Goal: Task Accomplishment & Management: Complete application form

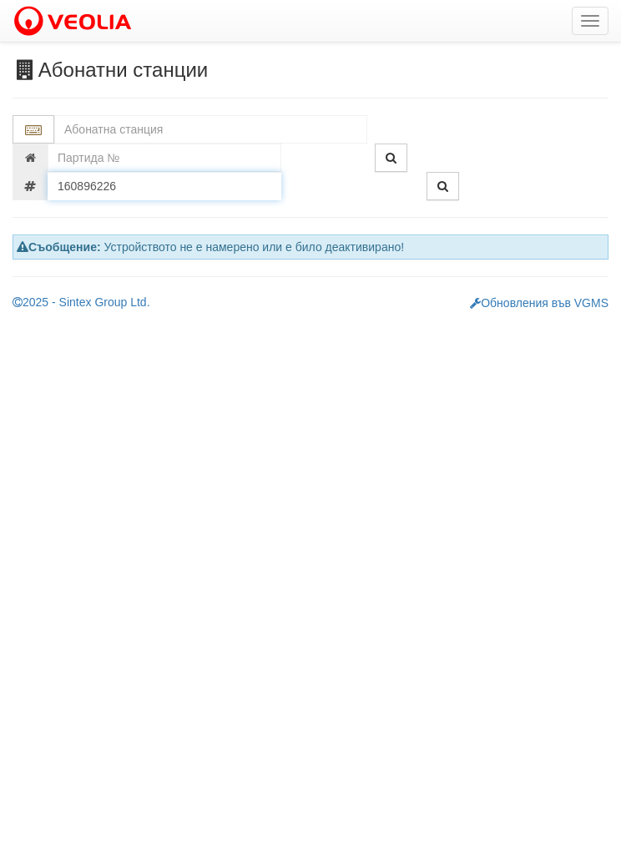
click at [134, 180] on input "160896226" at bounding box center [165, 186] width 234 height 28
click at [133, 179] on input "160896226" at bounding box center [165, 186] width 234 height 28
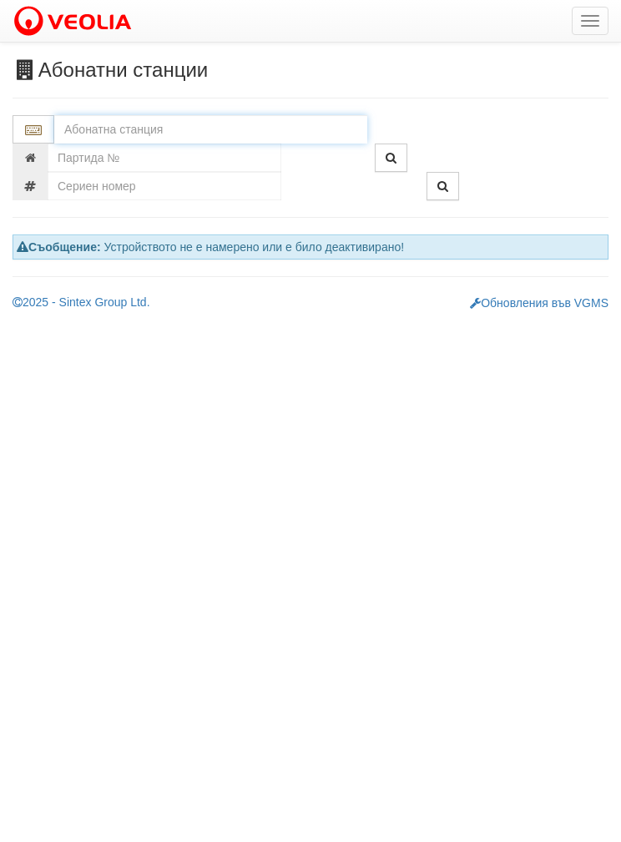
click at [95, 124] on input "text" at bounding box center [210, 129] width 313 height 28
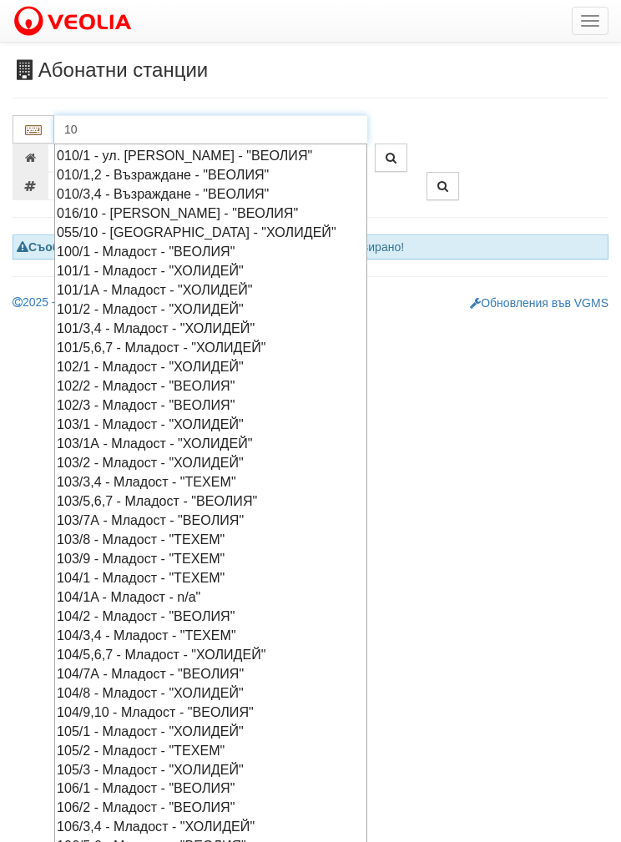
click at [114, 186] on div "010/3,4 - Възраждане - "ВЕОЛИЯ"" at bounding box center [211, 194] width 308 height 19
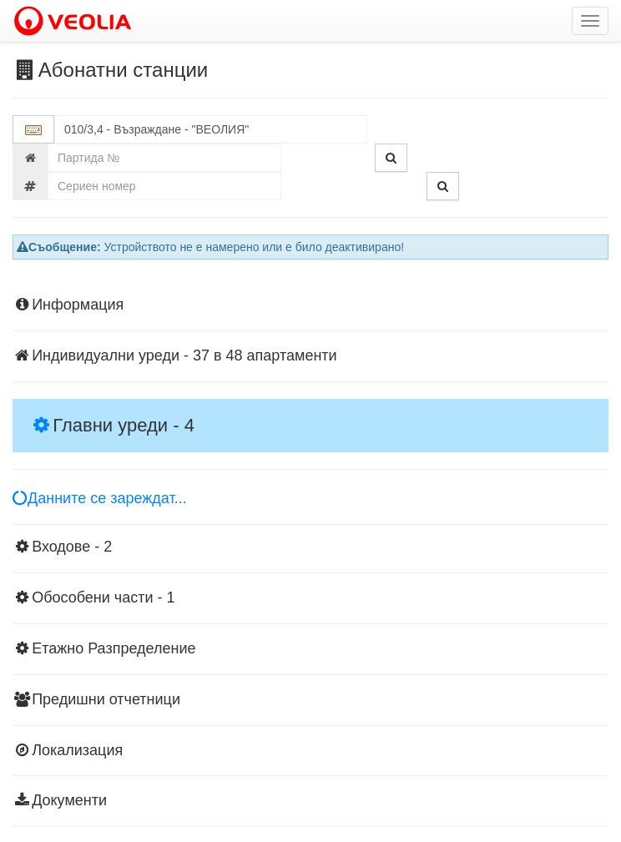
click at [87, 400] on h4 "Главни уреди - 4" at bounding box center [311, 425] width 596 height 53
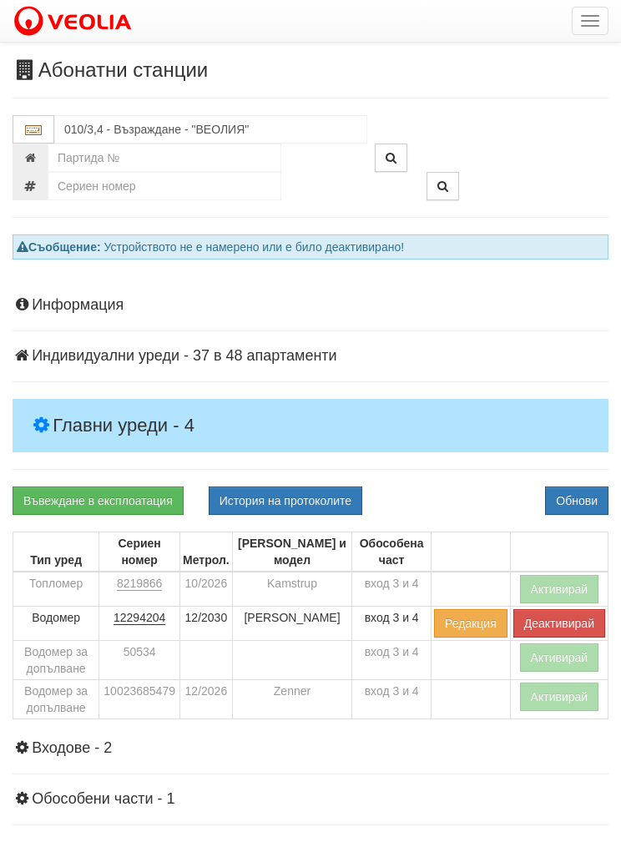
click at [561, 587] on button "Активирай" at bounding box center [559, 589] width 79 height 28
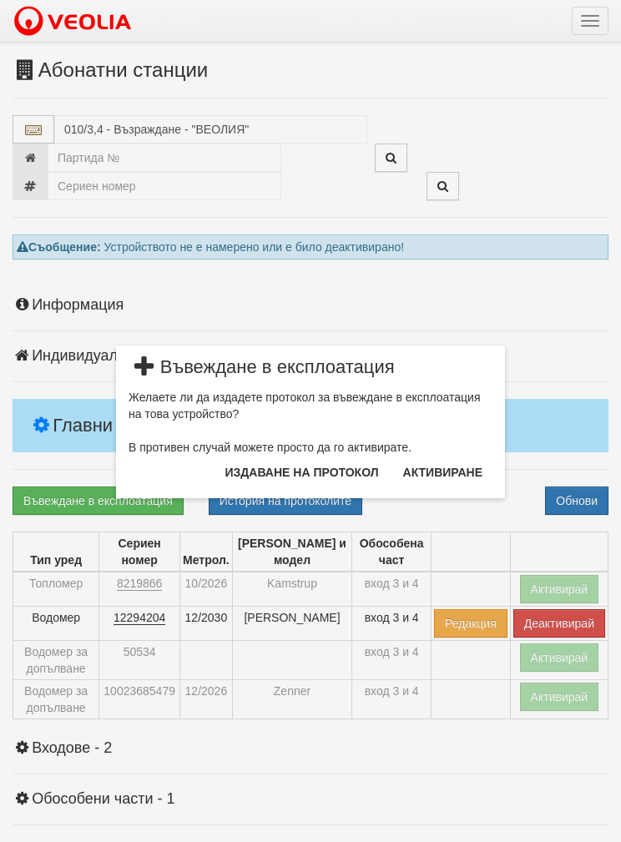
click at [277, 464] on button "Издаване на протокол" at bounding box center [302, 472] width 174 height 27
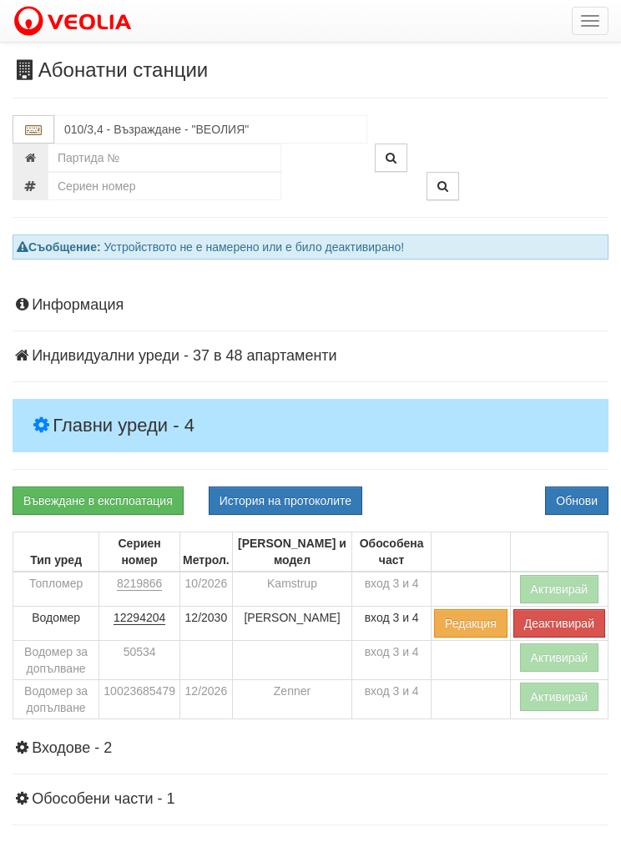
click at [583, 493] on button "Обнови" at bounding box center [576, 501] width 63 height 28
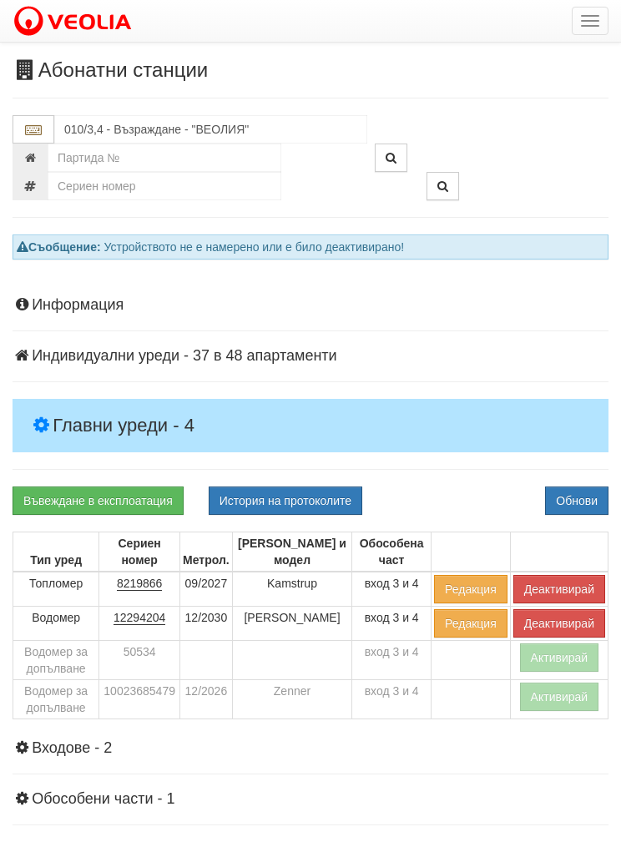
click at [564, 694] on button "Активирай" at bounding box center [559, 697] width 79 height 28
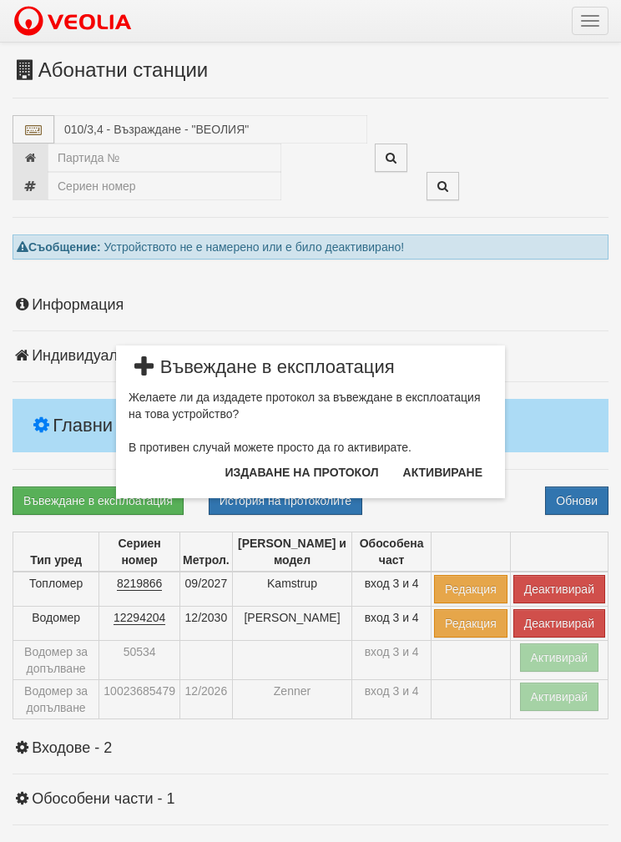
click at [257, 471] on button "Издаване на протокол" at bounding box center [302, 472] width 174 height 27
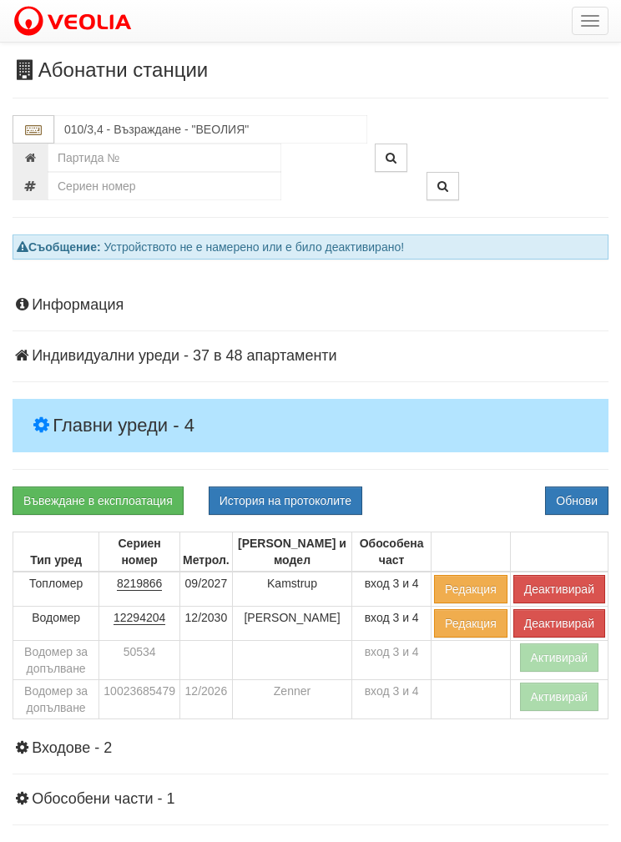
click at [585, 489] on button "Обнови" at bounding box center [576, 501] width 63 height 28
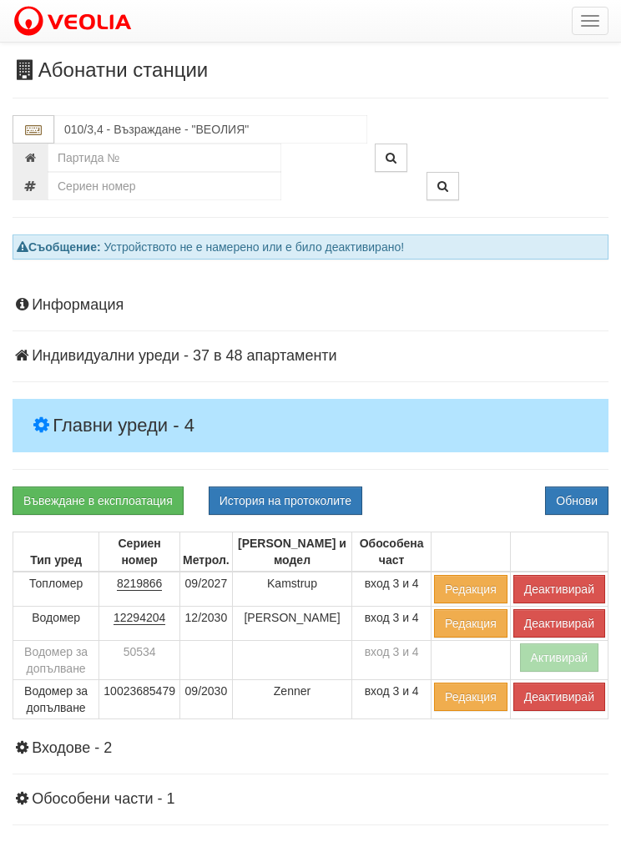
click at [578, 492] on button "Обнови" at bounding box center [576, 501] width 63 height 28
click at [103, 139] on input "010/3,4 - Възраждане - "ВЕОЛИЯ"" at bounding box center [210, 129] width 313 height 28
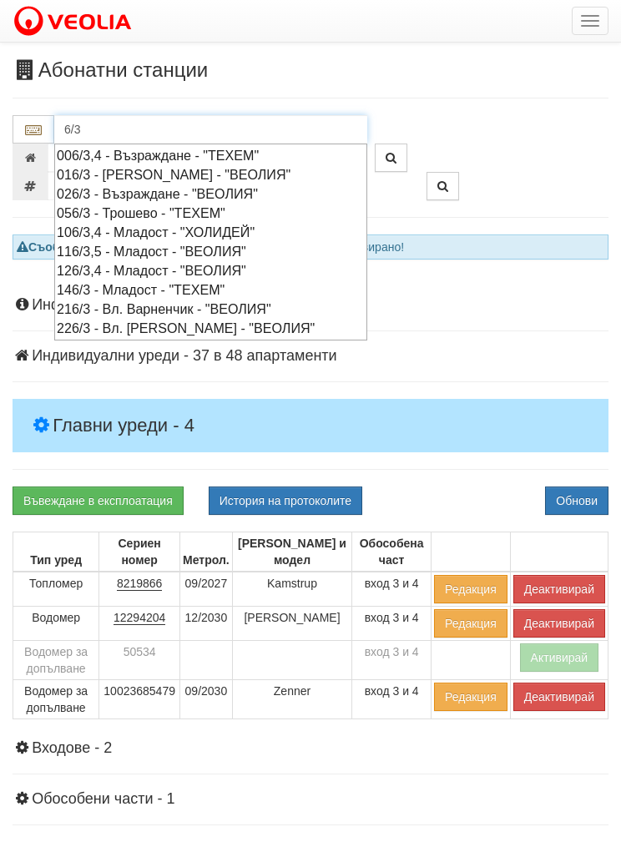
click at [139, 152] on div "006/3,4 - Възраждане - "ТЕХЕМ"" at bounding box center [211, 155] width 308 height 19
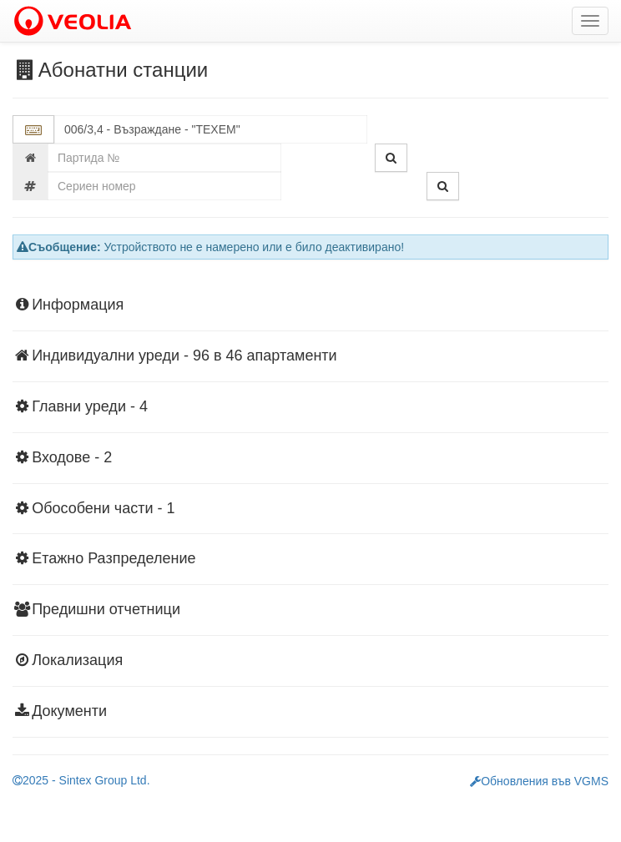
click at [96, 395] on div "Информация Параметри Брой Апартаменти: 46 Ползватели 08/2025 28 % 0 % 67" at bounding box center [311, 506] width 596 height 461
click at [99, 402] on h4 "Главни уреди - 4" at bounding box center [311, 407] width 596 height 17
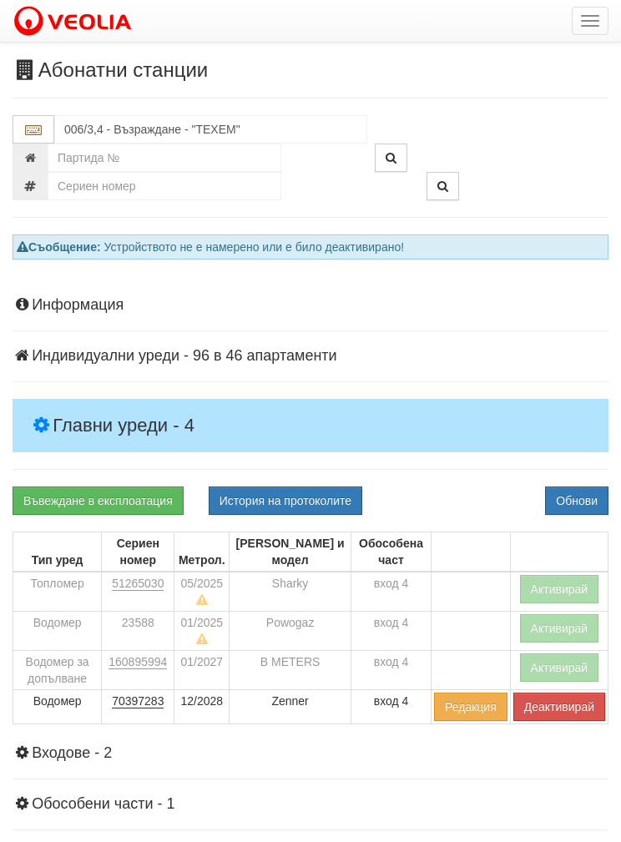
click at [561, 588] on button "Активирай" at bounding box center [559, 589] width 79 height 28
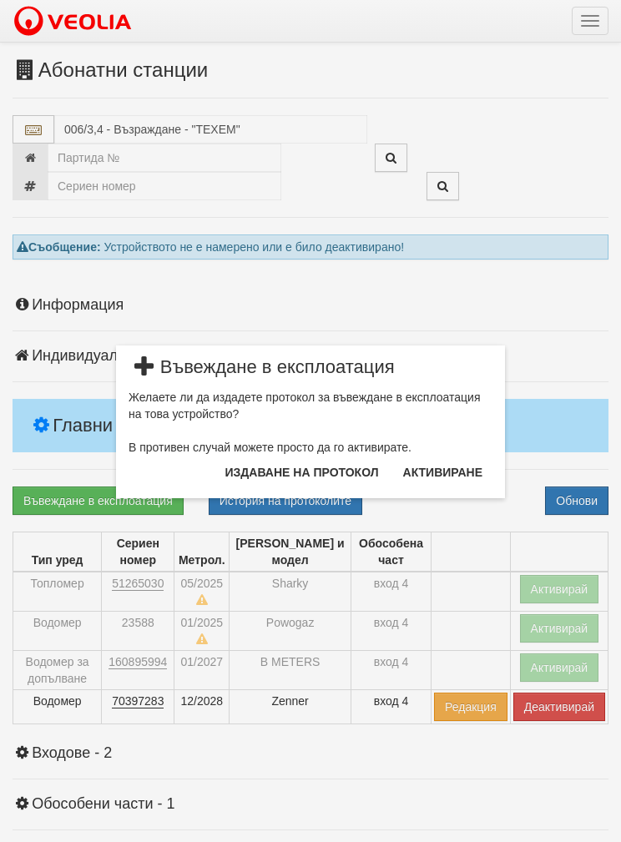
click at [282, 468] on button "Издаване на протокол" at bounding box center [302, 472] width 174 height 27
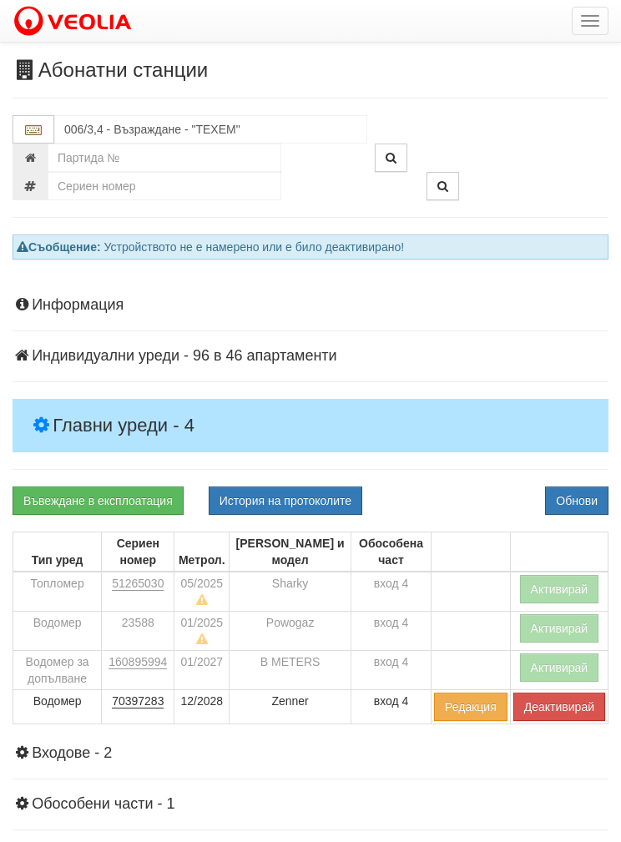
click at [578, 491] on button "Обнови" at bounding box center [576, 501] width 63 height 28
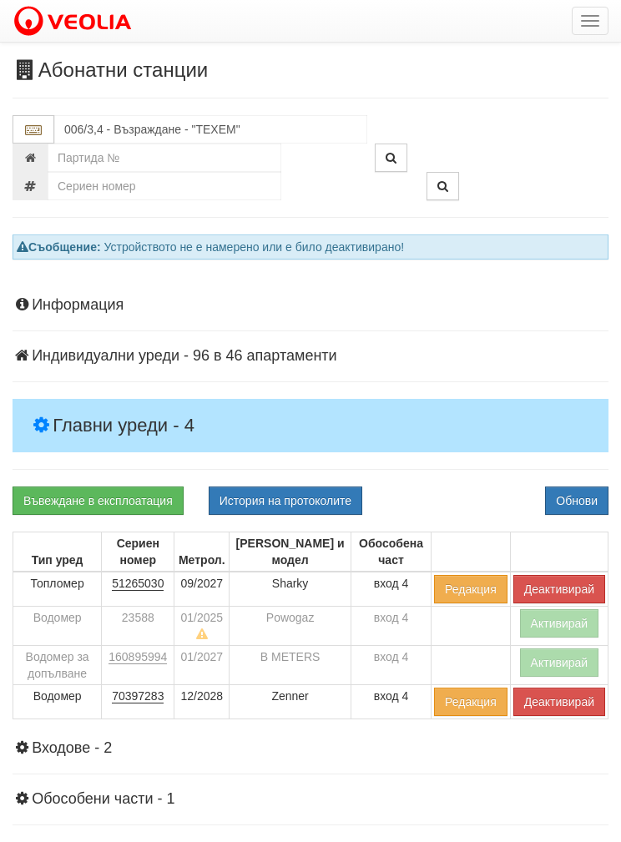
click at [560, 658] on button "Активирай" at bounding box center [559, 663] width 79 height 28
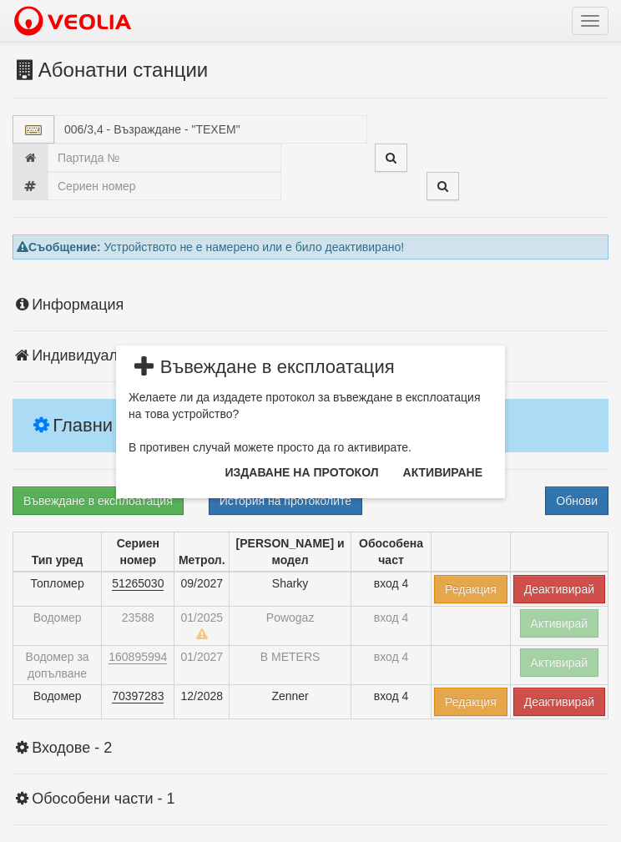
click at [261, 468] on button "Издаване на протокол" at bounding box center [302, 472] width 174 height 27
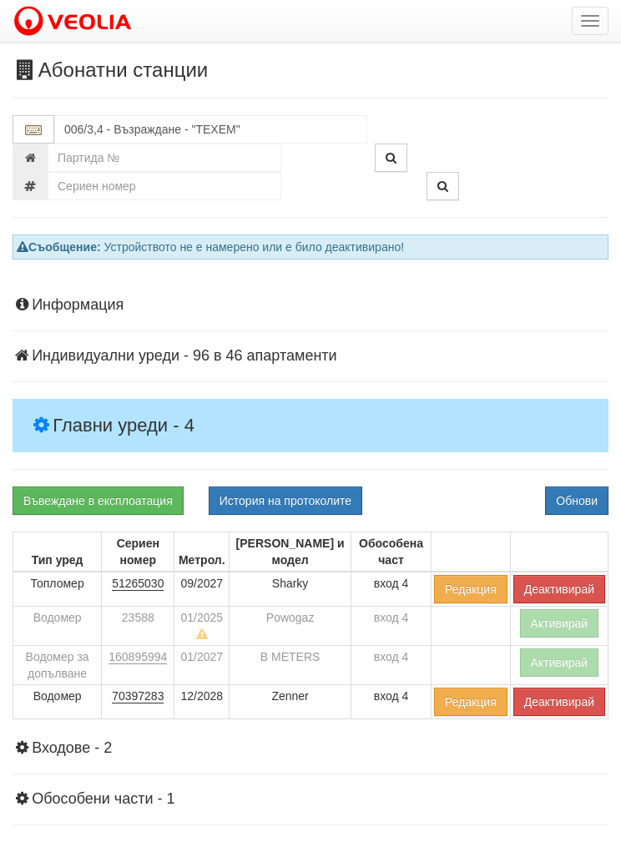
click at [578, 492] on button "Обнови" at bounding box center [576, 501] width 63 height 28
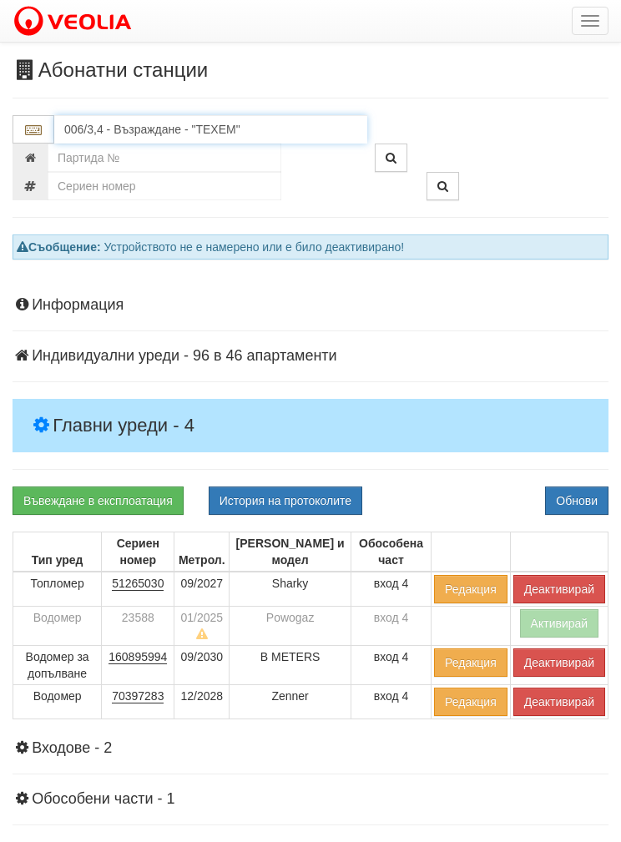
click at [104, 133] on input "006/3,4 - Възраждане - "ТЕХЕМ"" at bounding box center [210, 129] width 313 height 28
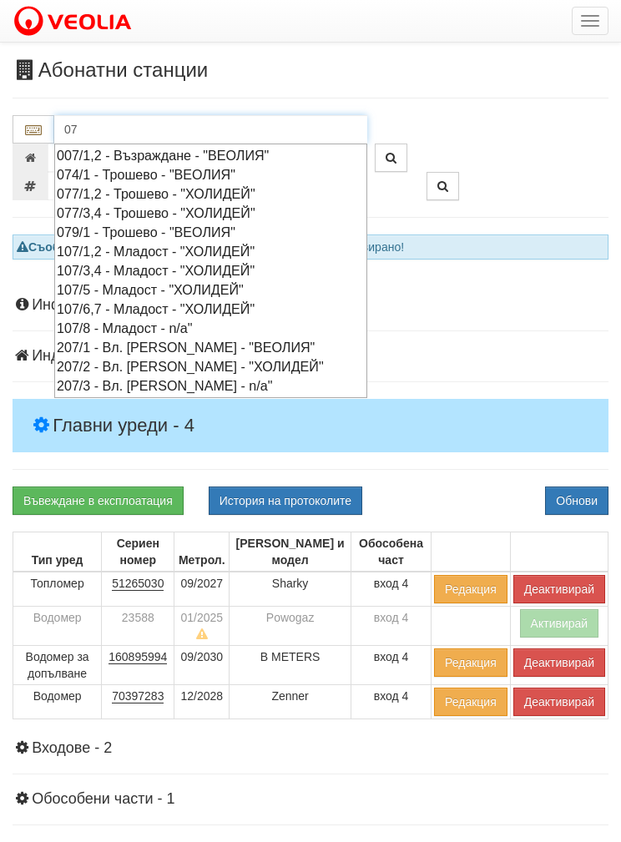
click at [140, 154] on div "007/1,2 - Възраждане - "ВЕОЛИЯ"" at bounding box center [211, 155] width 308 height 19
type input "007/1,2 - Възраждане - "ВЕОЛИЯ""
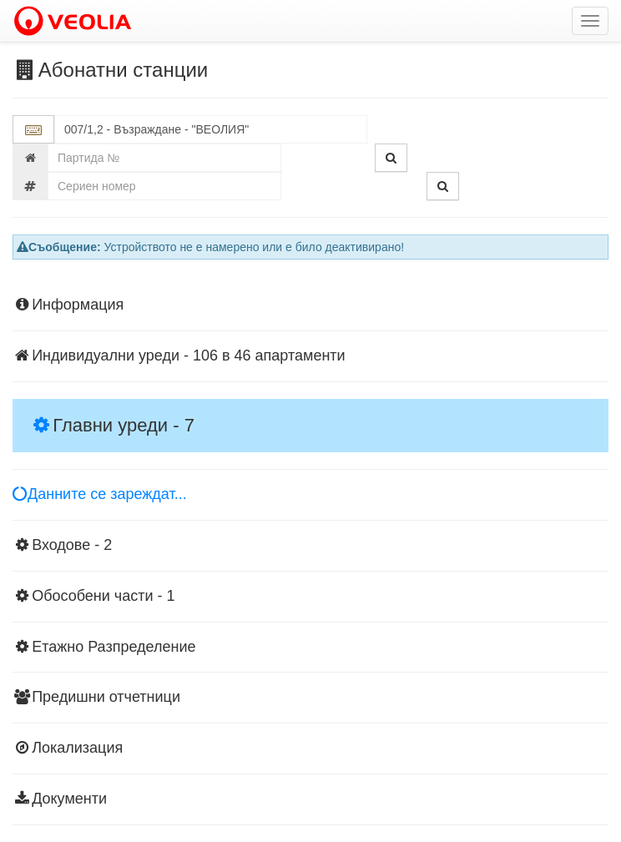
click at [86, 401] on h4 "Главни уреди - 7" at bounding box center [311, 425] width 596 height 53
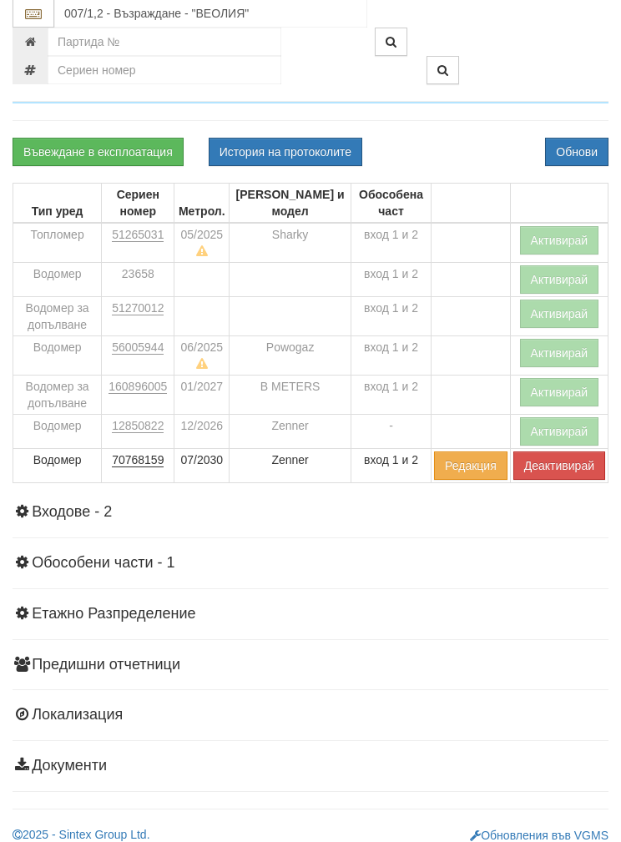
scroll to position [357, 0]
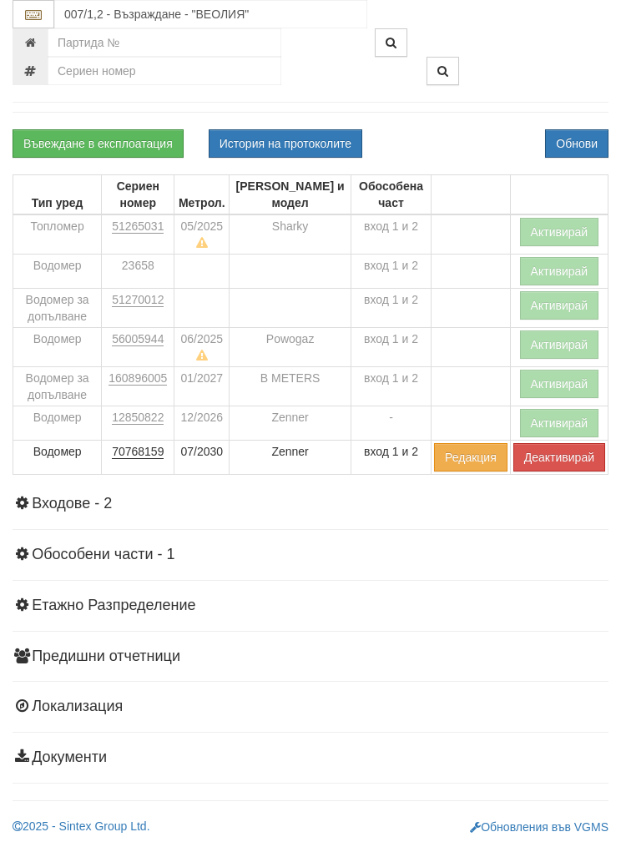
click at [566, 374] on button "Активирай" at bounding box center [559, 384] width 79 height 28
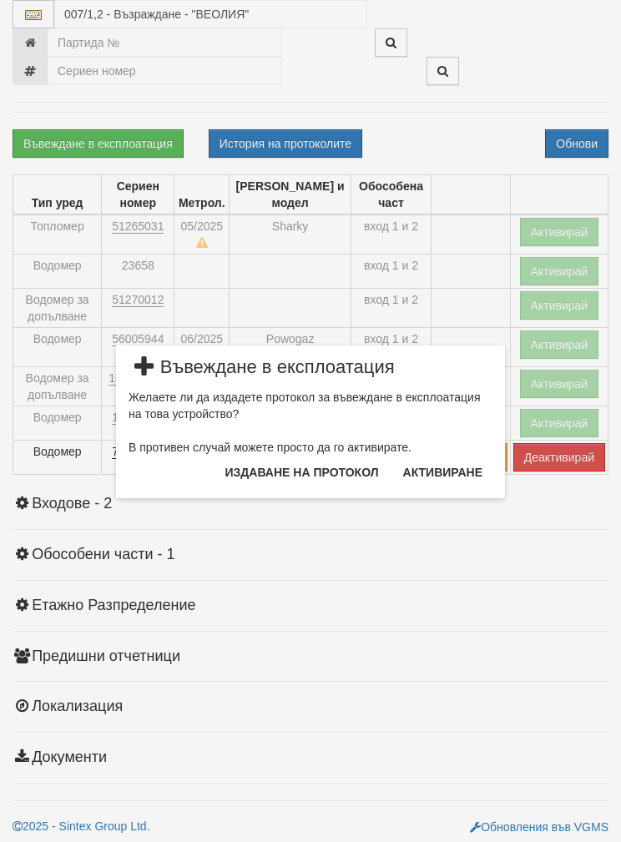
click at [276, 469] on button "Издаване на протокол" at bounding box center [302, 472] width 174 height 27
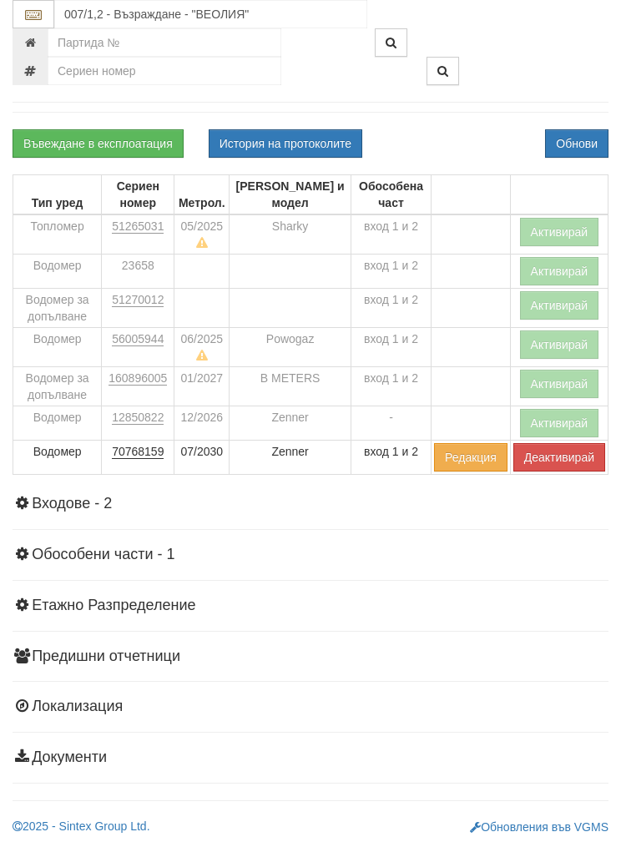
click at [577, 134] on button "Обнови" at bounding box center [576, 143] width 63 height 28
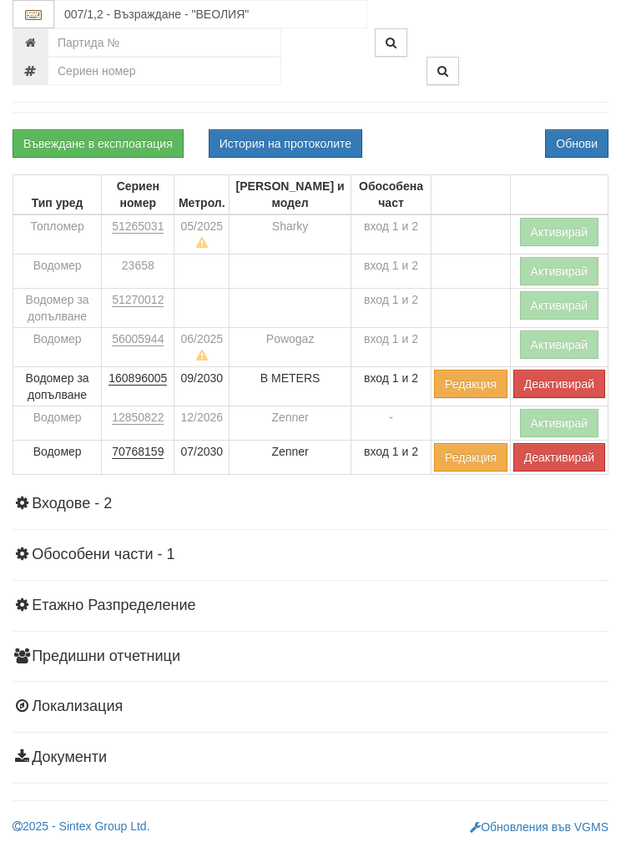
click at [564, 219] on button "Активирай" at bounding box center [559, 232] width 79 height 28
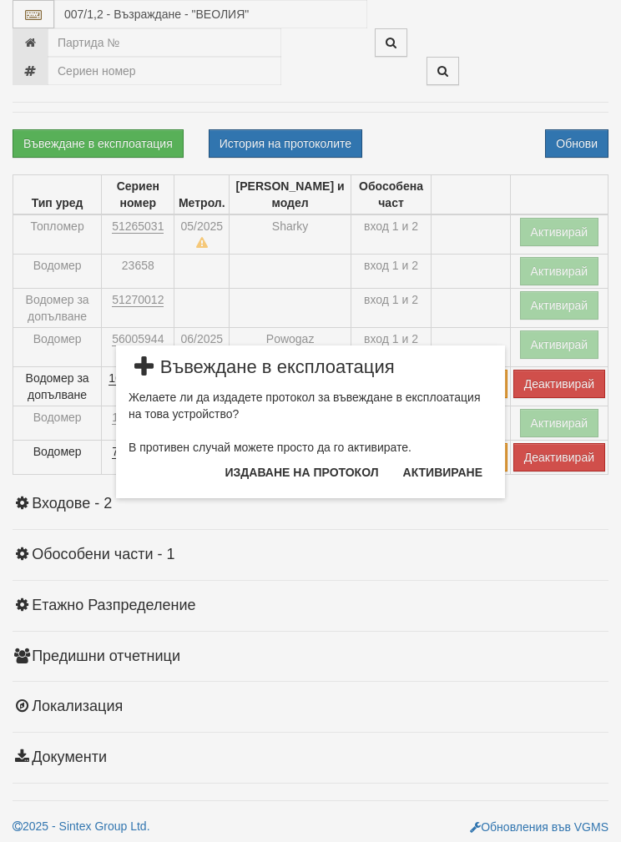
click at [289, 466] on button "Издаване на протокол" at bounding box center [302, 472] width 174 height 27
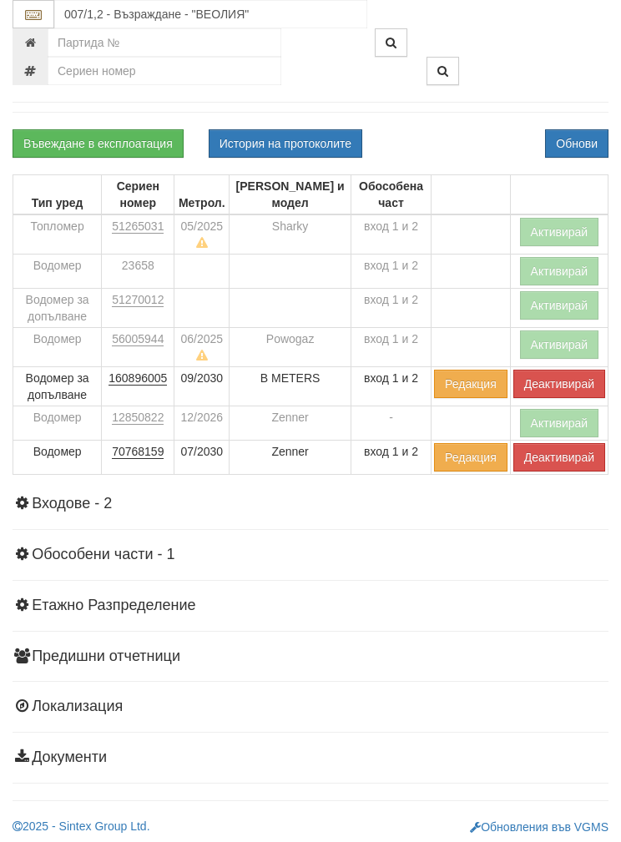
click at [581, 129] on button "Обнови" at bounding box center [576, 143] width 63 height 28
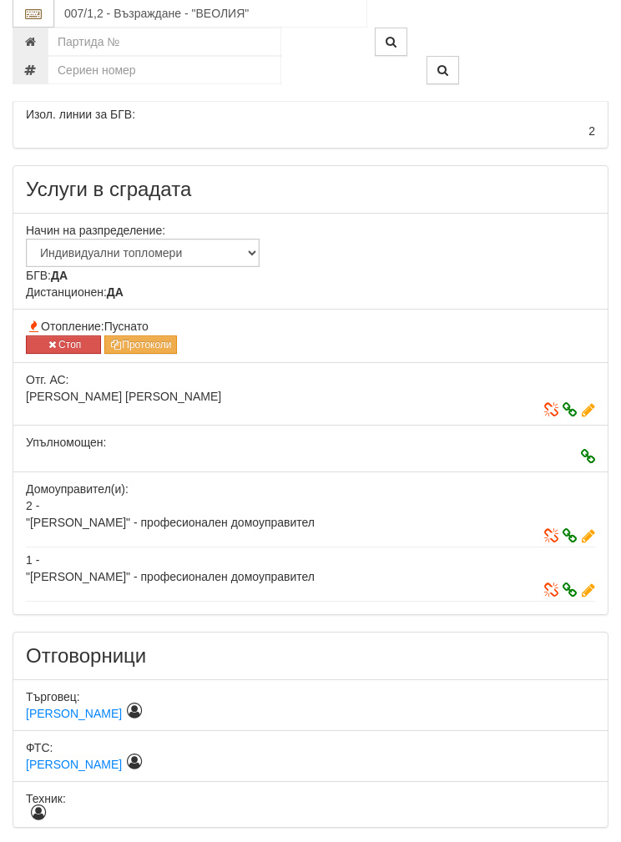
scroll to position [693, 0]
click at [52, 342] on icon "button" at bounding box center [52, 345] width 13 height 10
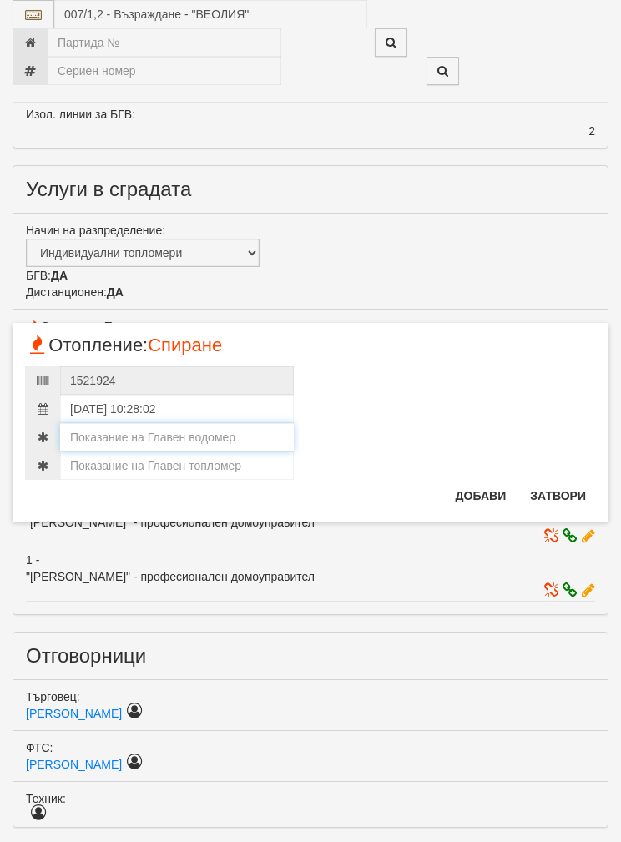
click at [94, 435] on input "number" at bounding box center [177, 437] width 234 height 28
paste input "2738.562"
type input "2738.562"
click at [107, 457] on input "number" at bounding box center [177, 466] width 234 height 28
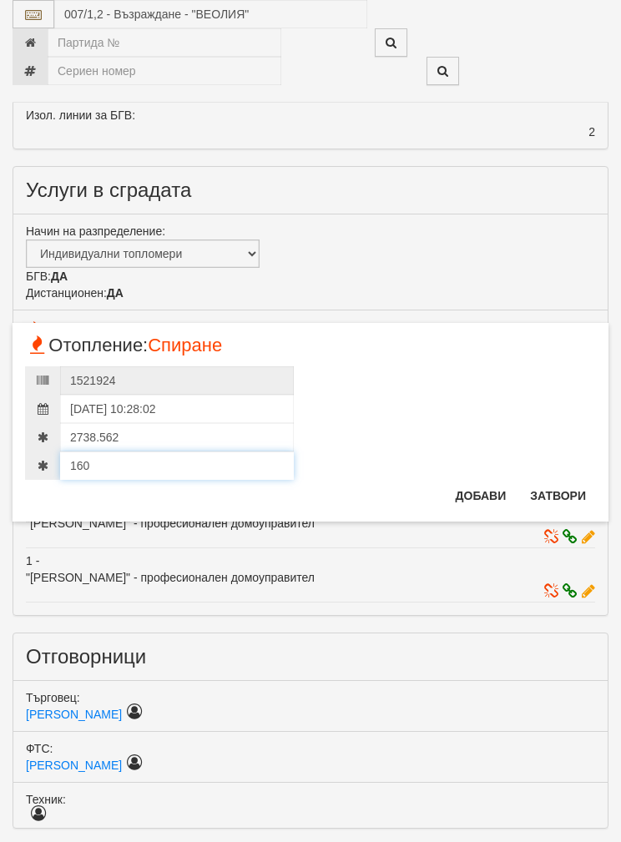
type input "160"
click at [481, 486] on button "Добави" at bounding box center [481, 496] width 71 height 27
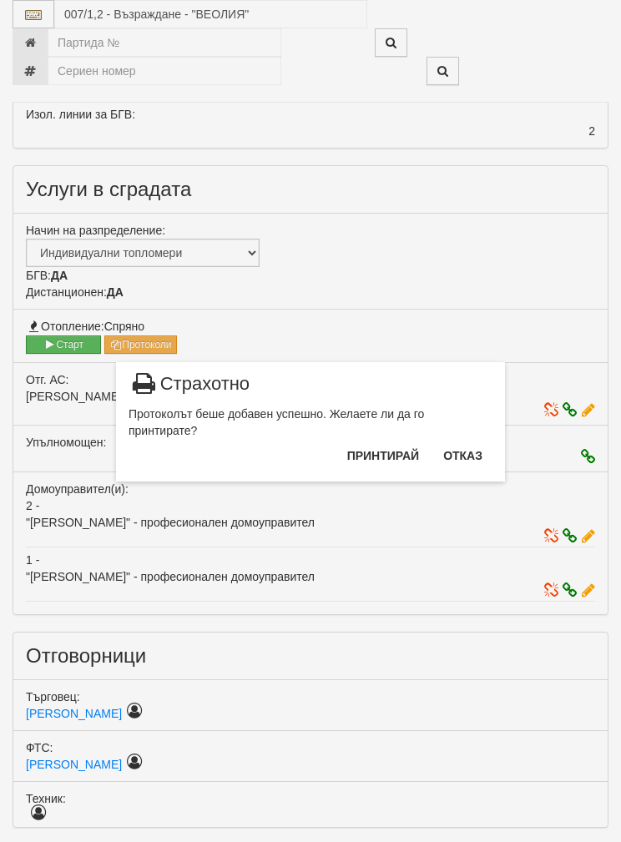
click at [484, 443] on button "Отказ" at bounding box center [462, 456] width 59 height 27
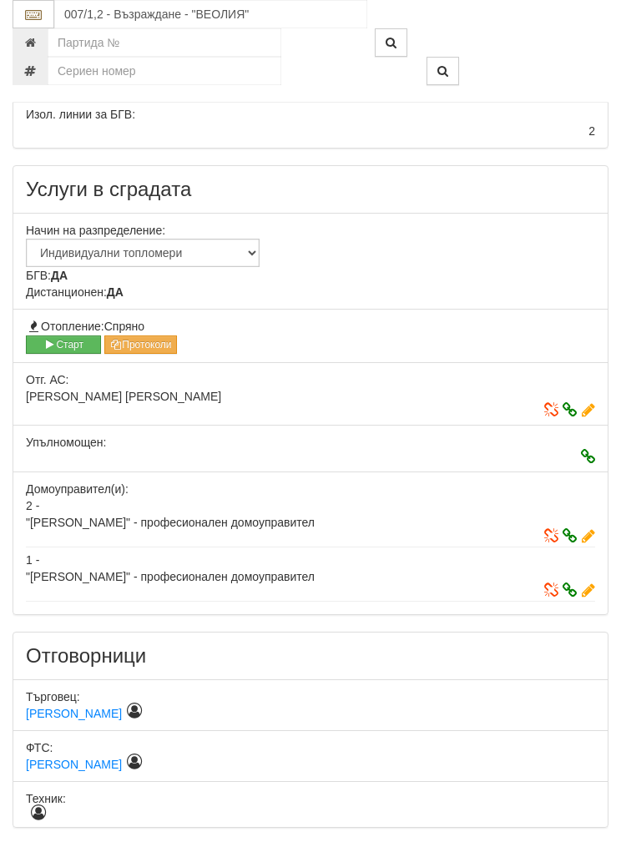
click at [56, 336] on button "Старт" at bounding box center [63, 345] width 75 height 18
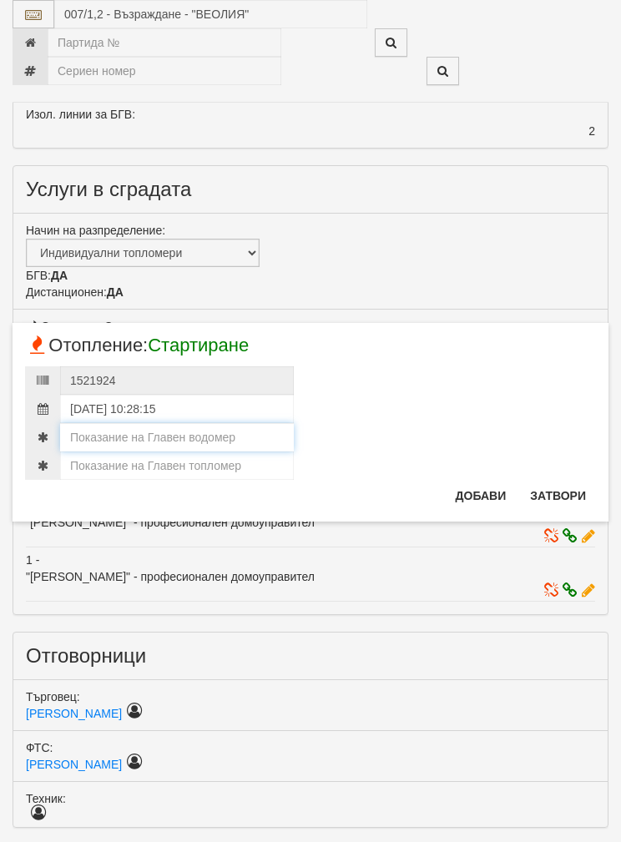
click at [115, 423] on input "number" at bounding box center [177, 437] width 234 height 28
click at [119, 459] on input "number" at bounding box center [177, 466] width 234 height 28
click at [115, 460] on input "number" at bounding box center [177, 466] width 234 height 28
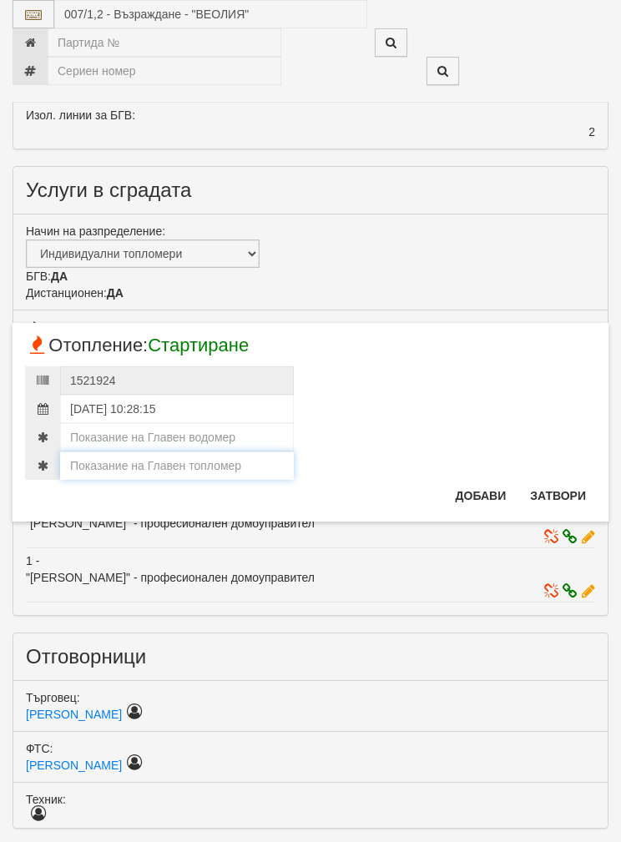
click at [114, 460] on input "number" at bounding box center [177, 466] width 234 height 28
paste input "2738.562"
type input "2738.562"
click at [101, 435] on input "number" at bounding box center [177, 437] width 234 height 28
type input "160"
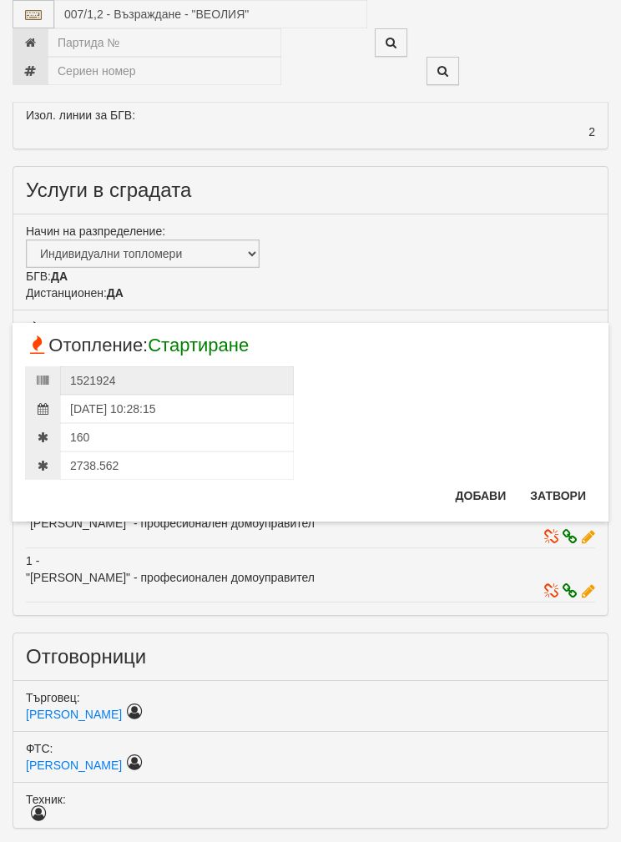
click at [485, 485] on button "Добави" at bounding box center [481, 496] width 71 height 27
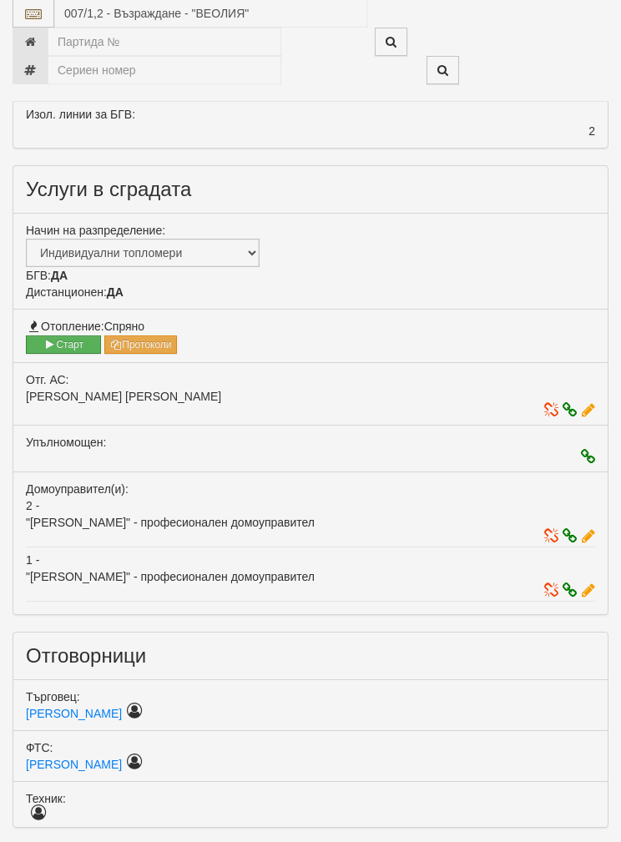
scroll to position [693, 0]
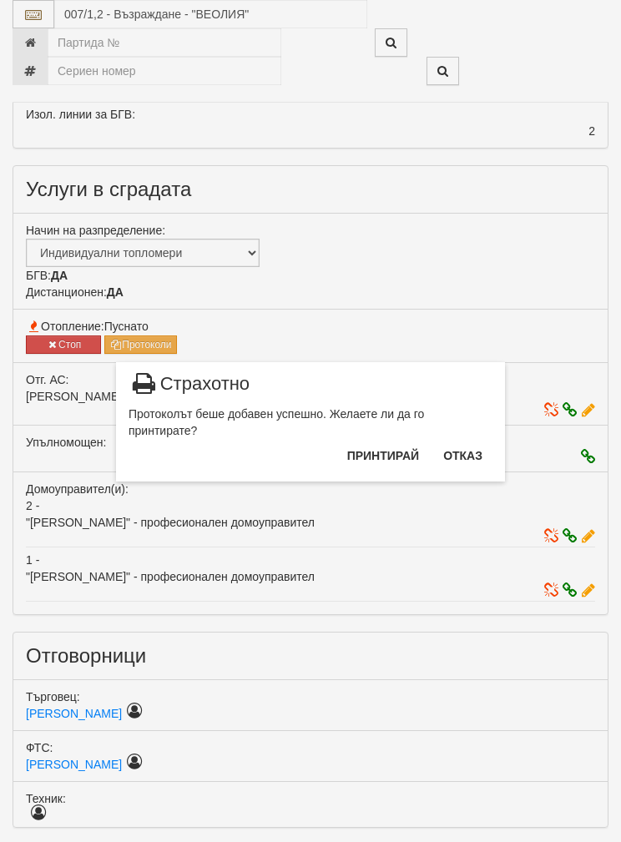
click at [479, 448] on button "Отказ" at bounding box center [462, 456] width 59 height 27
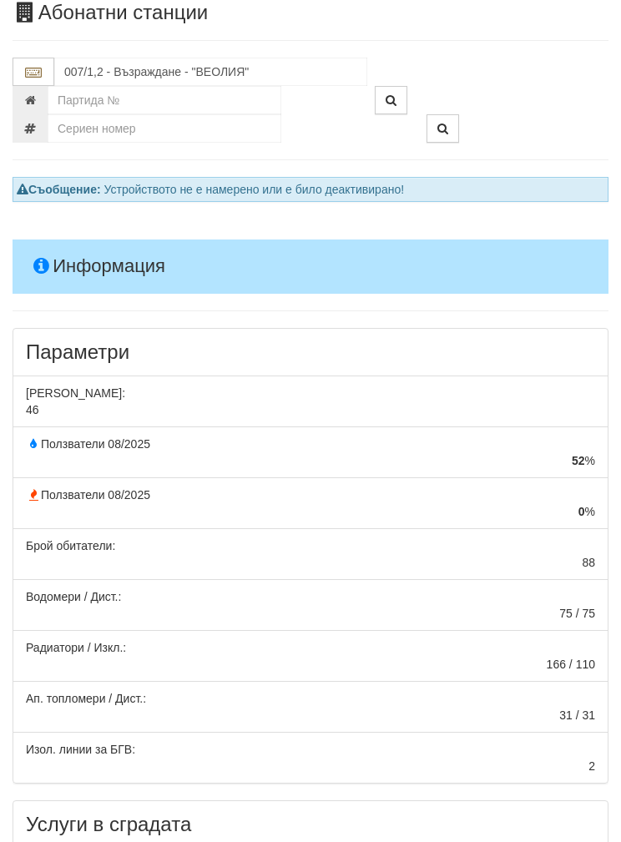
scroll to position [0, 0]
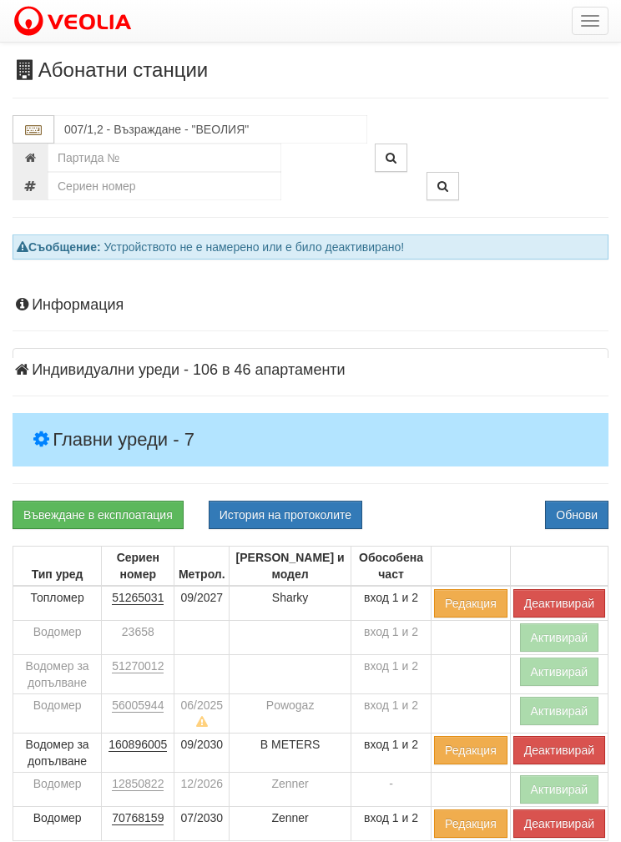
click at [110, 319] on div "Информация Параметри Брой Апартаменти: 46 Ползватели 08/2025 52 % 0 % 88" at bounding box center [311, 713] width 596 height 874
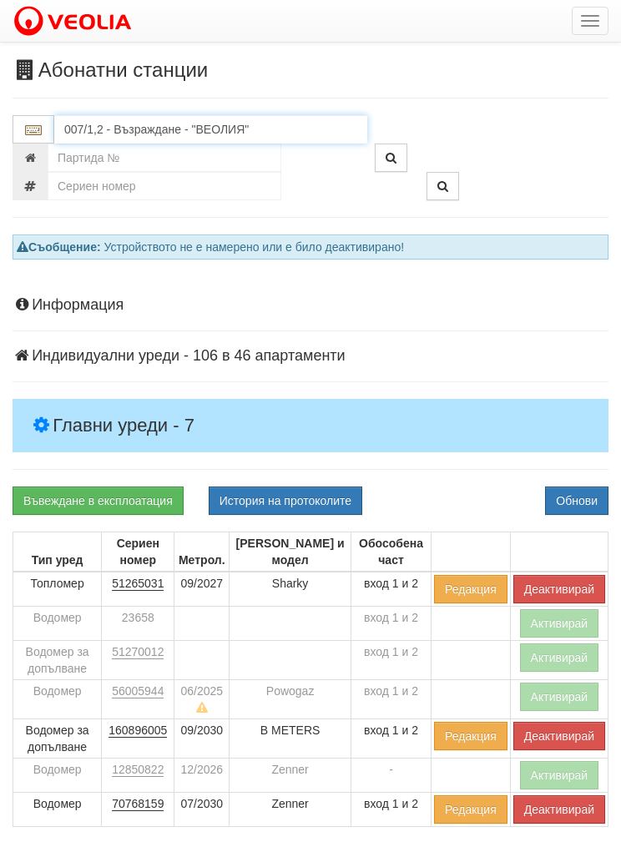
click at [106, 125] on input "007/1,2 - Възраждане - "ВЕОЛИЯ"" at bounding box center [210, 129] width 313 height 28
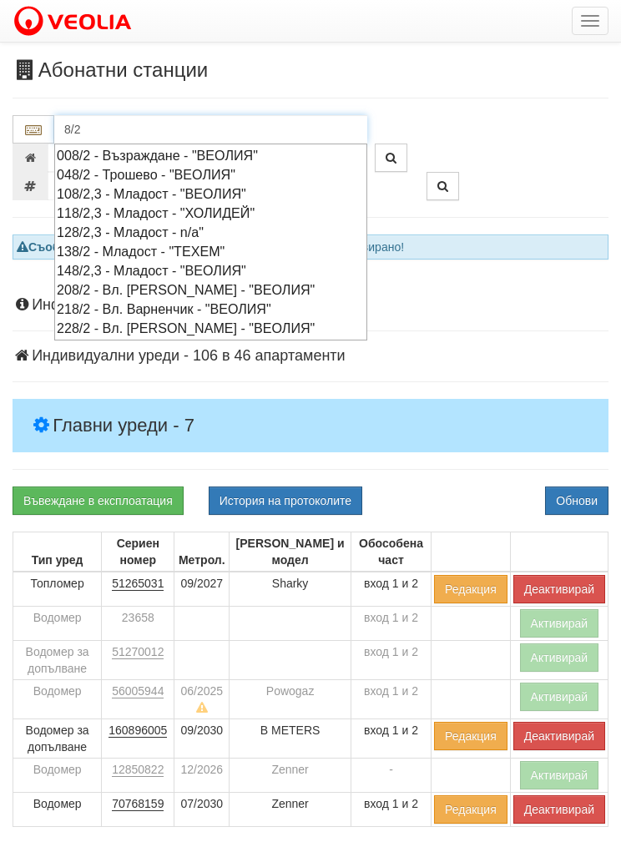
click at [108, 155] on div "008/2 - Възраждане - "ВЕОЛИЯ"" at bounding box center [211, 155] width 308 height 19
type input "008/2 - Възраждане - "ВЕОЛИЯ""
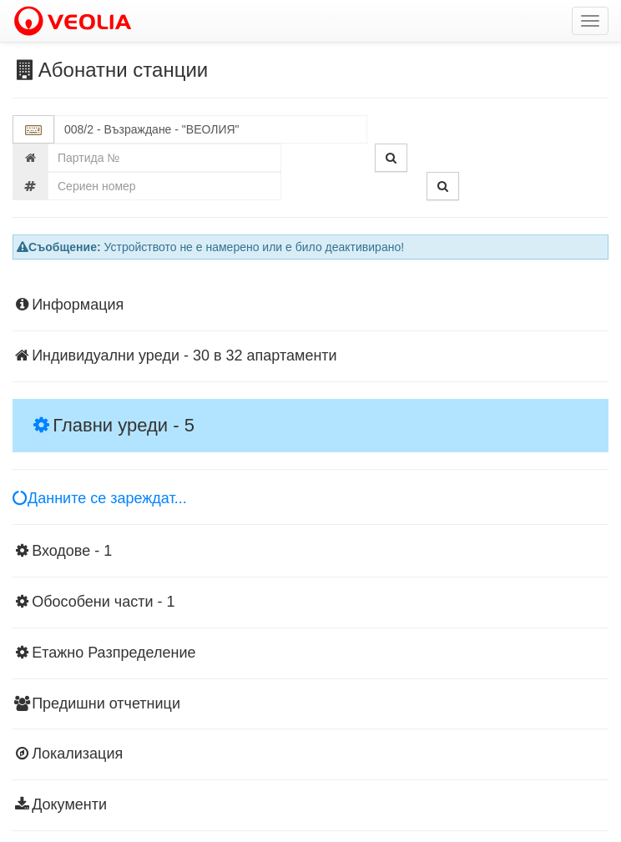
click at [61, 400] on h4 "Главни уреди - 5" at bounding box center [311, 425] width 596 height 53
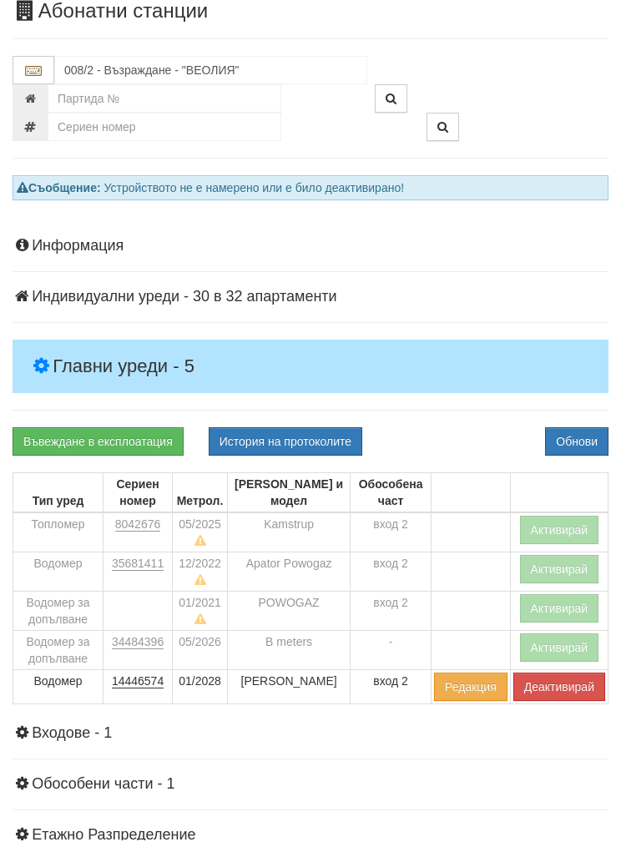
scroll to position [59, 0]
click at [570, 519] on button "Активирай" at bounding box center [559, 530] width 79 height 28
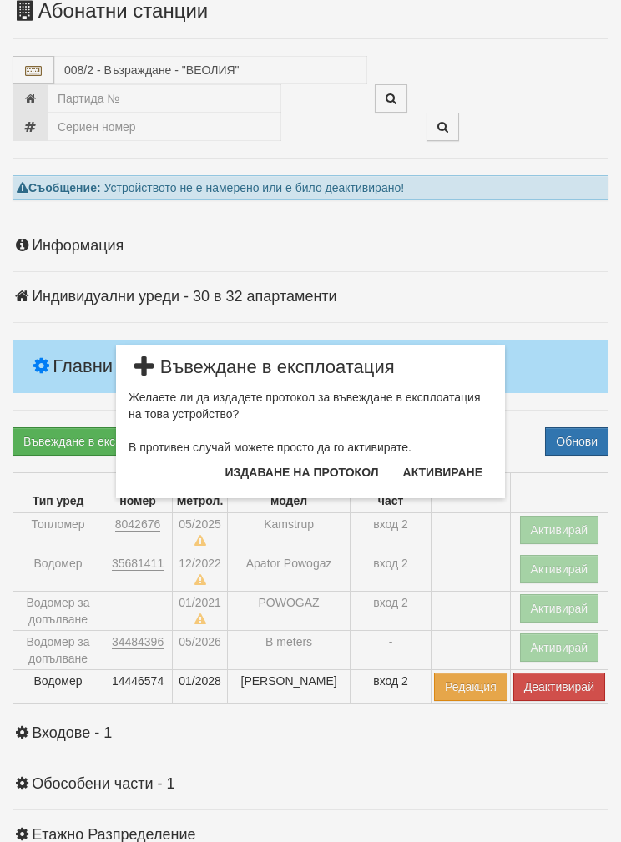
click at [273, 462] on button "Издаване на протокол" at bounding box center [302, 472] width 174 height 27
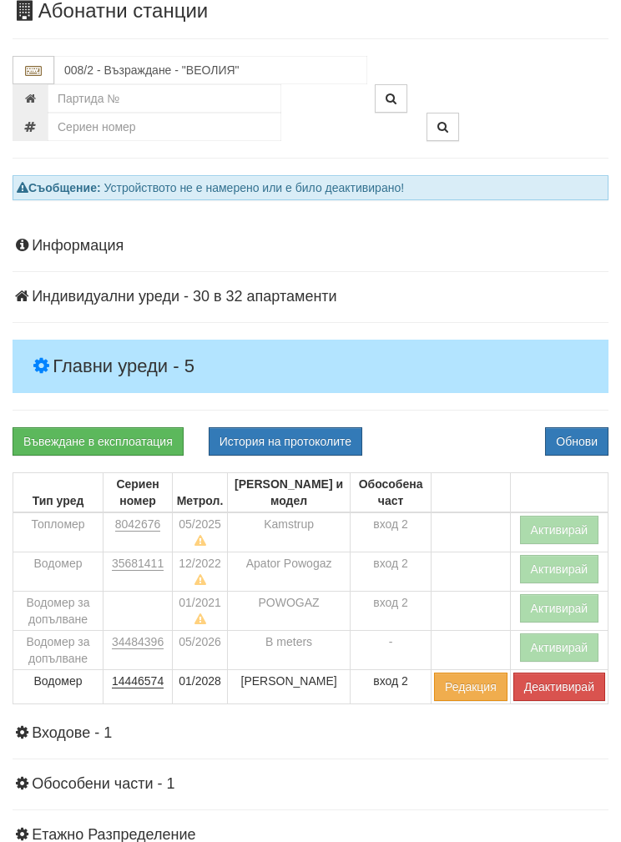
scroll to position [126, 0]
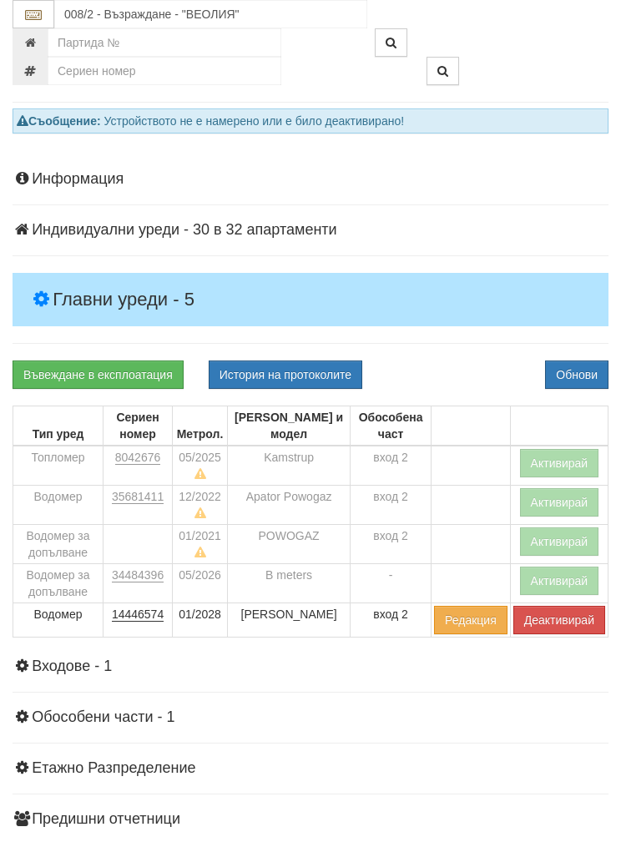
click at [580, 367] on button "Обнови" at bounding box center [576, 375] width 63 height 28
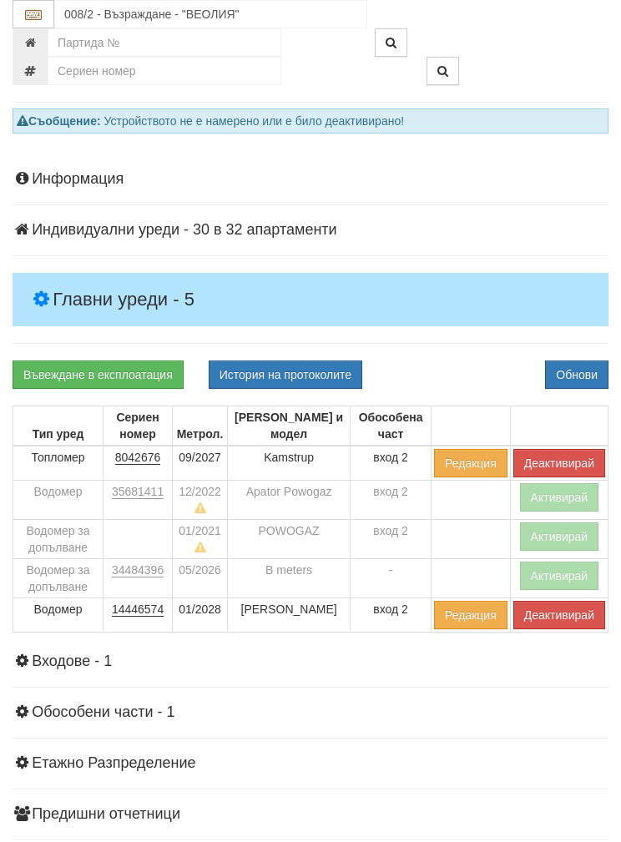
click at [84, 362] on link "Въвеждане в експлоатация" at bounding box center [98, 375] width 171 height 28
click at [590, 361] on button "Обнови" at bounding box center [576, 375] width 63 height 28
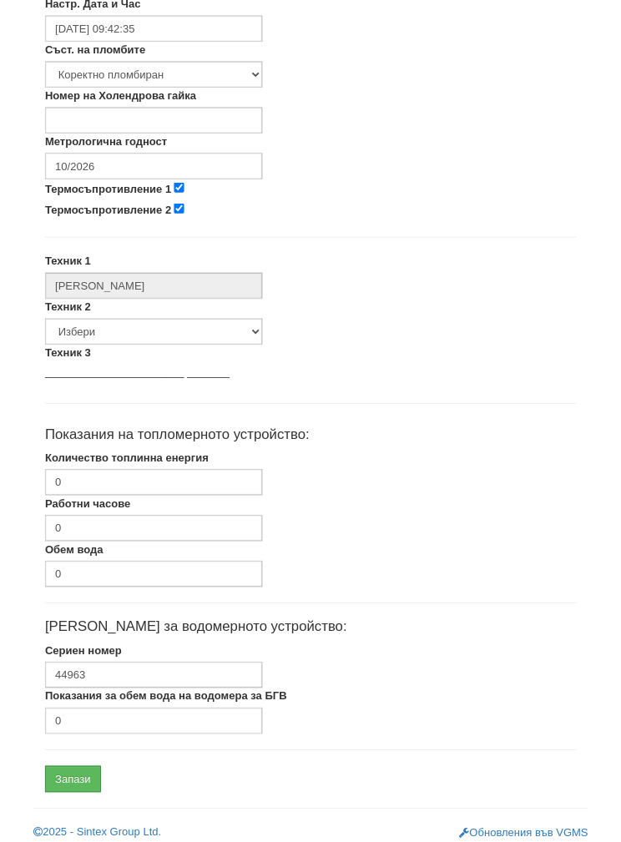
scroll to position [600, 0]
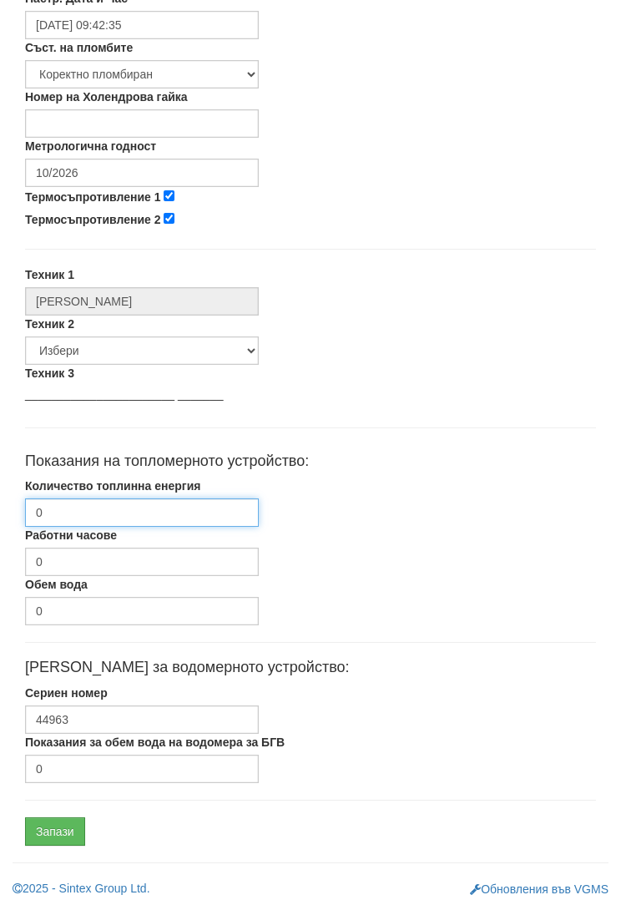
click at [73, 511] on input "0" at bounding box center [142, 512] width 234 height 28
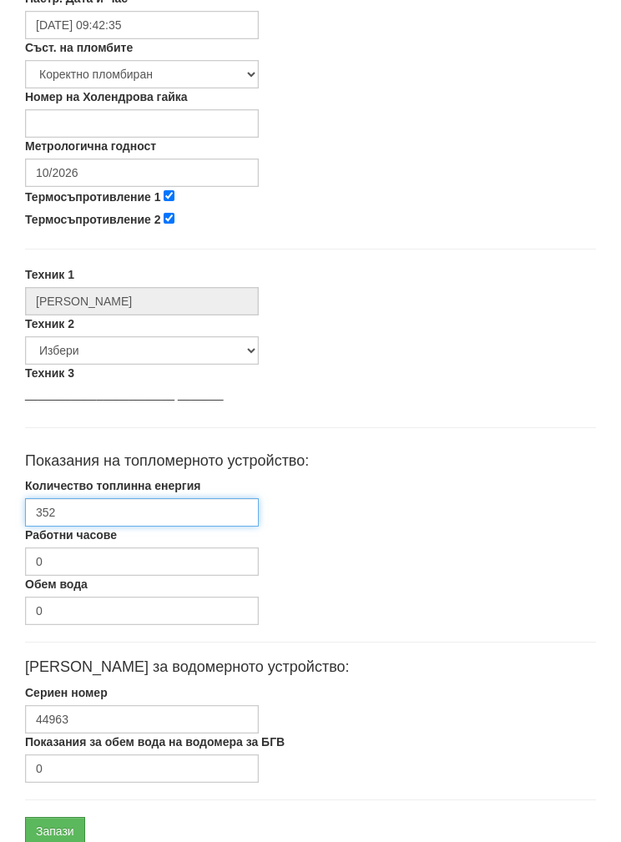
type input "3525"
type input "3525.74"
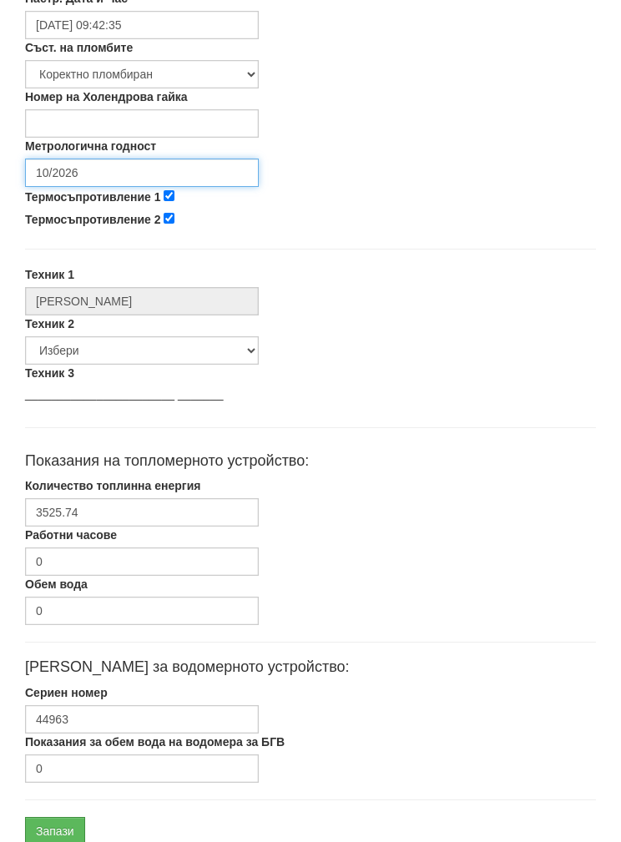
click at [76, 159] on input "10/2026" at bounding box center [142, 173] width 234 height 28
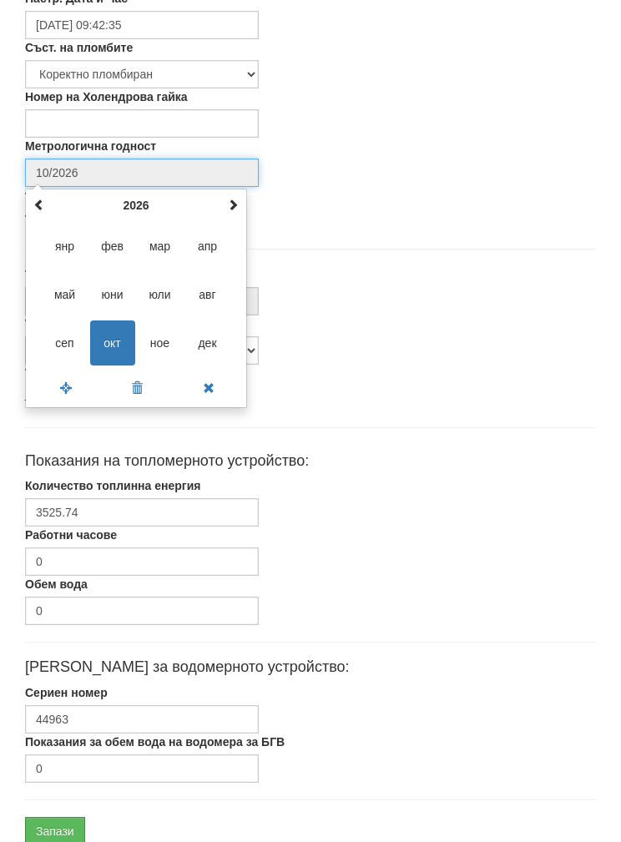
click at [134, 200] on th "2026" at bounding box center [136, 205] width 174 height 25
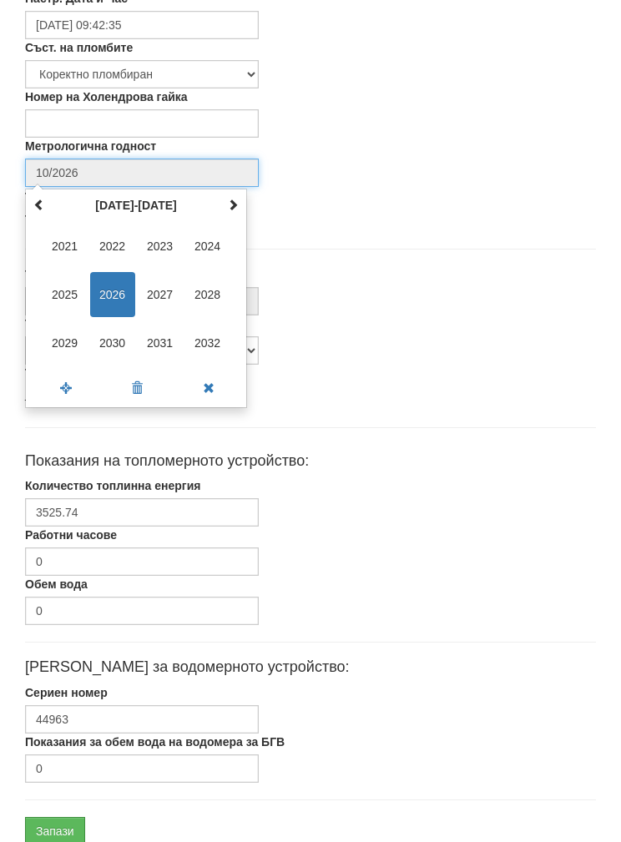
click at [156, 286] on span "2027" at bounding box center [160, 294] width 45 height 45
click at [58, 338] on span "сеп" at bounding box center [65, 343] width 45 height 45
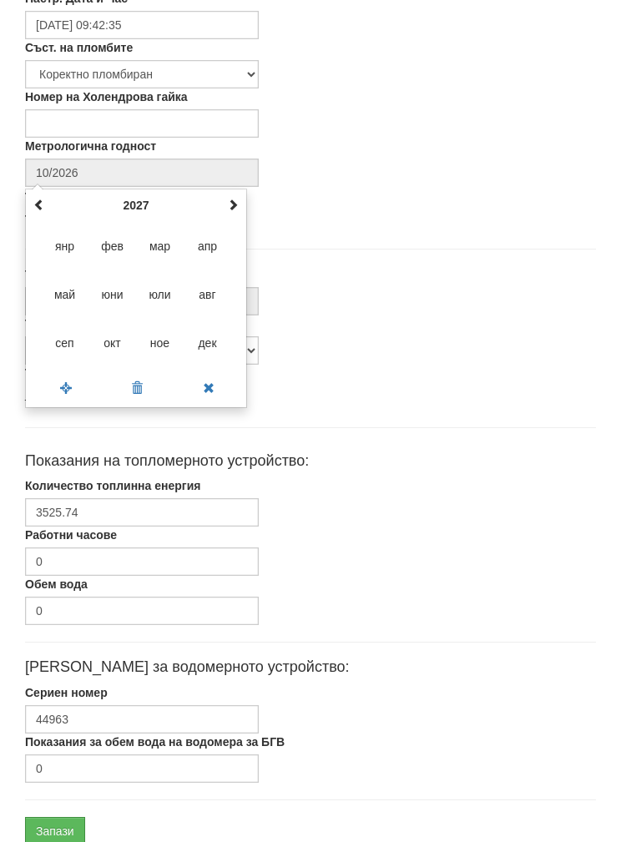
type input "09/2027"
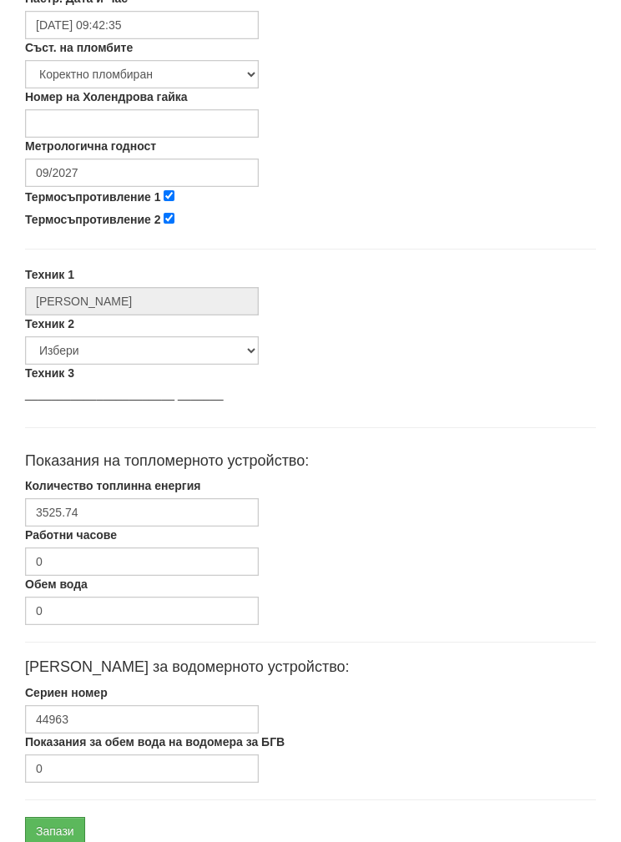
scroll to position [666, 0]
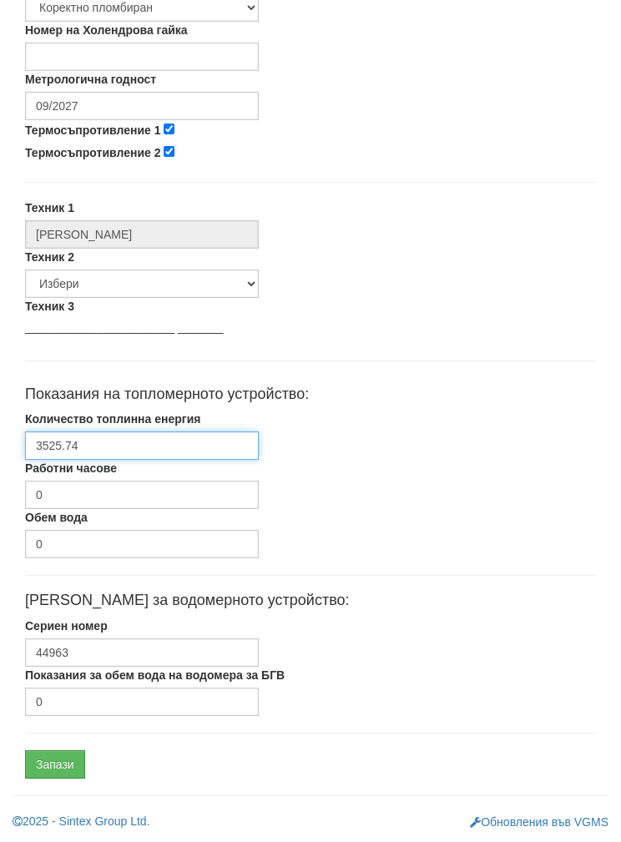
click at [80, 443] on input "3525.74" at bounding box center [142, 446] width 234 height 28
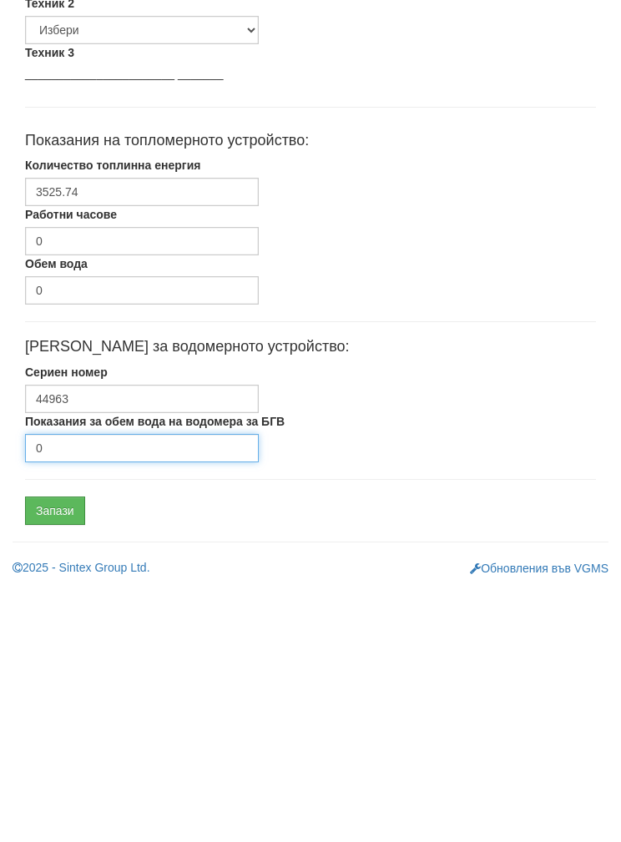
click at [68, 688] on input "0" at bounding box center [142, 702] width 234 height 28
type input "2422"
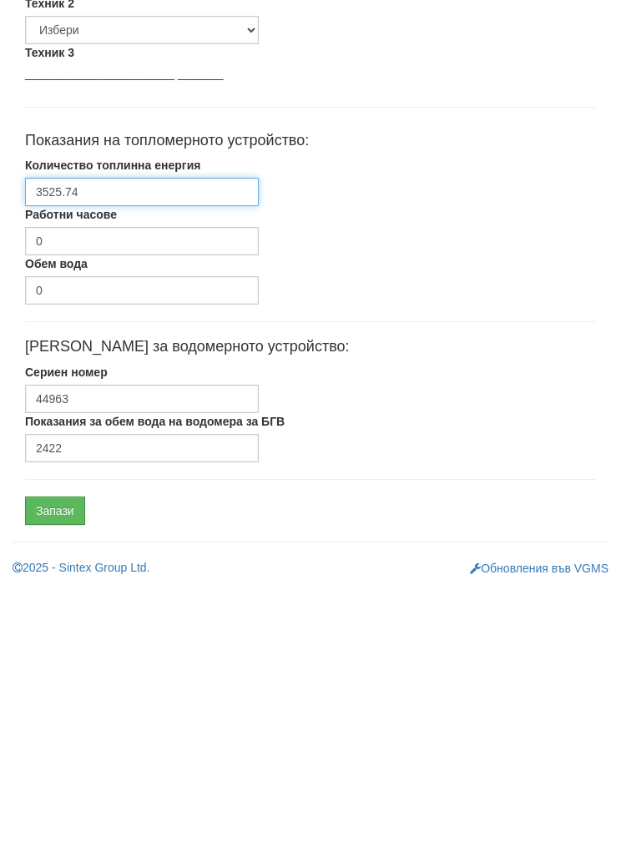
click at [53, 432] on input "3525.74" at bounding box center [142, 446] width 234 height 28
click at [52, 432] on input "3525.74" at bounding box center [142, 446] width 234 height 28
click at [45, 411] on div "Количество топлинна енергия 3525.74" at bounding box center [311, 435] width 596 height 49
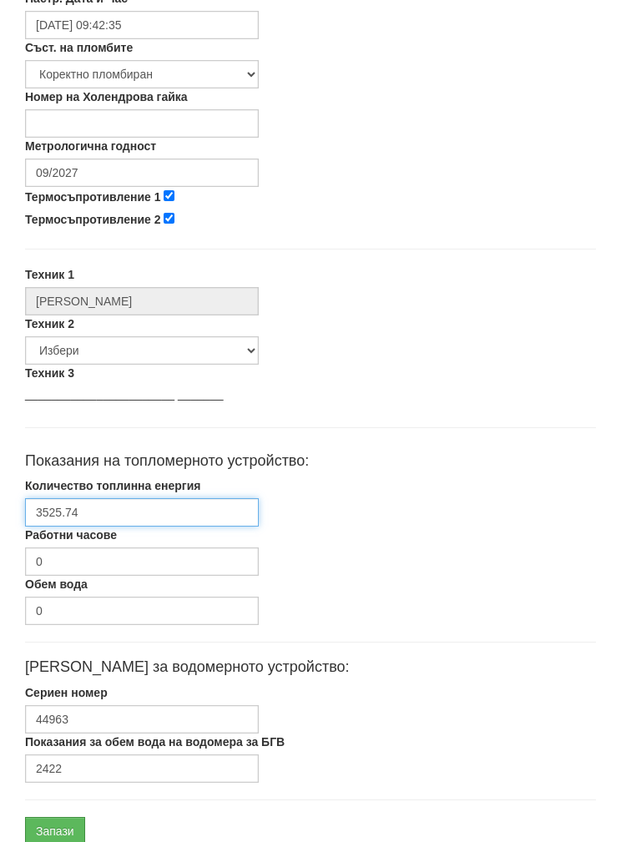
click at [42, 508] on input "3525.74" at bounding box center [142, 512] width 234 height 28
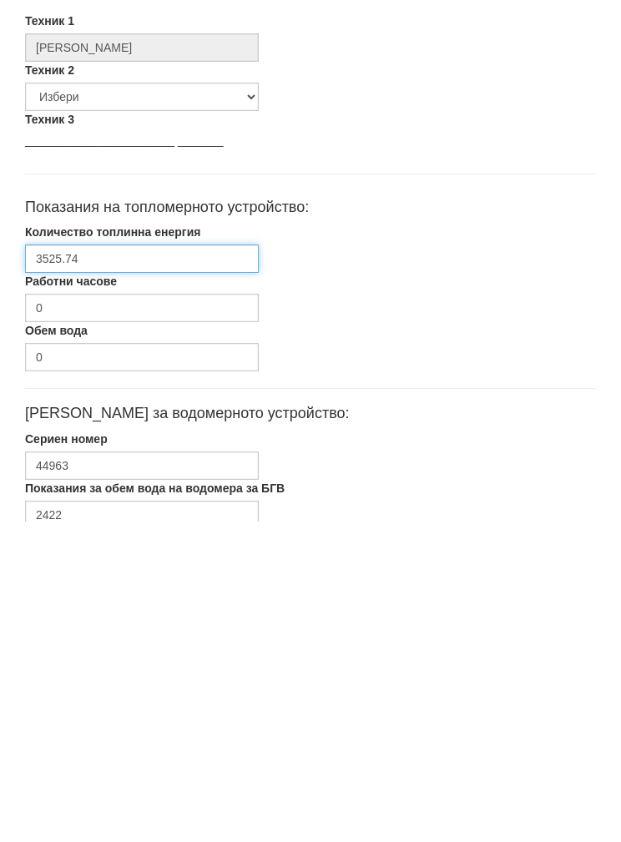
scroll to position [666, 0]
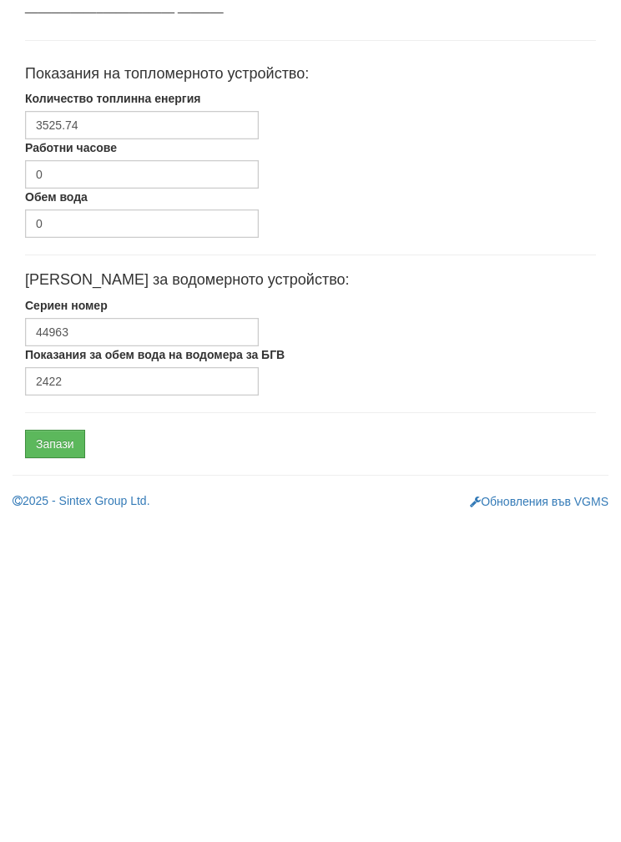
click at [45, 751] on input "Запази" at bounding box center [55, 765] width 60 height 28
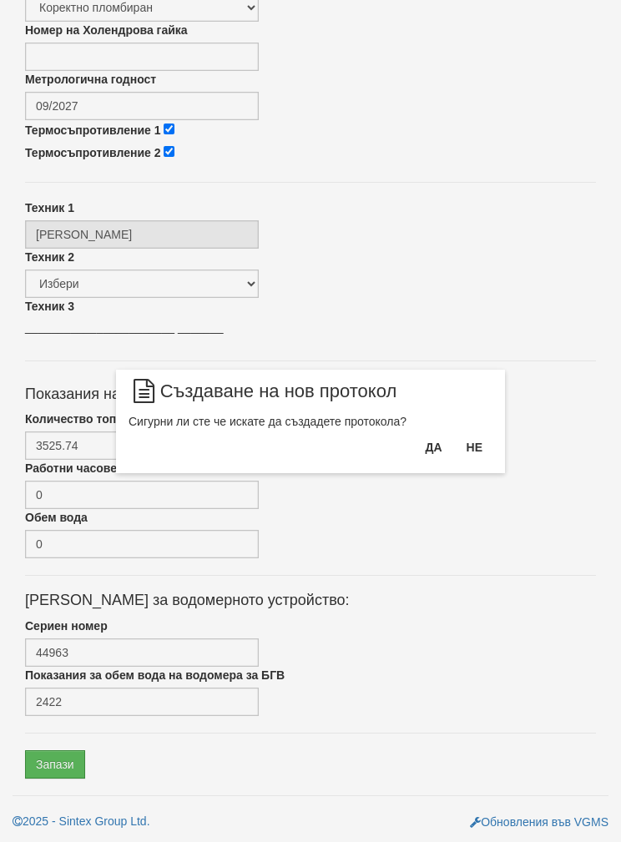
click at [429, 439] on button "Да" at bounding box center [433, 447] width 37 height 27
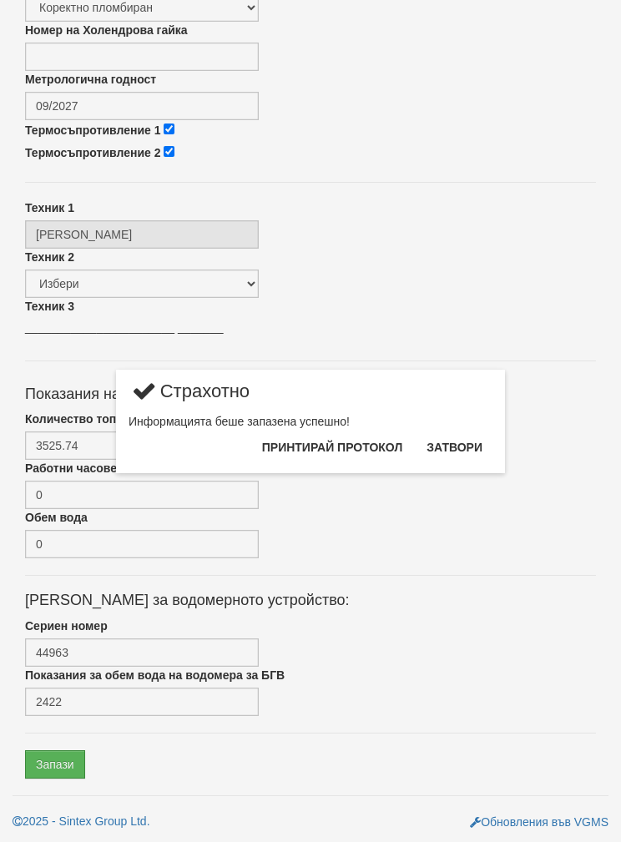
click at [470, 435] on button "Затвори" at bounding box center [455, 447] width 76 height 27
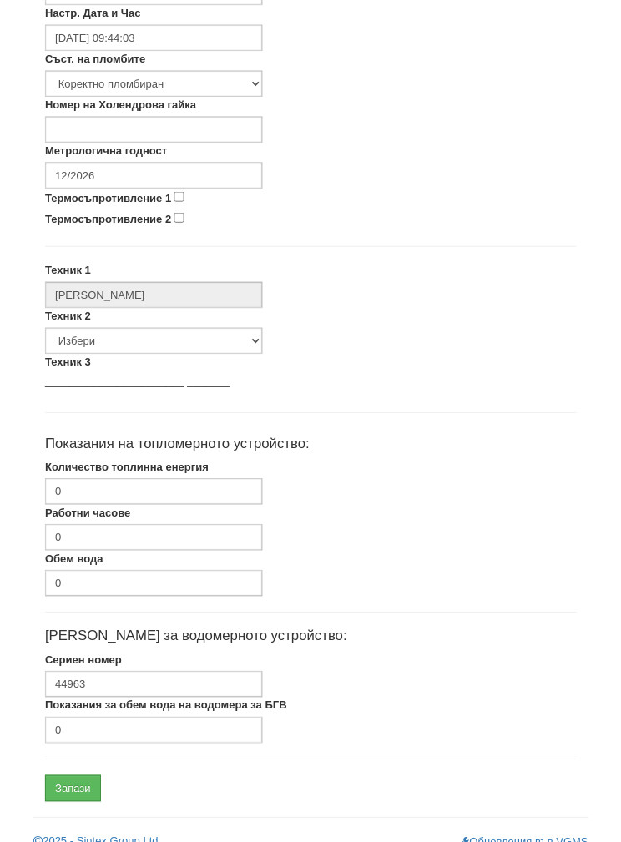
scroll to position [600, 0]
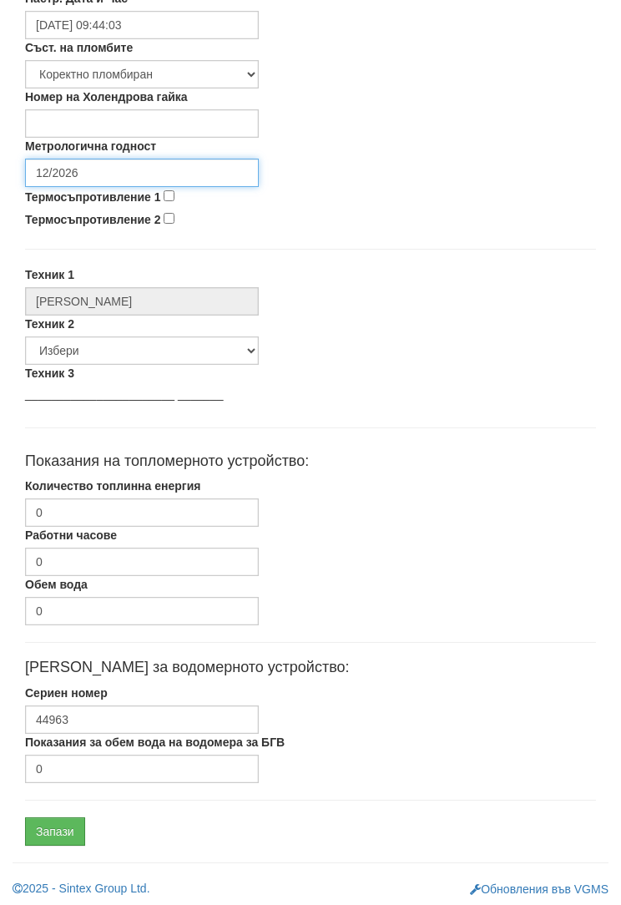
click at [66, 167] on input "12/2026" at bounding box center [142, 173] width 234 height 28
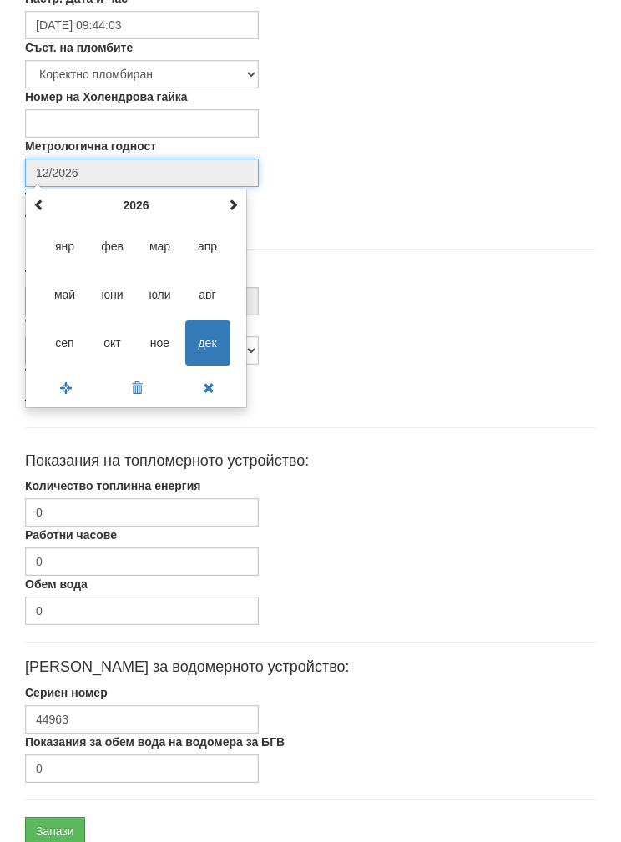
click at [132, 197] on th "2026" at bounding box center [136, 205] width 174 height 25
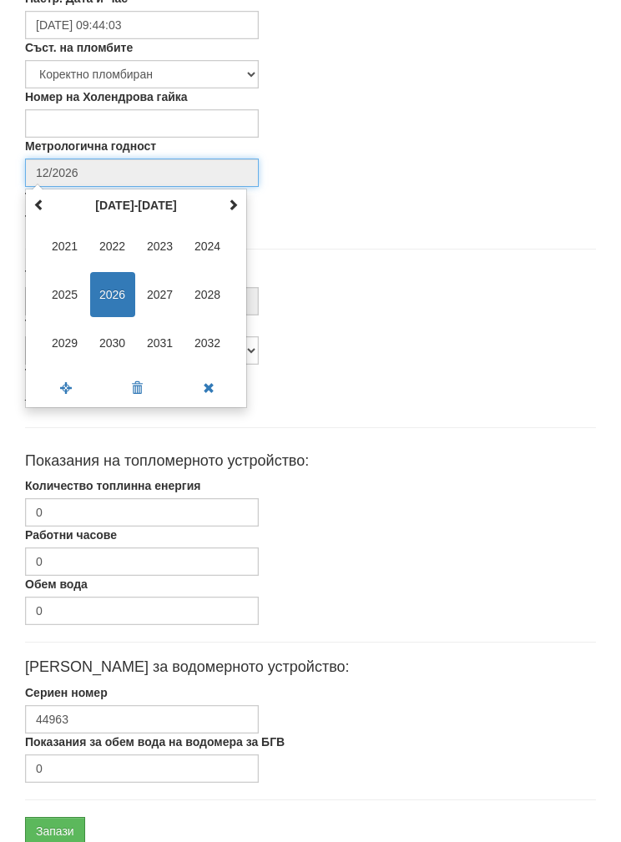
click at [113, 335] on span "2030" at bounding box center [112, 343] width 45 height 45
click at [57, 333] on span "сеп" at bounding box center [65, 343] width 45 height 45
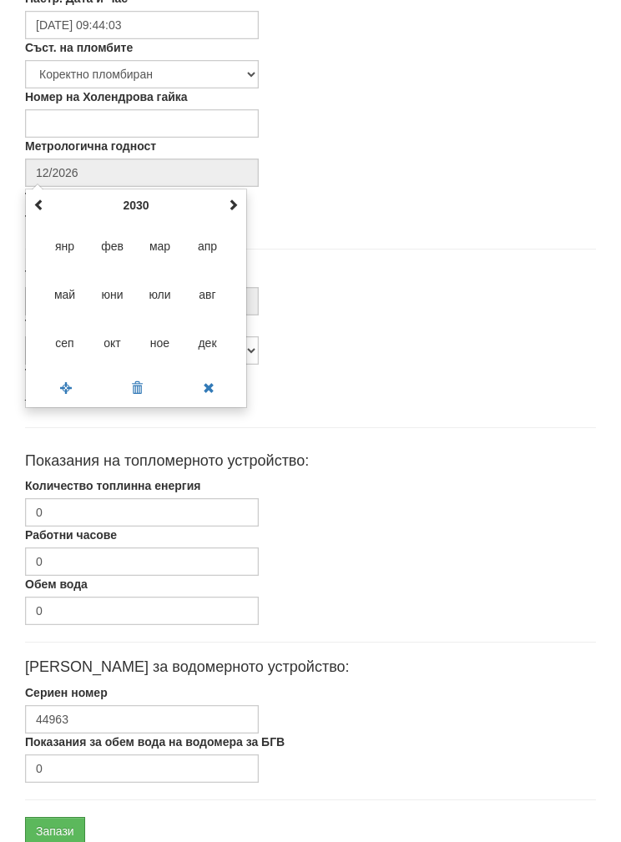
type input "09/2030"
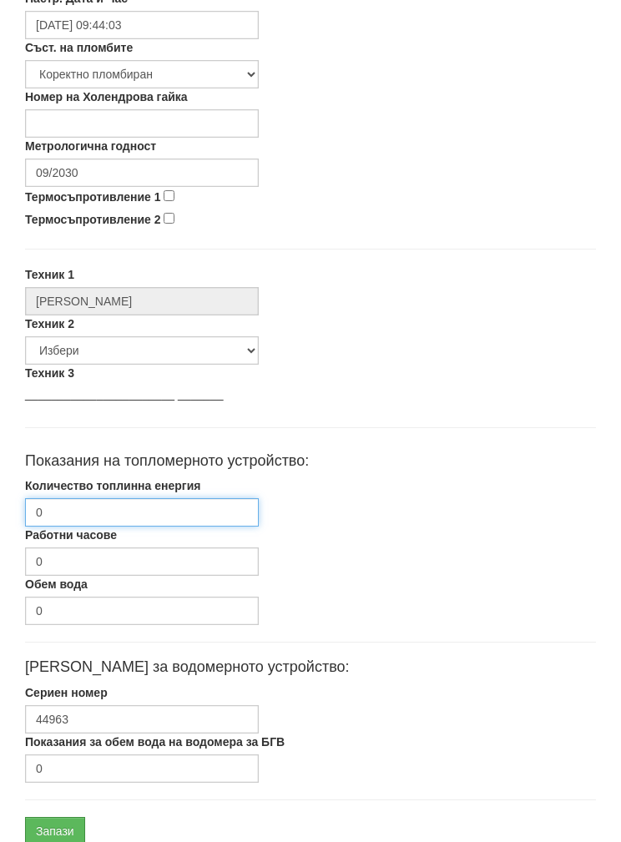
click at [64, 513] on input "0" at bounding box center [142, 512] width 234 height 28
paste input "3525.74"
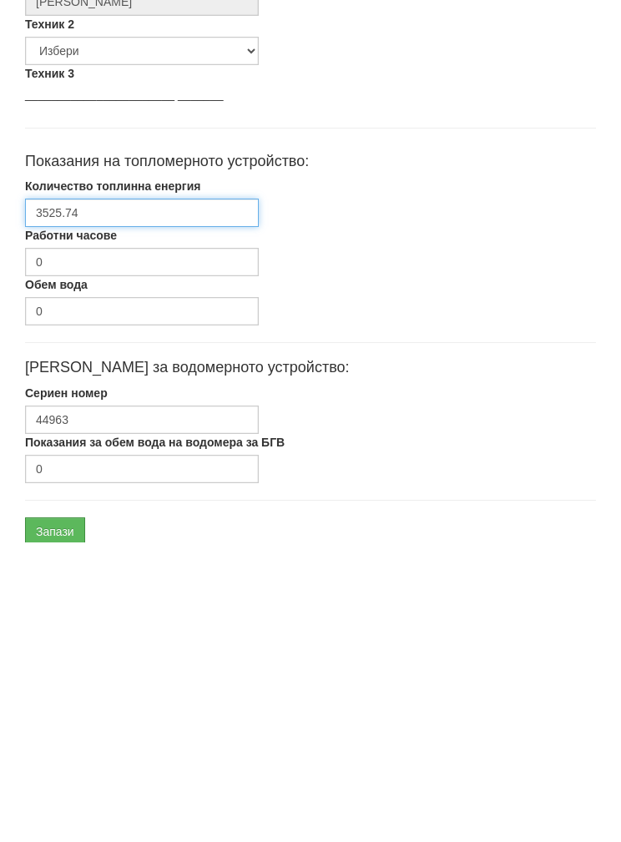
scroll to position [666, 0]
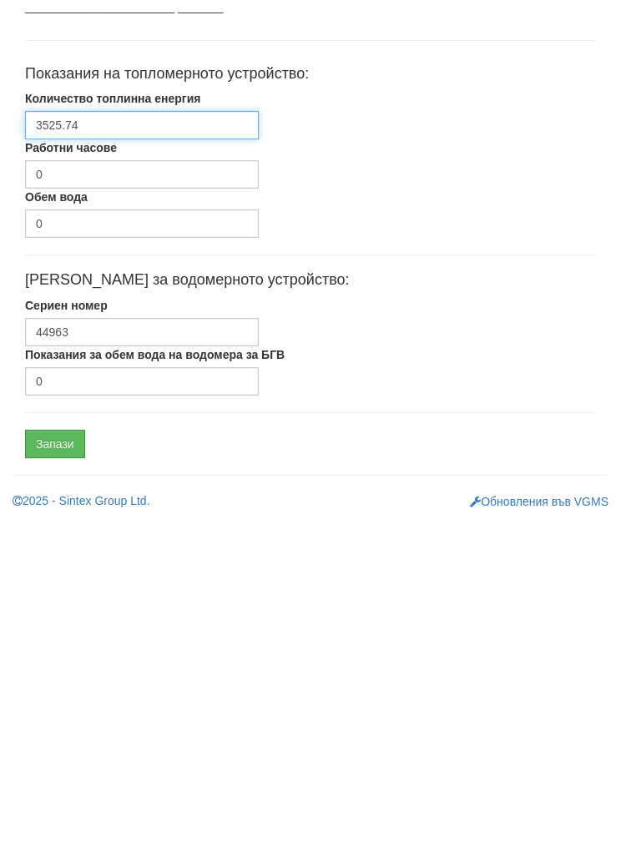
type input "3525.74"
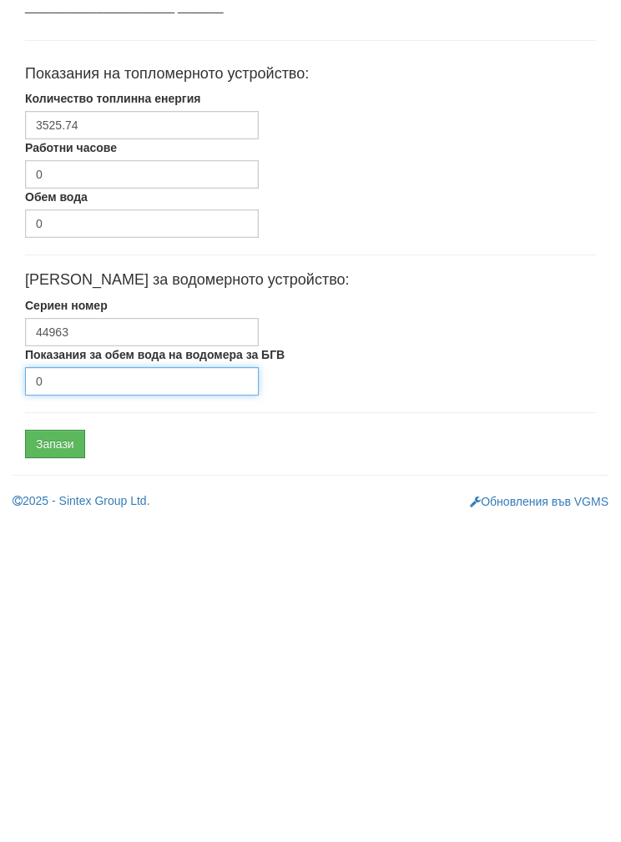
click at [50, 688] on input "0" at bounding box center [142, 702] width 234 height 28
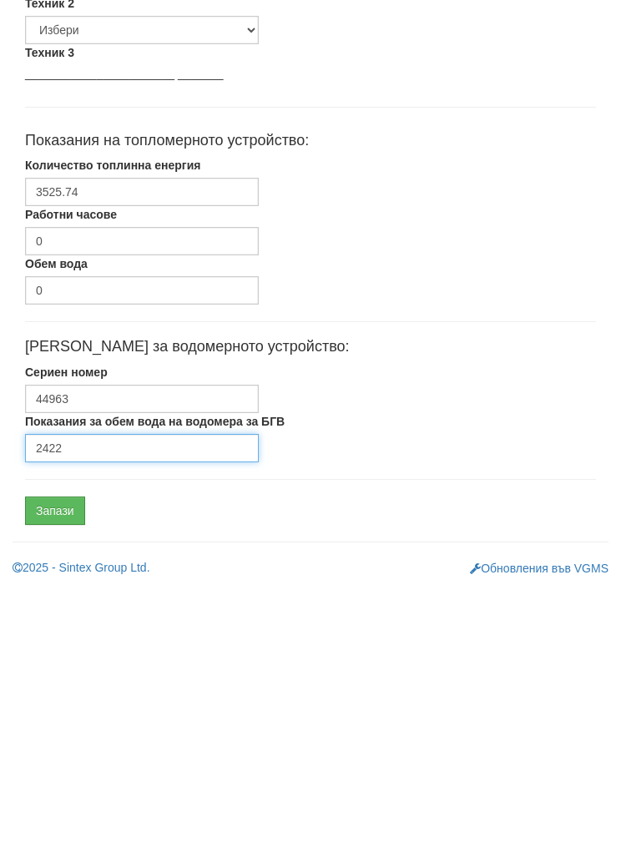
type input "2422"
click at [48, 751] on input "Запази" at bounding box center [55, 765] width 60 height 28
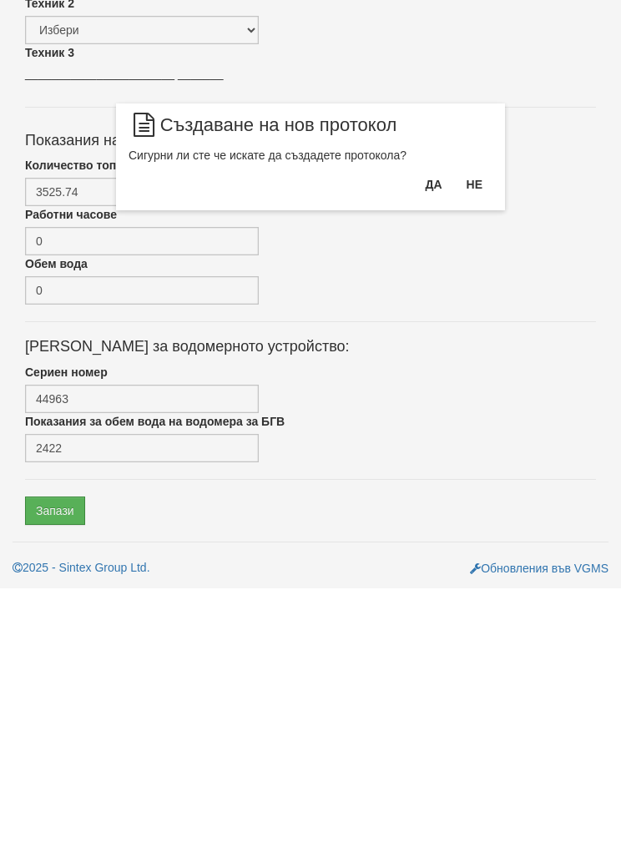
scroll to position [600, 0]
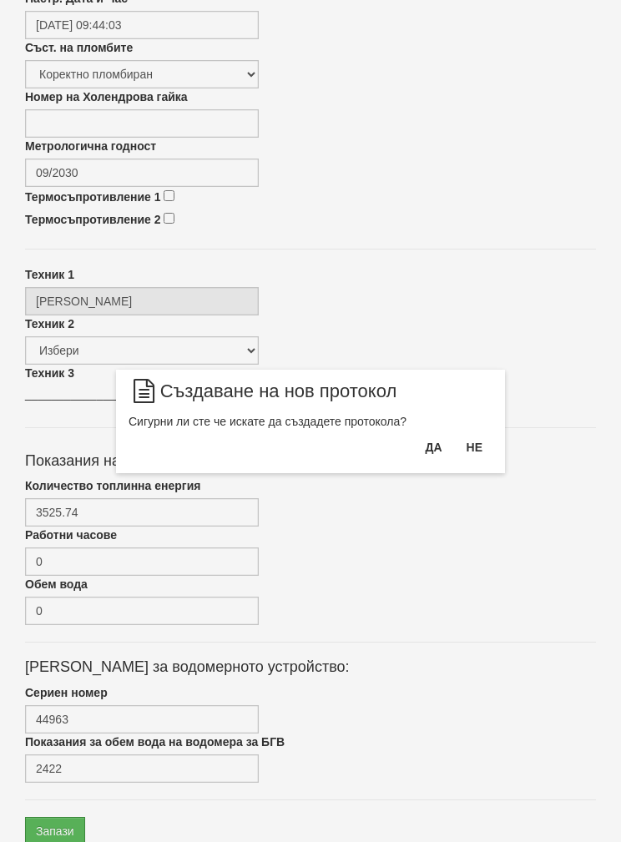
click at [431, 446] on button "Да" at bounding box center [433, 447] width 37 height 27
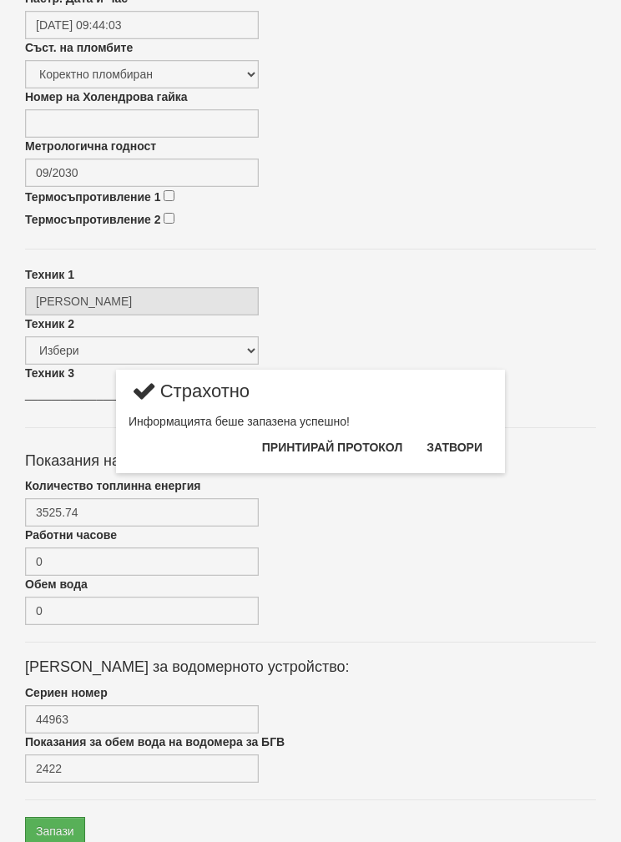
click at [472, 444] on button "Затвори" at bounding box center [455, 447] width 76 height 27
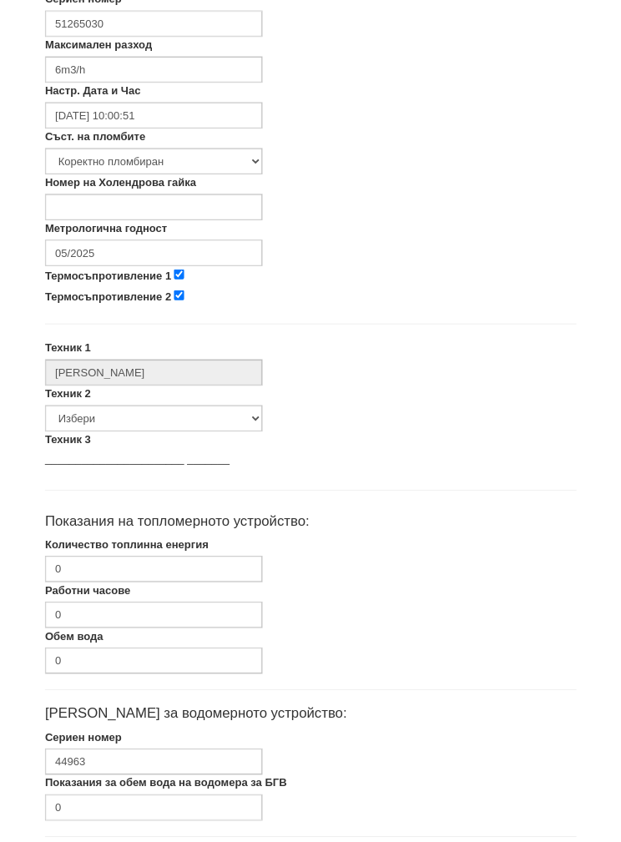
scroll to position [600, 0]
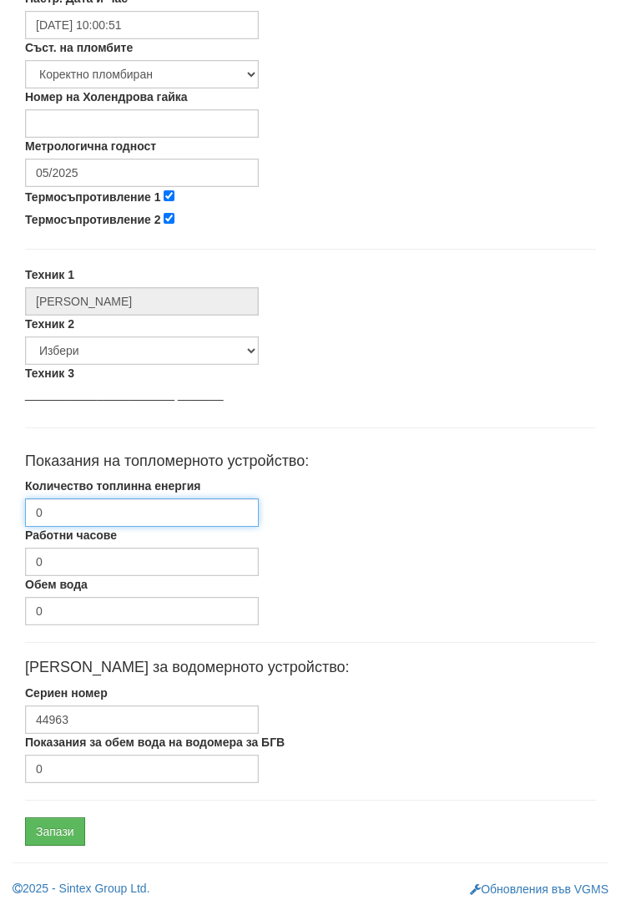
click at [78, 499] on input "0" at bounding box center [142, 512] width 234 height 28
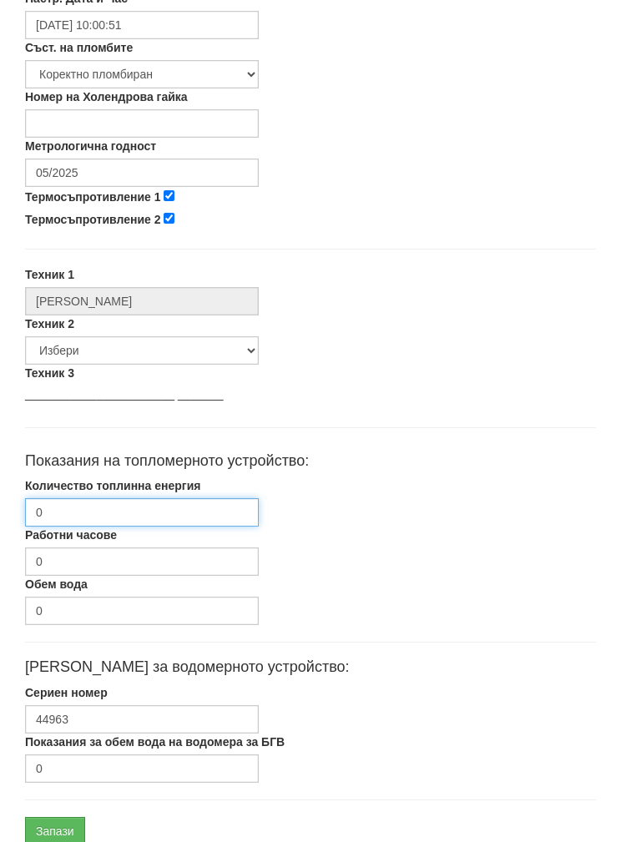
click at [74, 503] on input "0" at bounding box center [142, 512] width 234 height 28
type input "1294"
click at [41, 506] on input "1294.593" at bounding box center [142, 512] width 234 height 28
type input "1294.593"
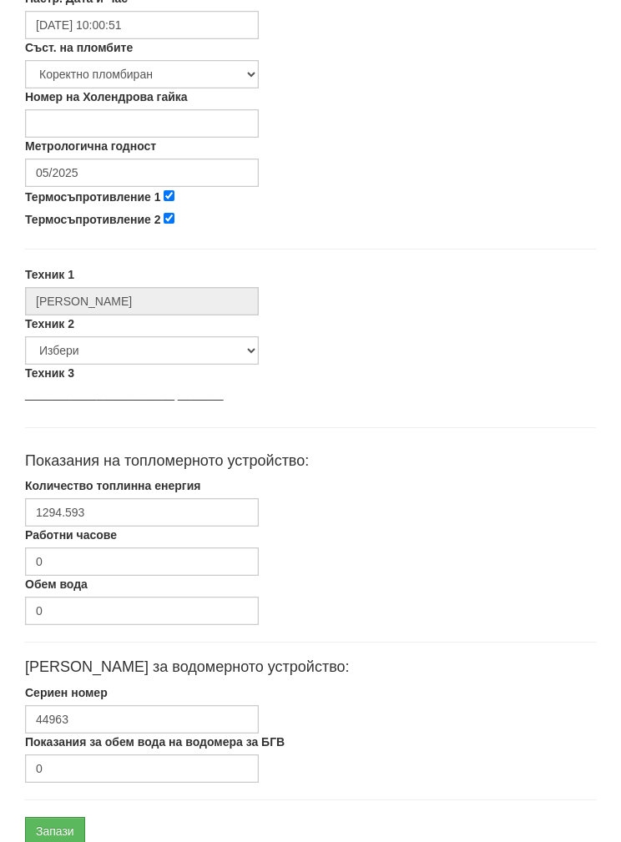
click at [497, 525] on div "Количество топлинна енергия 1294.593" at bounding box center [311, 502] width 596 height 49
click at [82, 772] on input "0" at bounding box center [142, 769] width 234 height 28
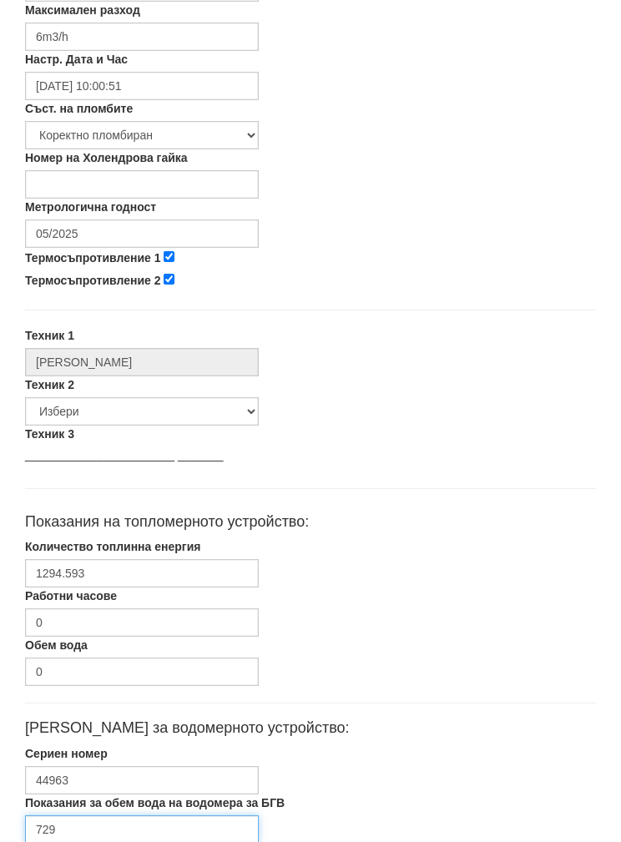
scroll to position [534, 0]
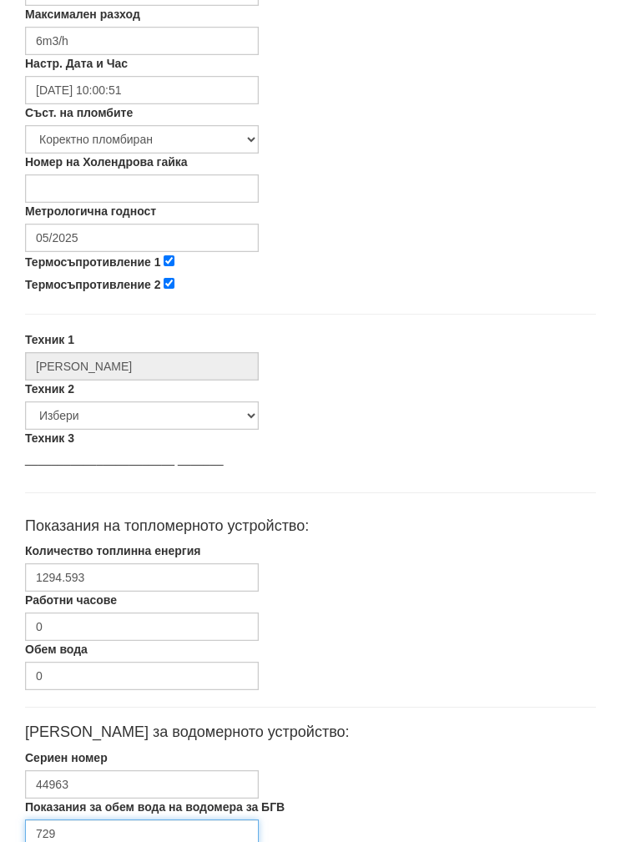
type input "729"
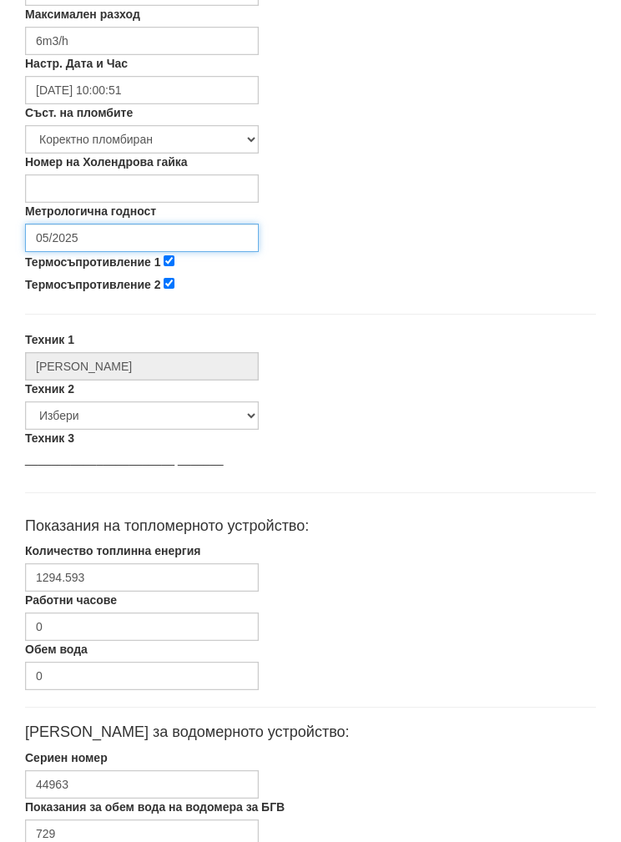
click at [61, 231] on input "05/2025" at bounding box center [142, 238] width 234 height 28
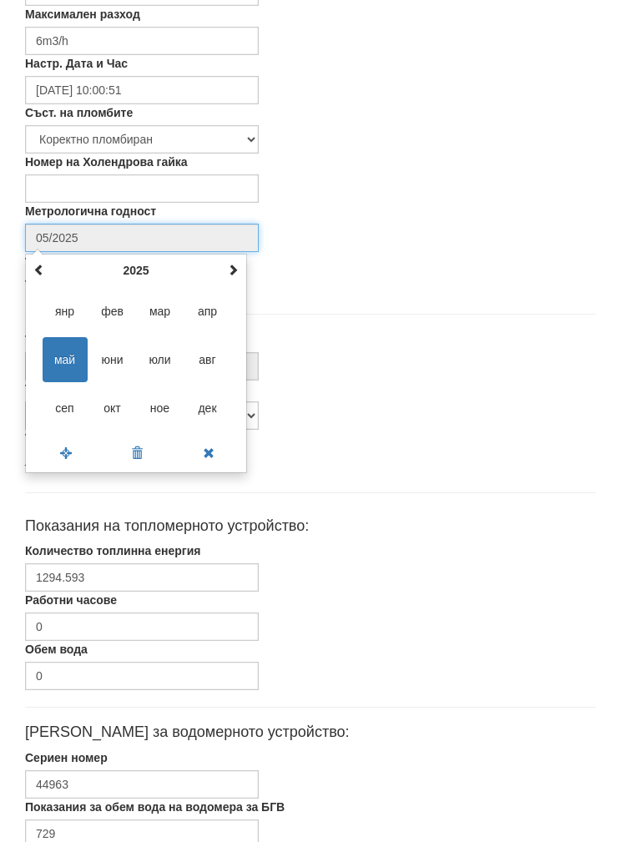
click at [133, 265] on th "2025" at bounding box center [136, 270] width 174 height 25
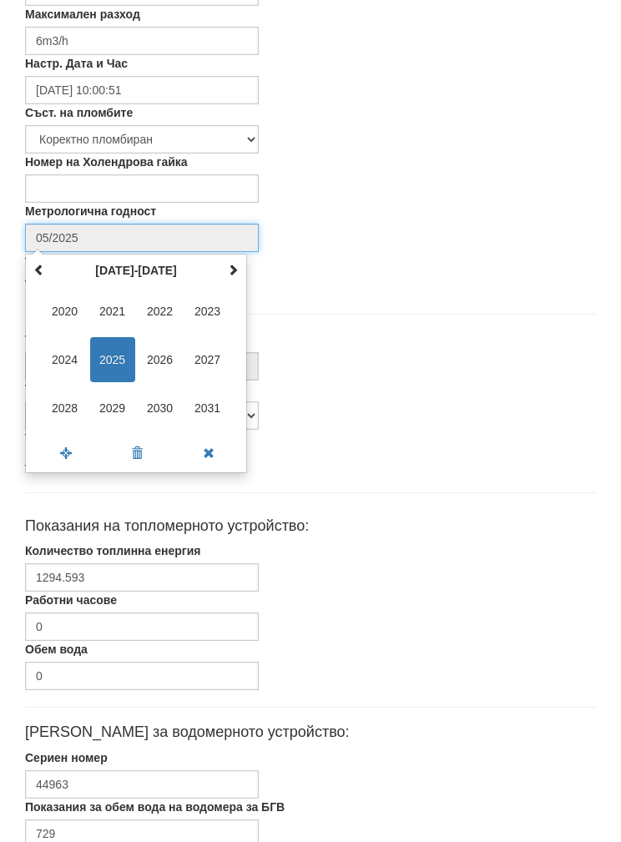
click at [205, 353] on span "2027" at bounding box center [207, 359] width 45 height 45
click at [62, 400] on span "сеп" at bounding box center [65, 408] width 45 height 45
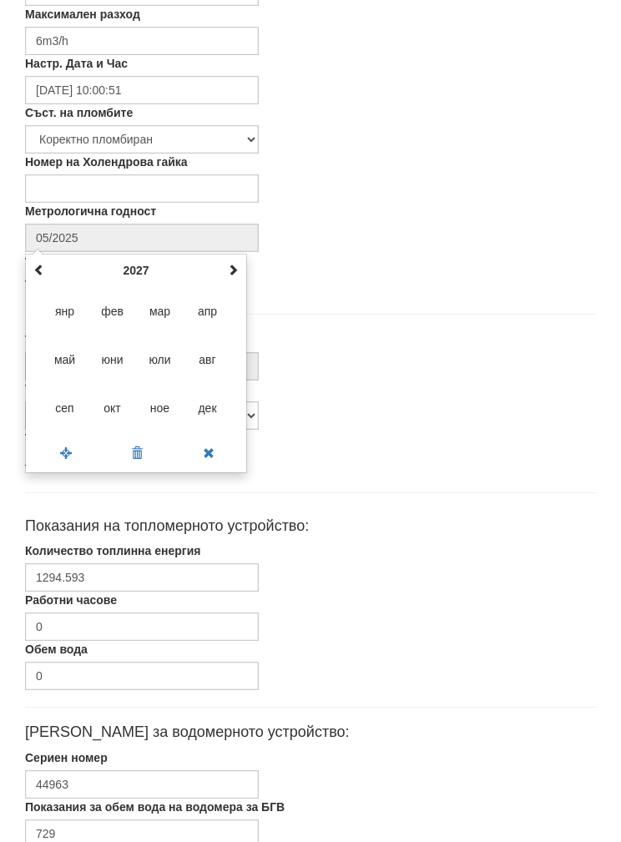
type input "09/2027"
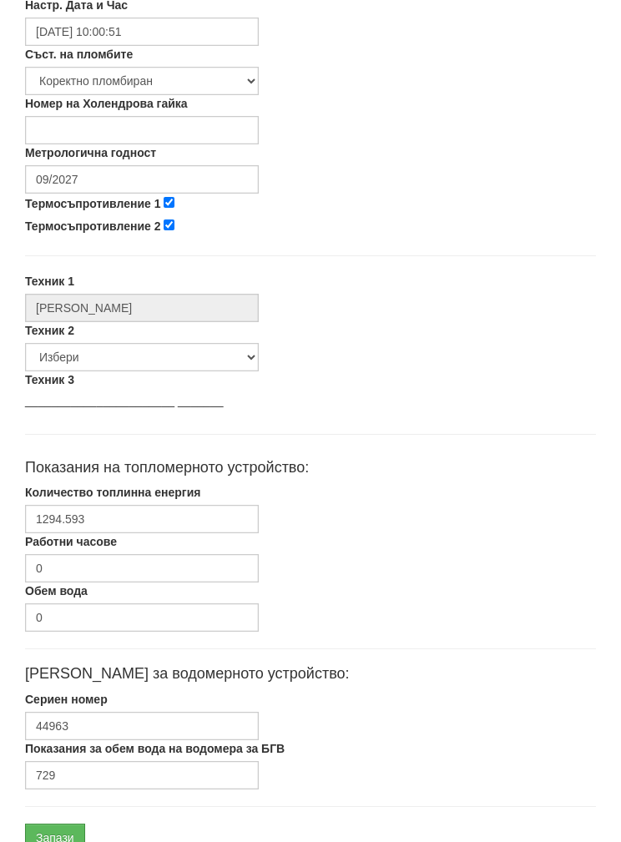
scroll to position [600, 0]
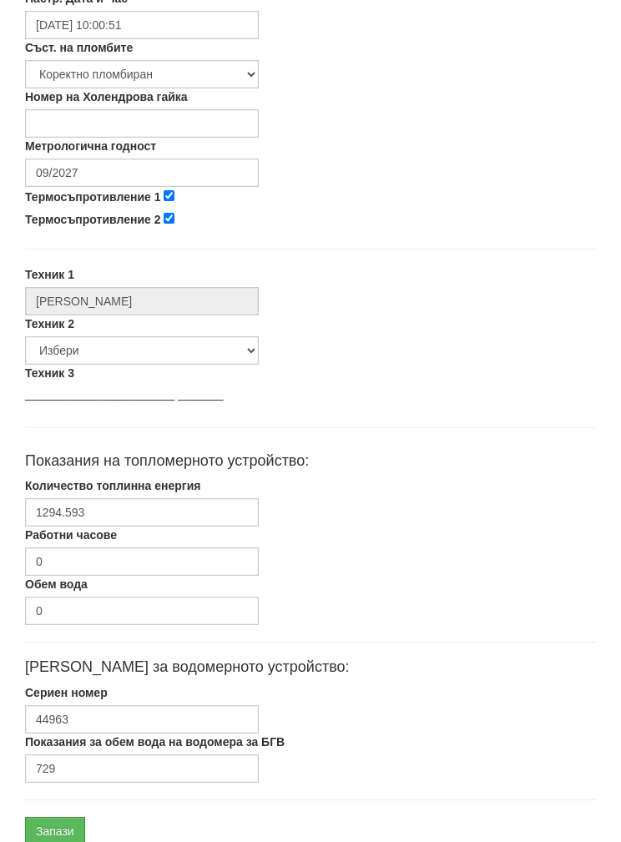
click at [54, 822] on input "Запази" at bounding box center [55, 831] width 60 height 28
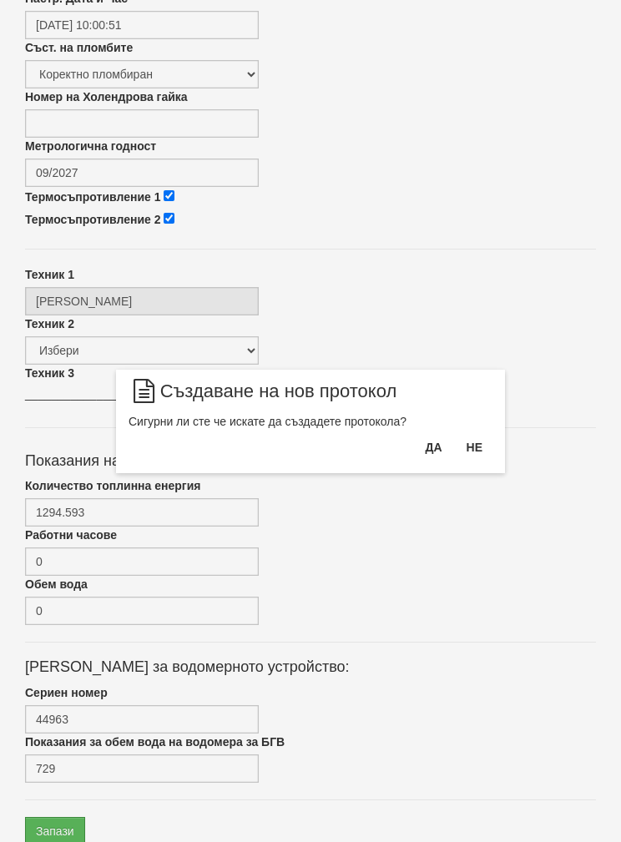
click at [424, 450] on button "Да" at bounding box center [433, 447] width 37 height 27
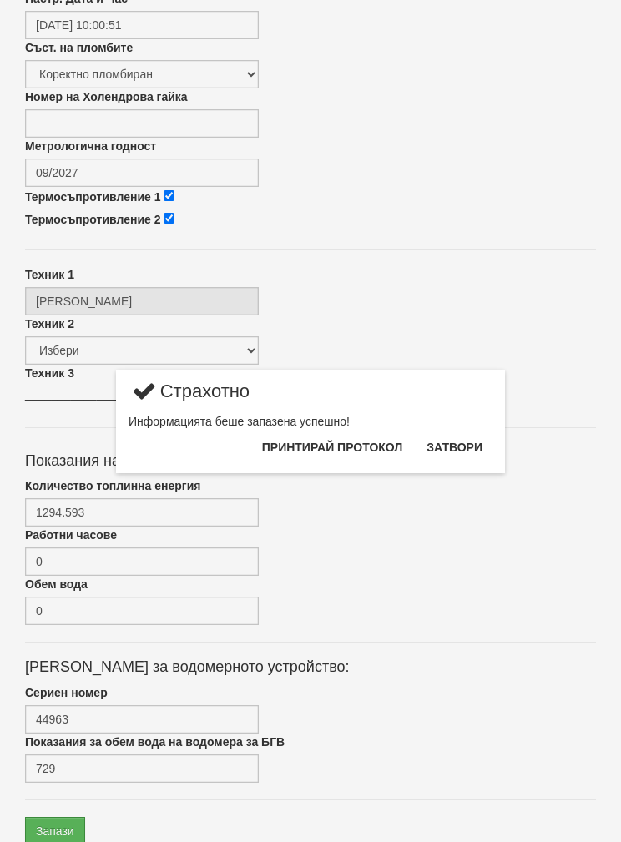
click at [470, 442] on button "Затвори" at bounding box center [455, 447] width 76 height 27
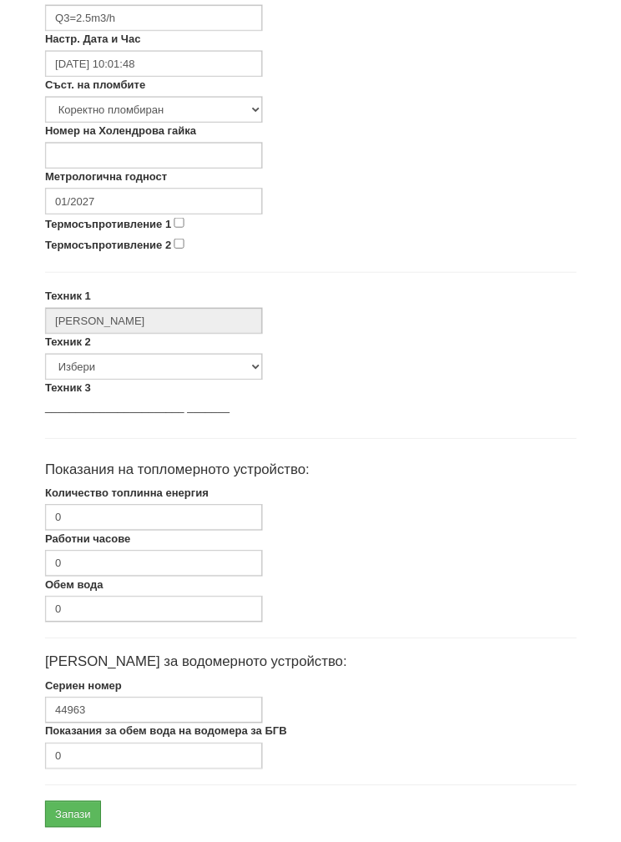
scroll to position [600, 0]
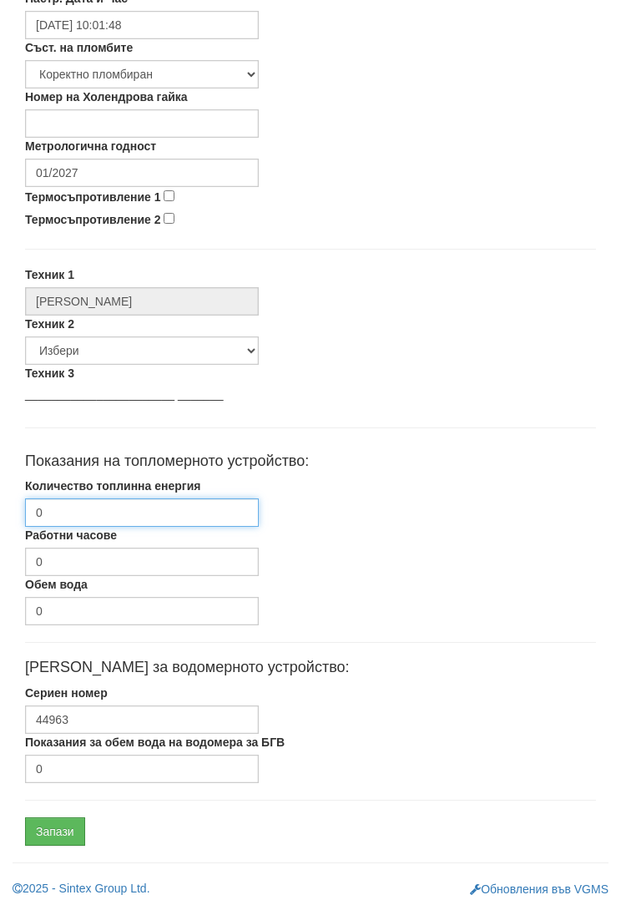
click at [69, 508] on input "0" at bounding box center [142, 512] width 234 height 28
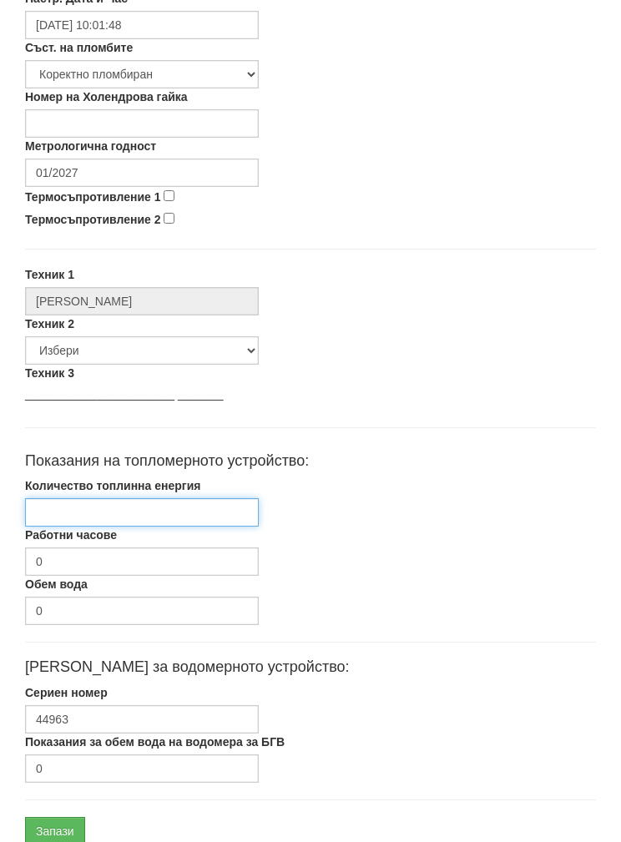
paste input "1294.593"
type input "1294.593"
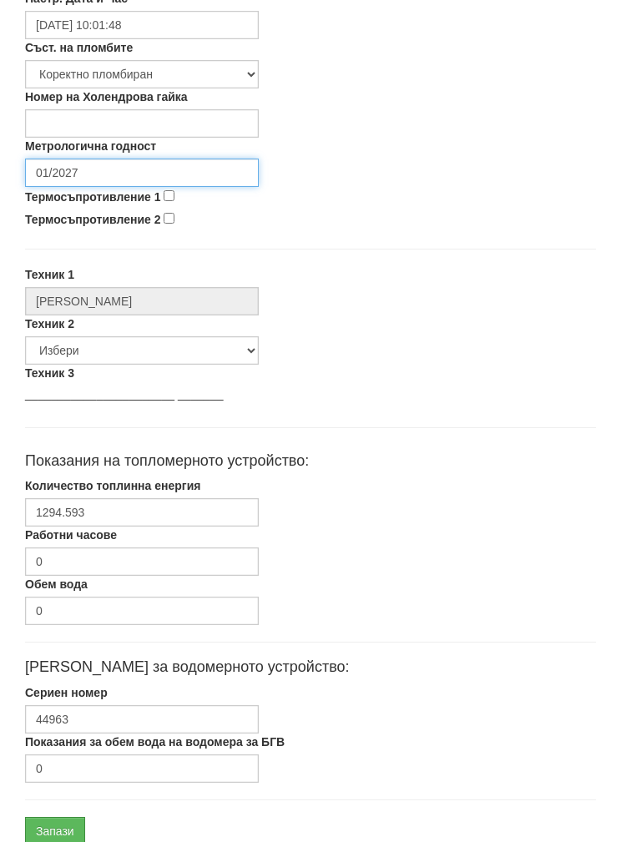
click at [53, 166] on input "01/2027" at bounding box center [142, 173] width 234 height 28
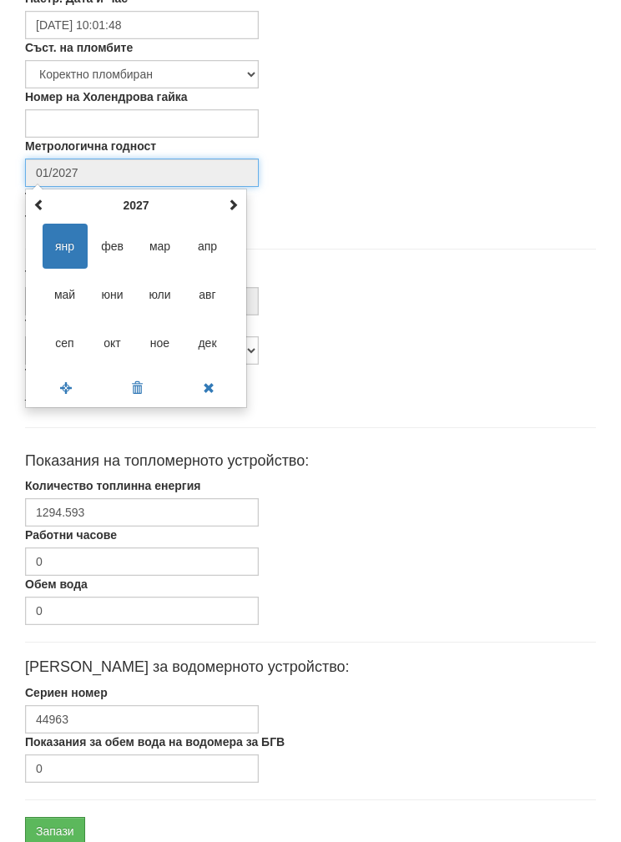
click at [128, 195] on th "2027" at bounding box center [136, 205] width 174 height 25
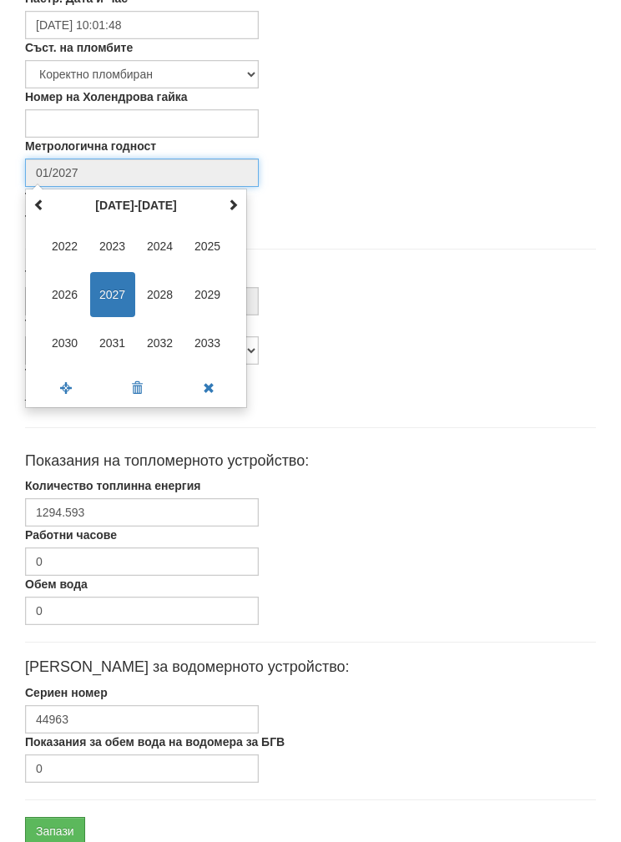
click at [58, 332] on span "2030" at bounding box center [65, 343] width 45 height 45
click at [60, 336] on span "сеп" at bounding box center [65, 343] width 45 height 45
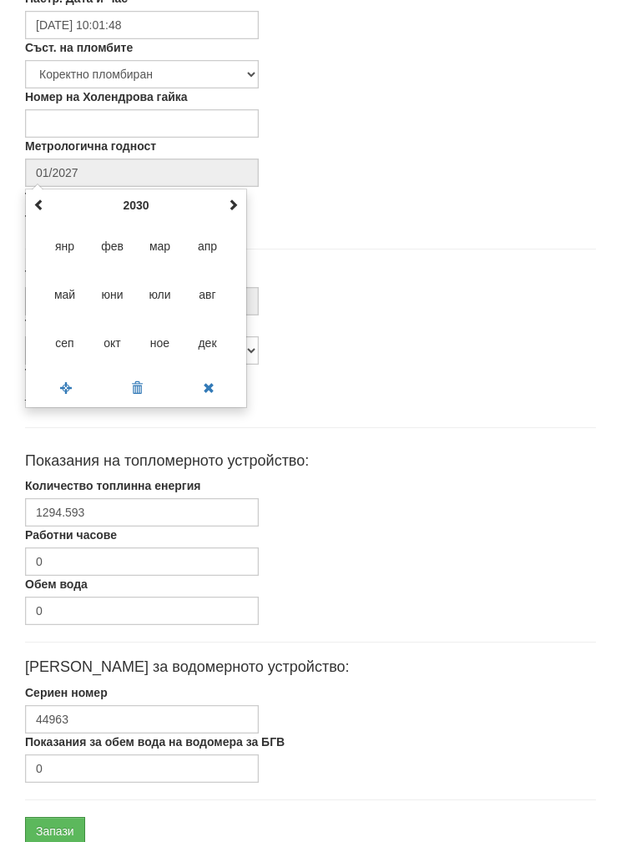
type input "09/2030"
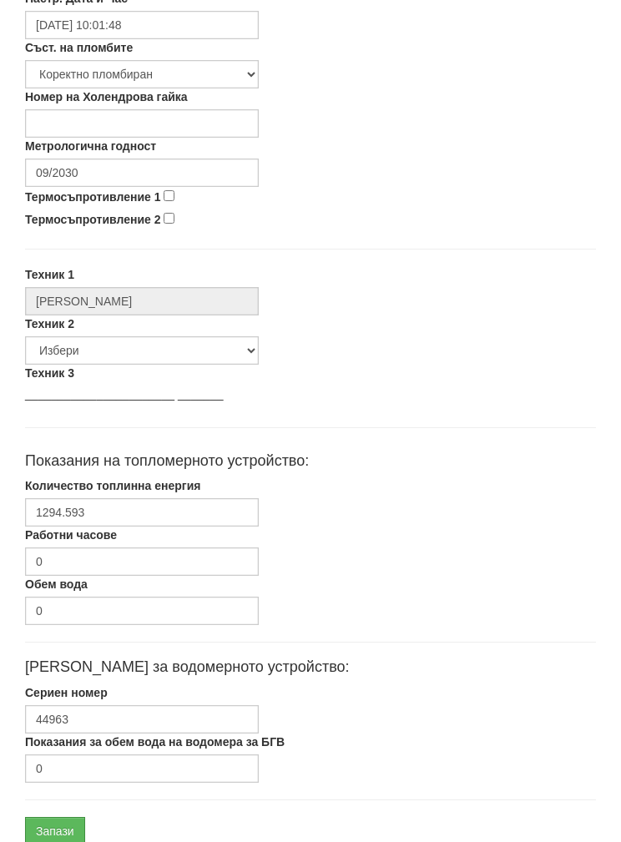
scroll to position [666, 0]
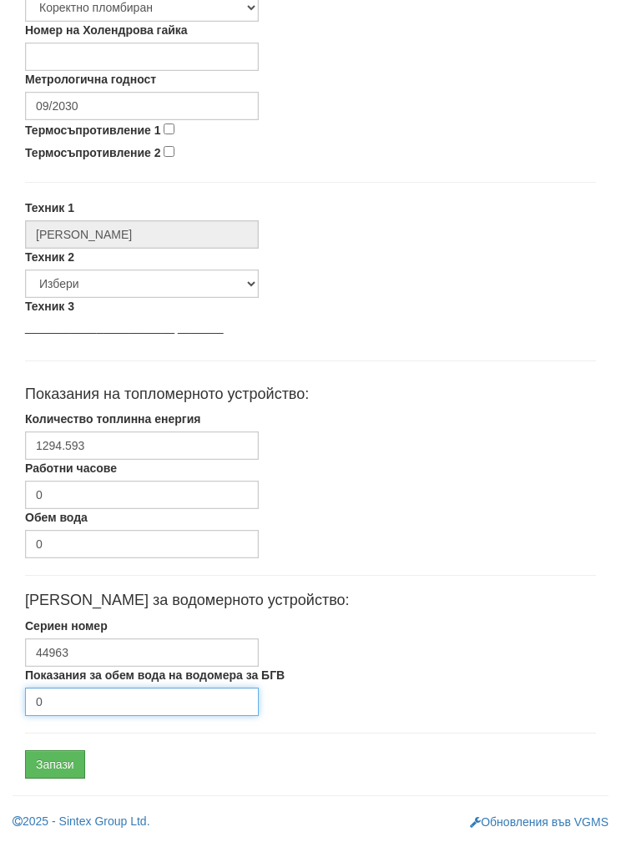
click at [70, 704] on input "0" at bounding box center [142, 702] width 234 height 28
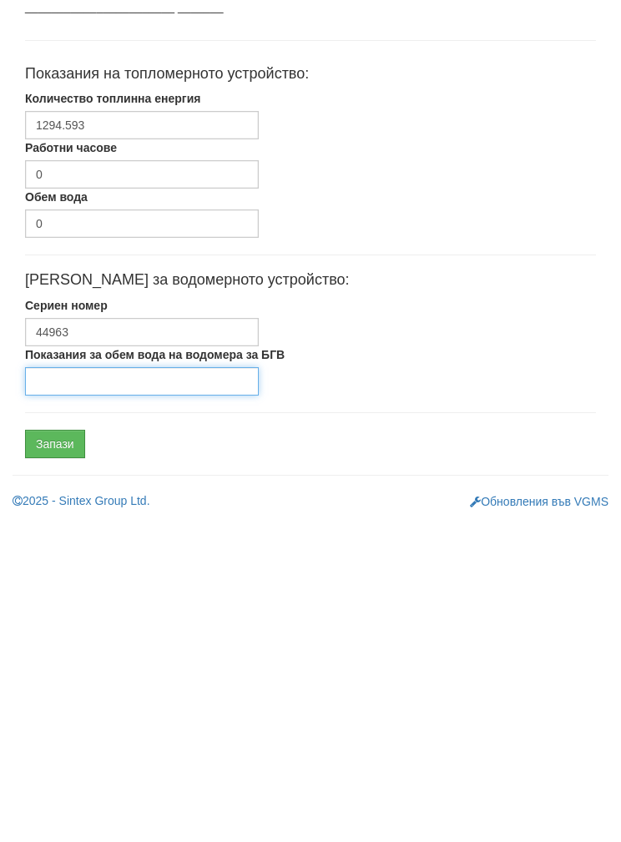
type input "2"
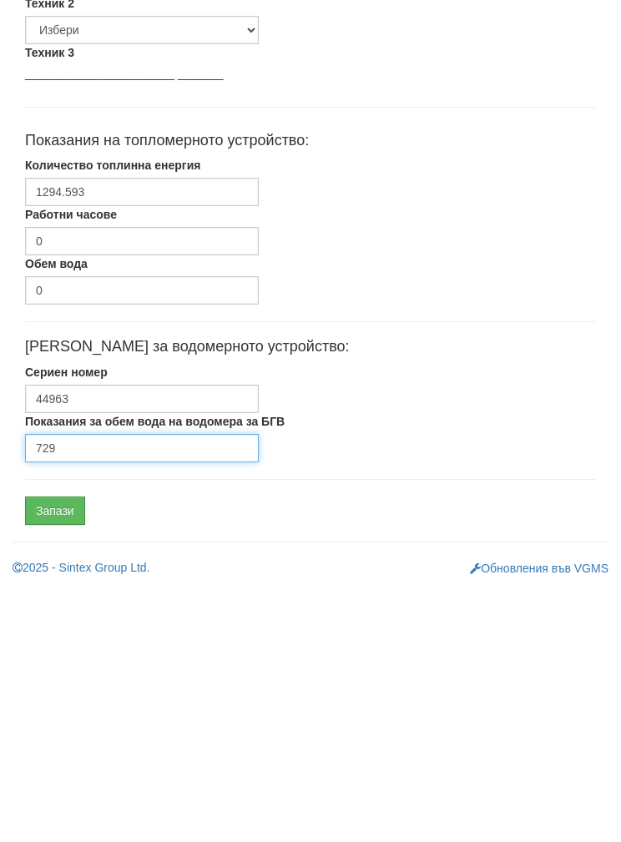
type input "729"
click at [52, 751] on input "Запази" at bounding box center [55, 765] width 60 height 28
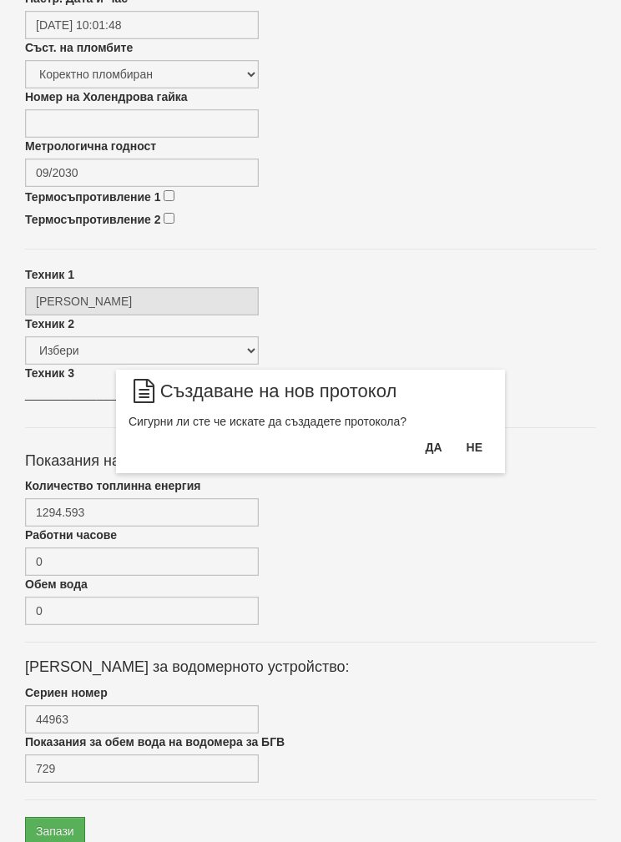
click at [430, 441] on button "Да" at bounding box center [433, 447] width 37 height 27
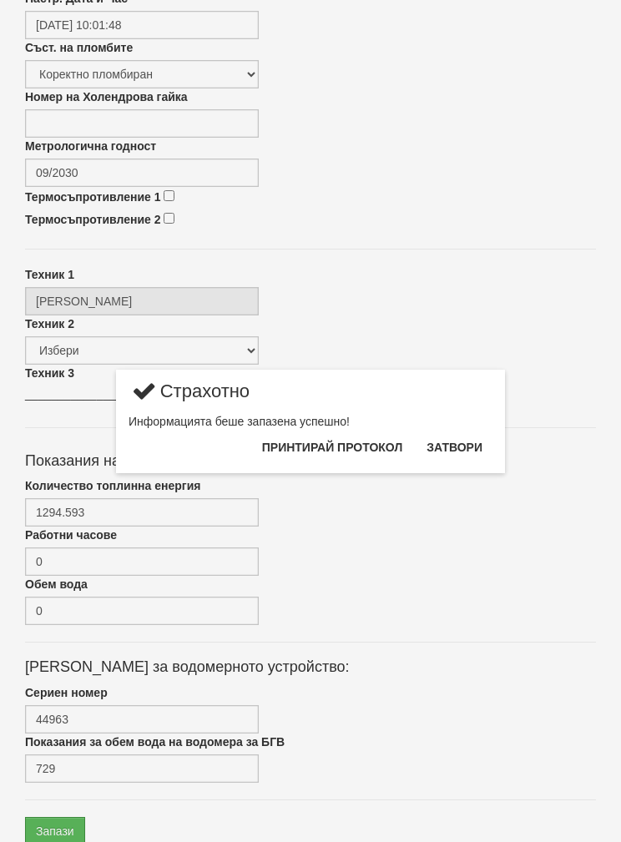
click at [467, 438] on button "Затвори" at bounding box center [455, 447] width 76 height 27
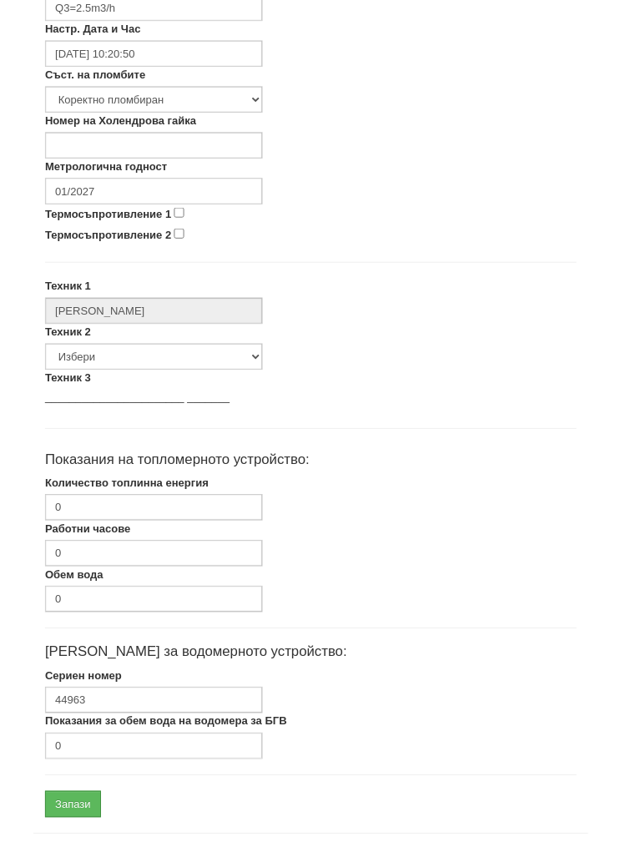
scroll to position [600, 0]
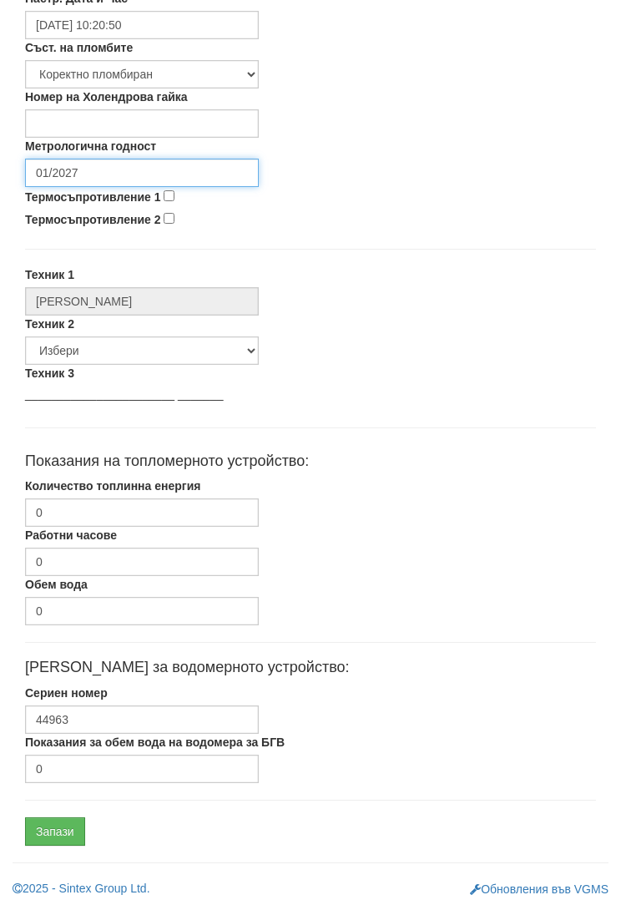
click at [68, 167] on input "01/2027" at bounding box center [142, 173] width 234 height 28
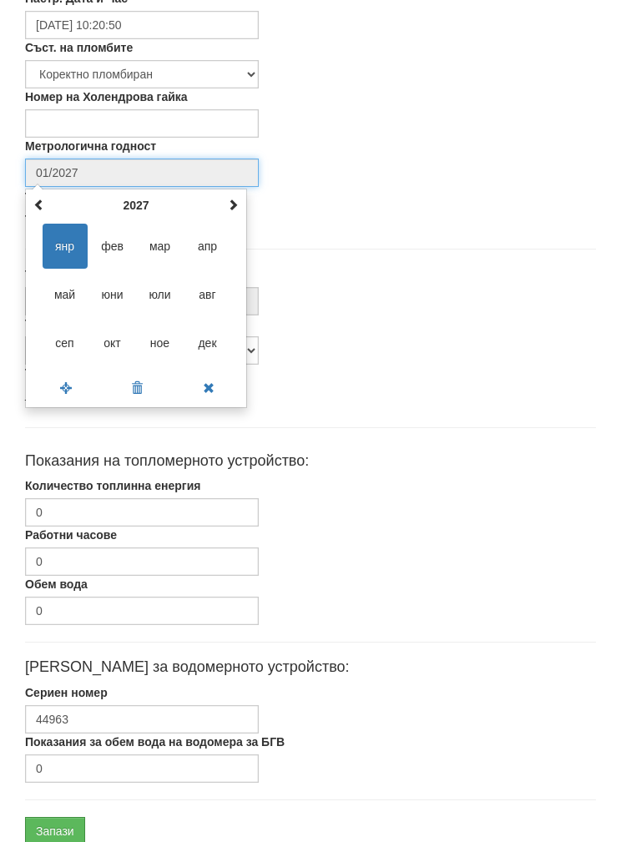
click at [127, 196] on th "2027" at bounding box center [136, 205] width 174 height 25
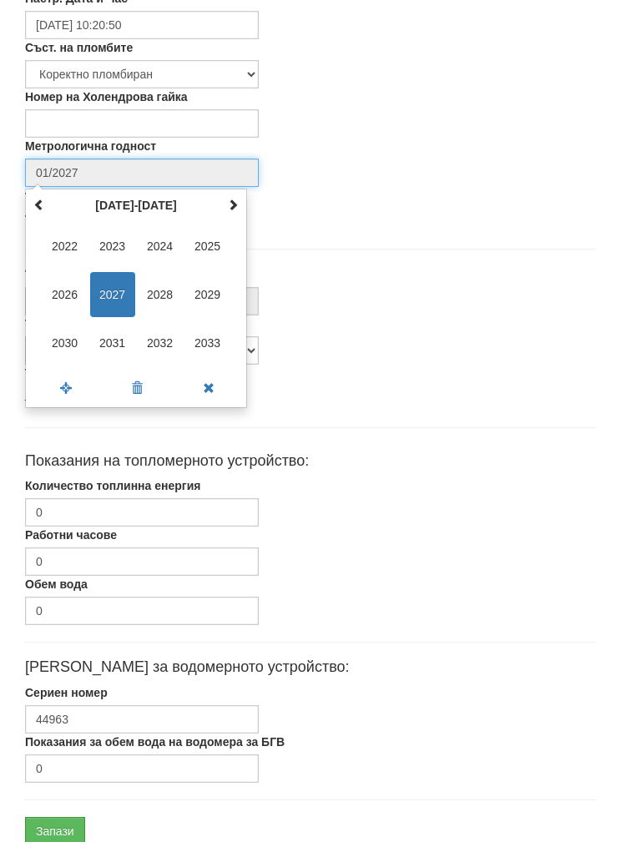
click at [61, 329] on span "2030" at bounding box center [65, 343] width 45 height 45
click at [57, 336] on span "сеп" at bounding box center [65, 343] width 45 height 45
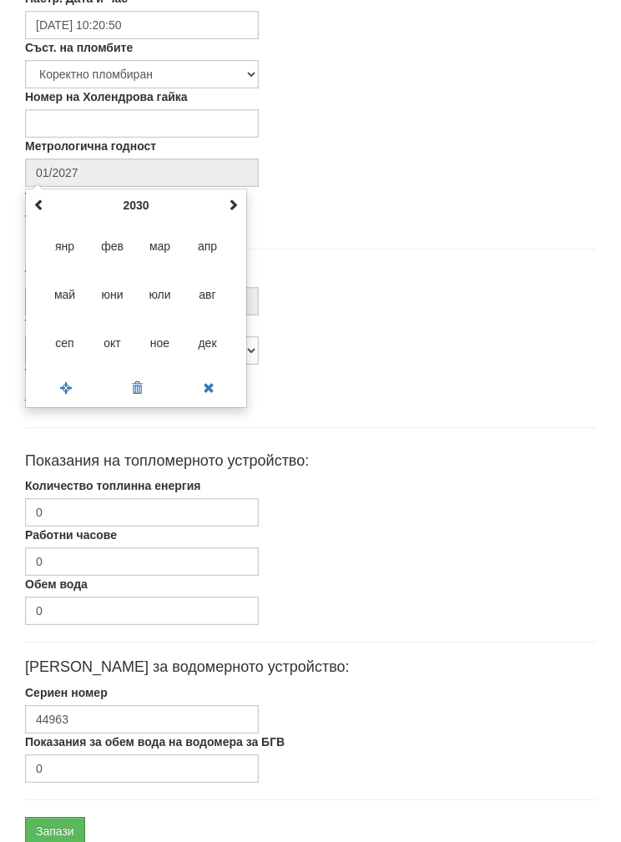
type input "09/2030"
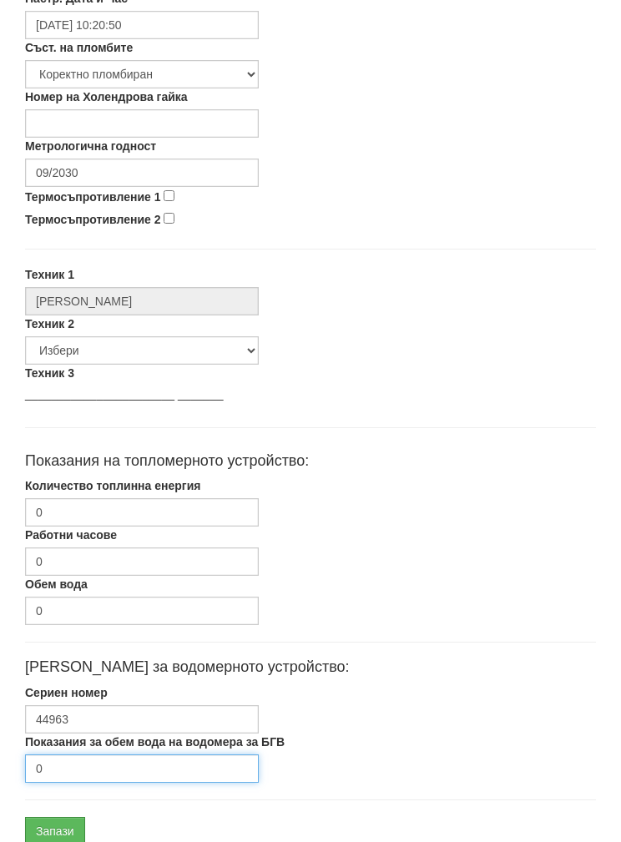
click at [76, 766] on input "0" at bounding box center [142, 769] width 234 height 28
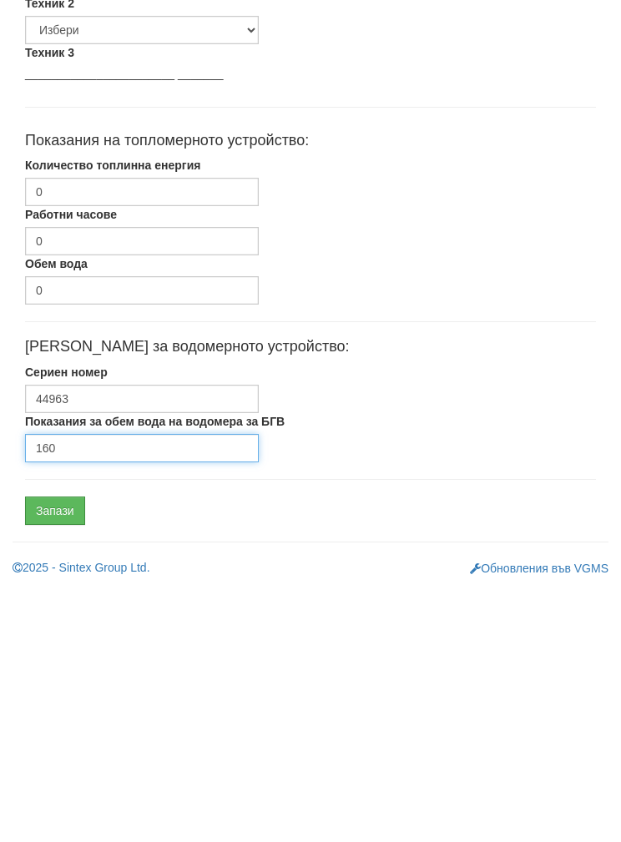
type input "160"
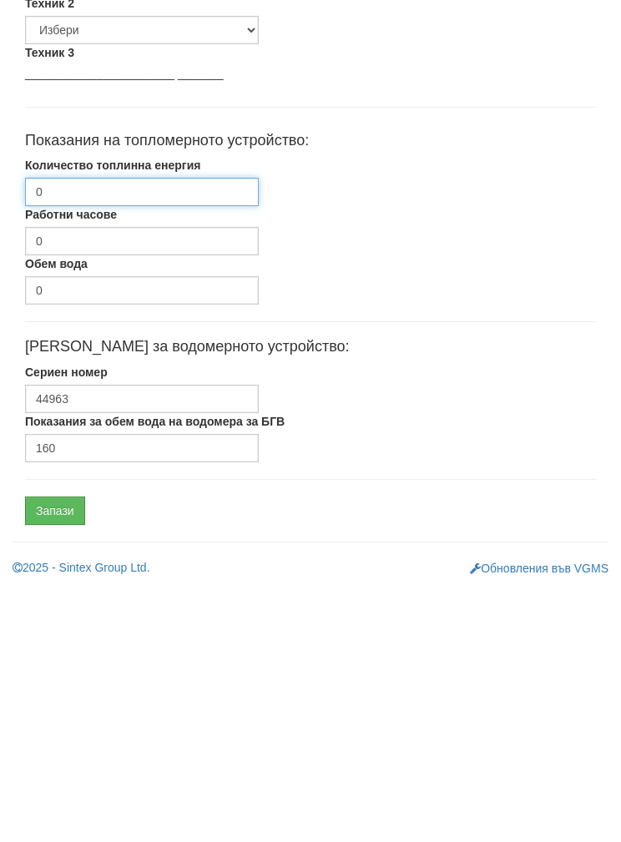
click at [73, 432] on input "0" at bounding box center [142, 446] width 234 height 28
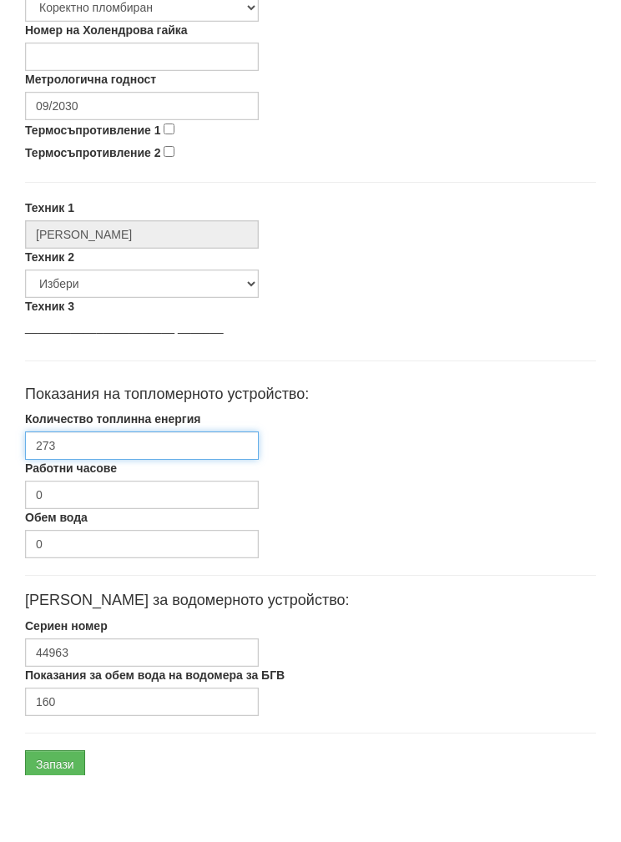
type input "2738"
click at [52, 498] on input "2738.562" at bounding box center [142, 512] width 234 height 28
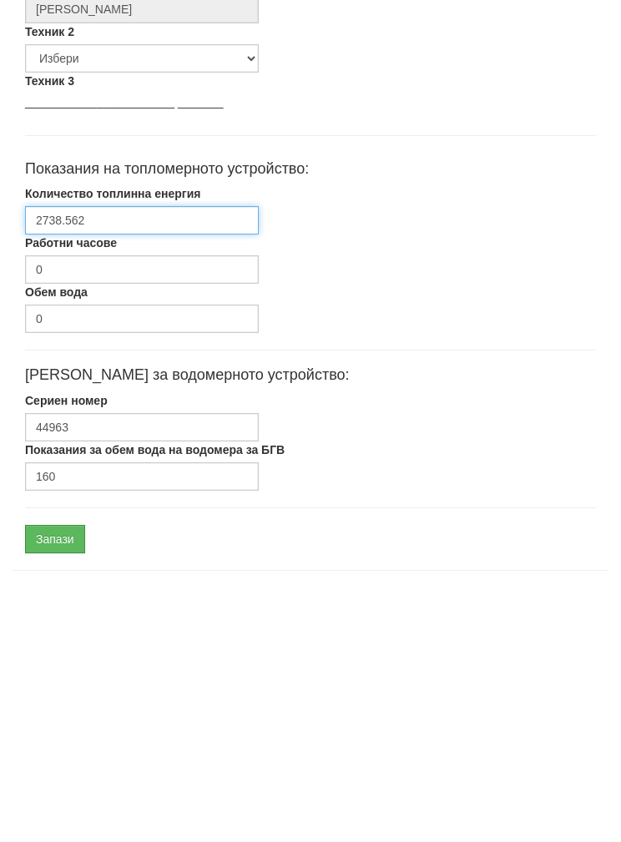
scroll to position [666, 0]
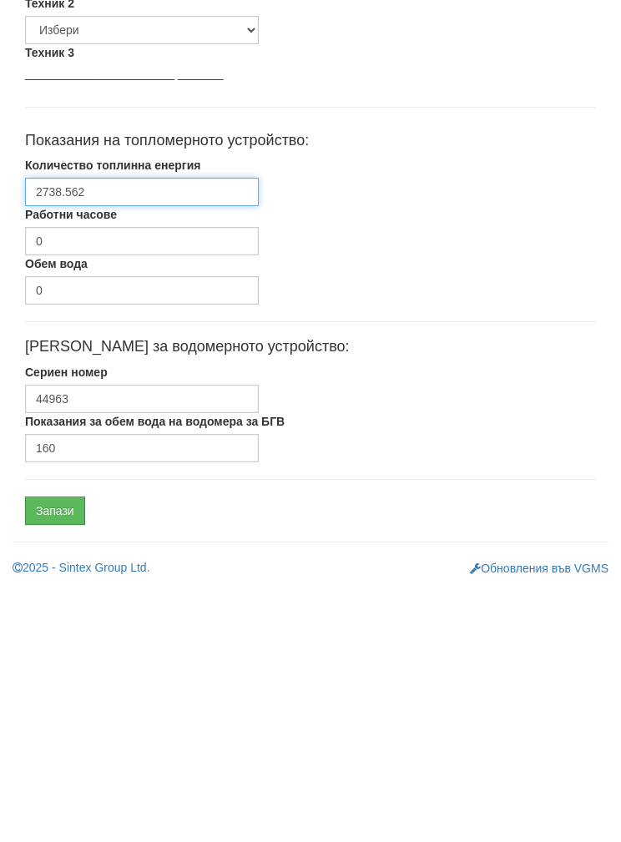
type input "2738.562"
click at [55, 751] on input "Запази" at bounding box center [55, 765] width 60 height 28
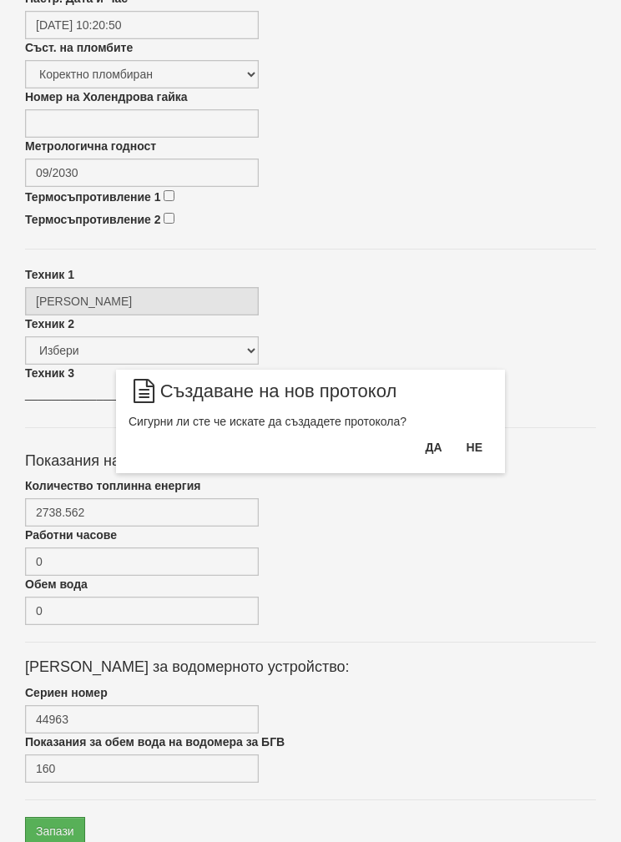
click at [417, 447] on button "Да" at bounding box center [433, 447] width 37 height 27
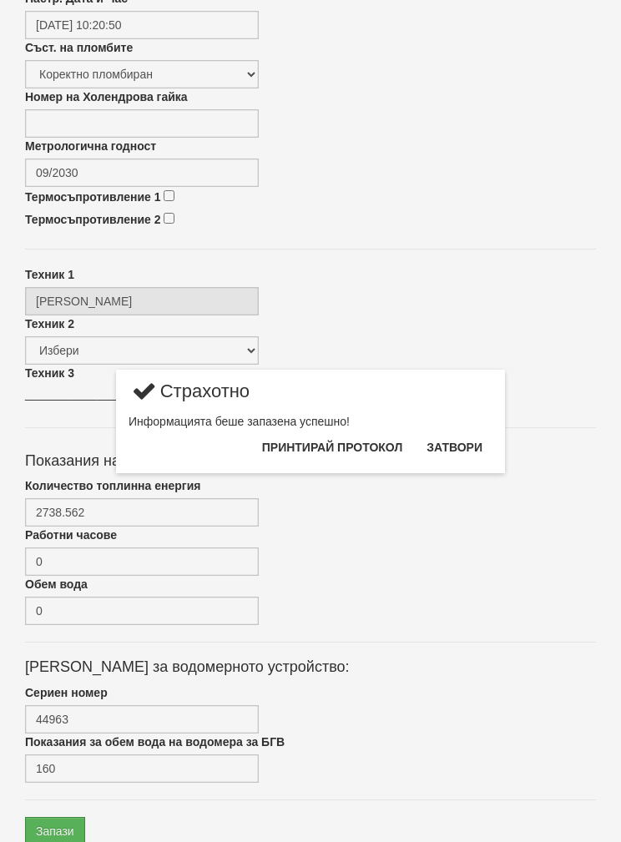
click at [463, 448] on button "Затвори" at bounding box center [455, 447] width 76 height 27
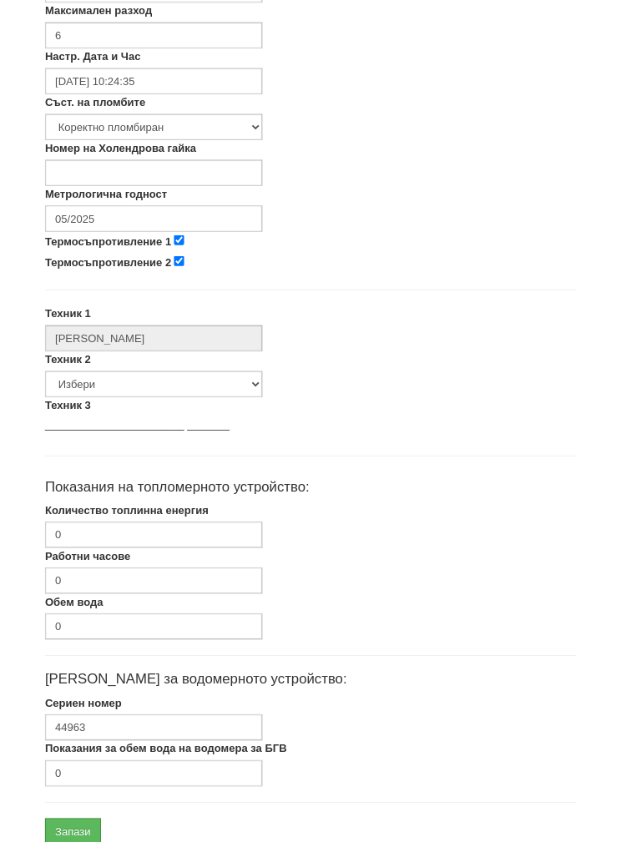
scroll to position [549, 0]
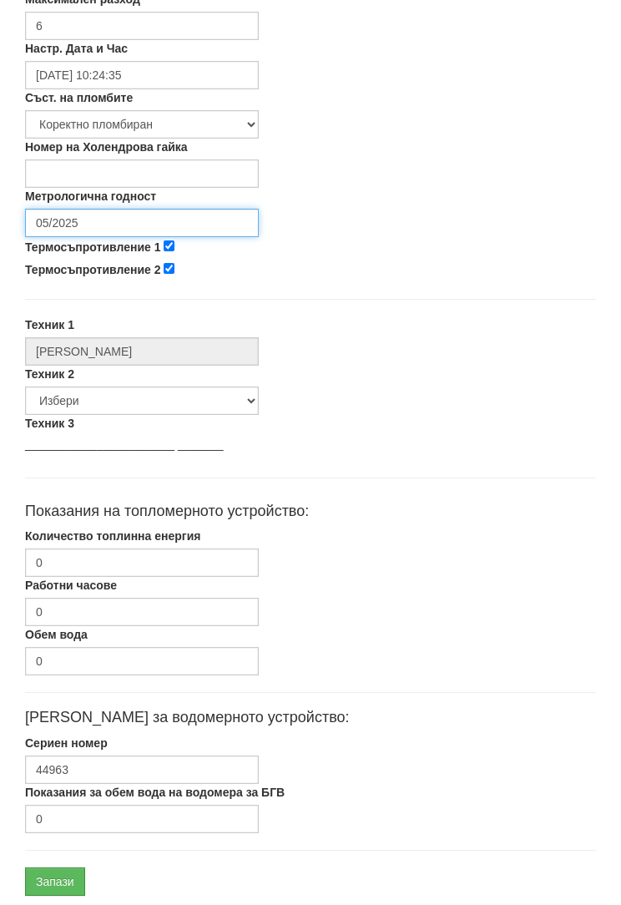
click at [63, 210] on input "05/2025" at bounding box center [142, 223] width 234 height 28
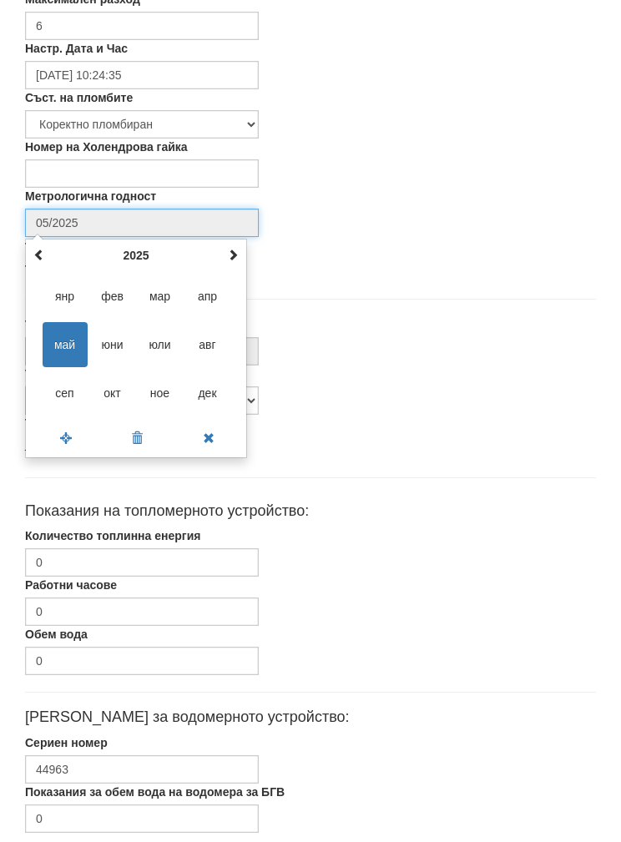
click at [124, 244] on th "2025" at bounding box center [136, 255] width 174 height 25
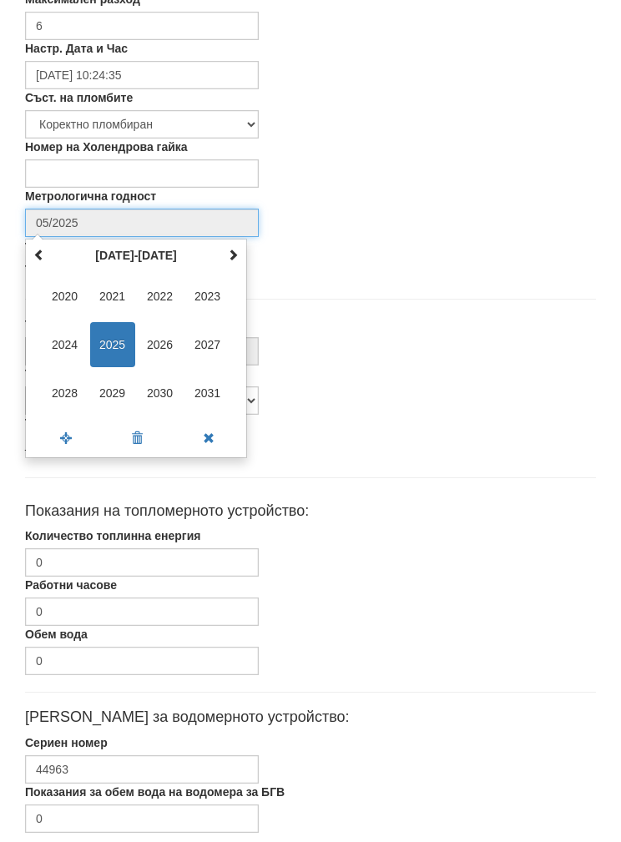
click at [154, 387] on span "2030" at bounding box center [160, 393] width 45 height 45
click at [55, 390] on span "сеп" at bounding box center [65, 393] width 45 height 45
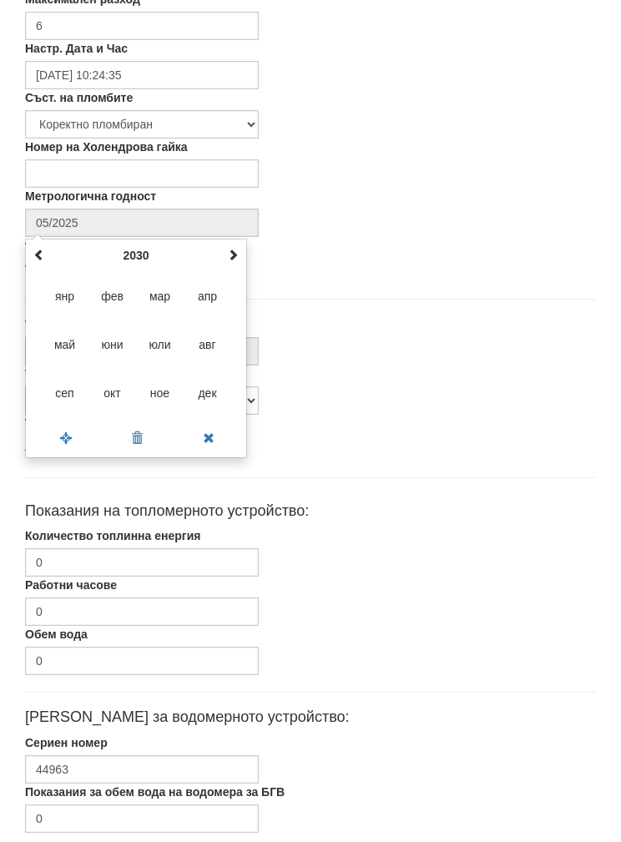
type input "09/2030"
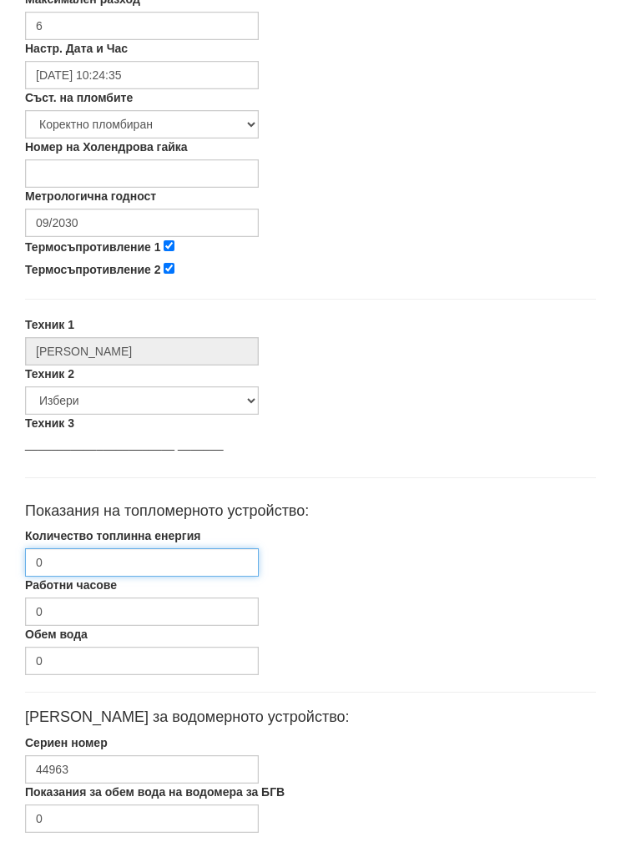
click at [67, 561] on input "0" at bounding box center [142, 563] width 234 height 28
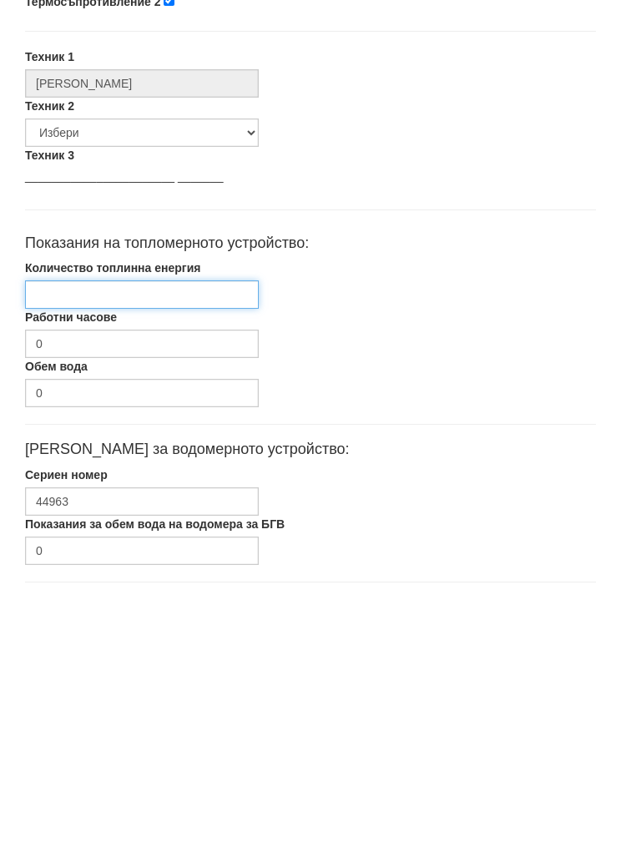
paste input "2738.562"
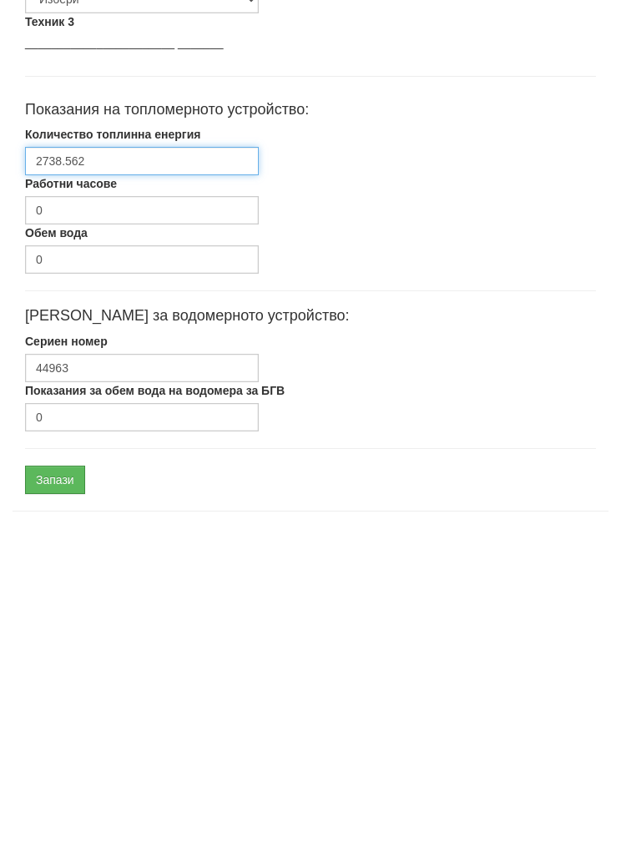
scroll to position [666, 0]
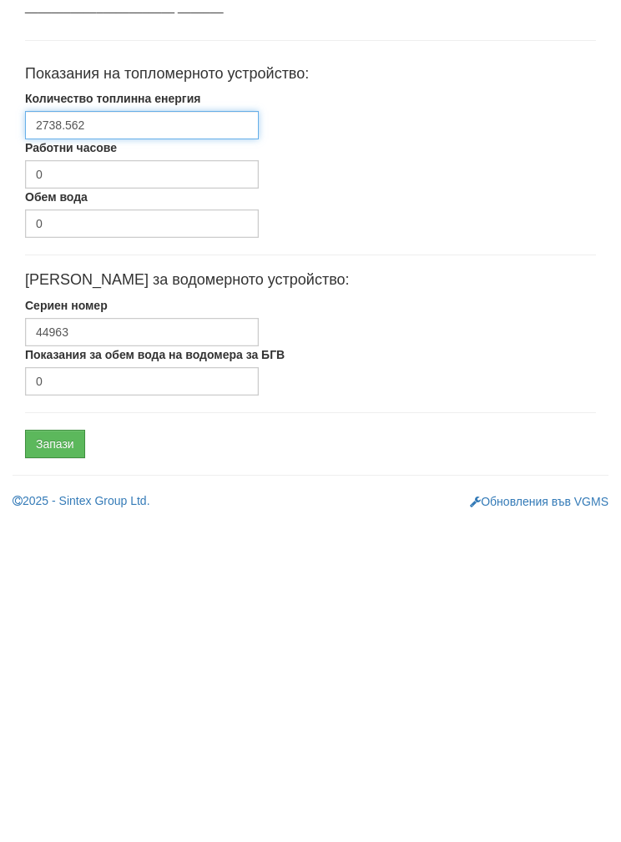
type input "2738.562"
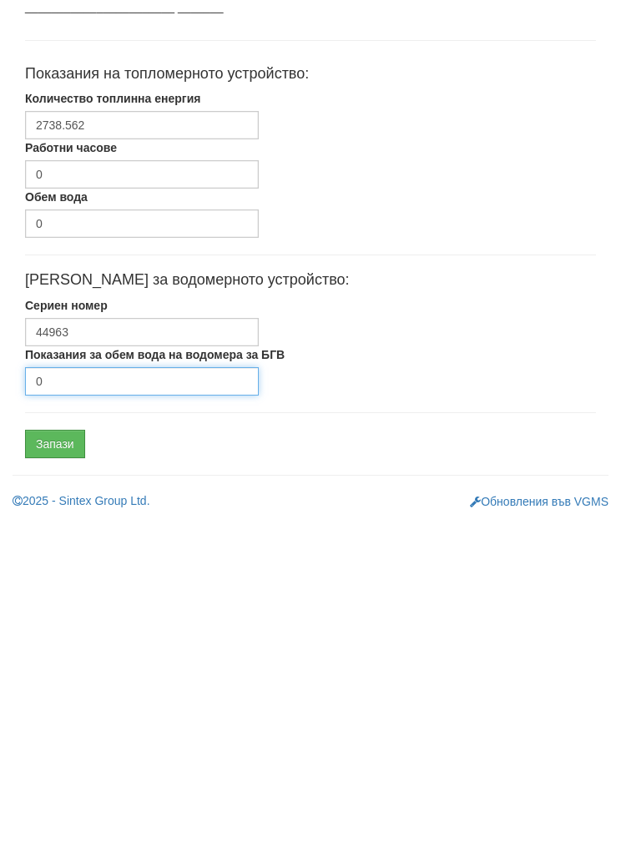
click at [79, 688] on input "0" at bounding box center [142, 702] width 234 height 28
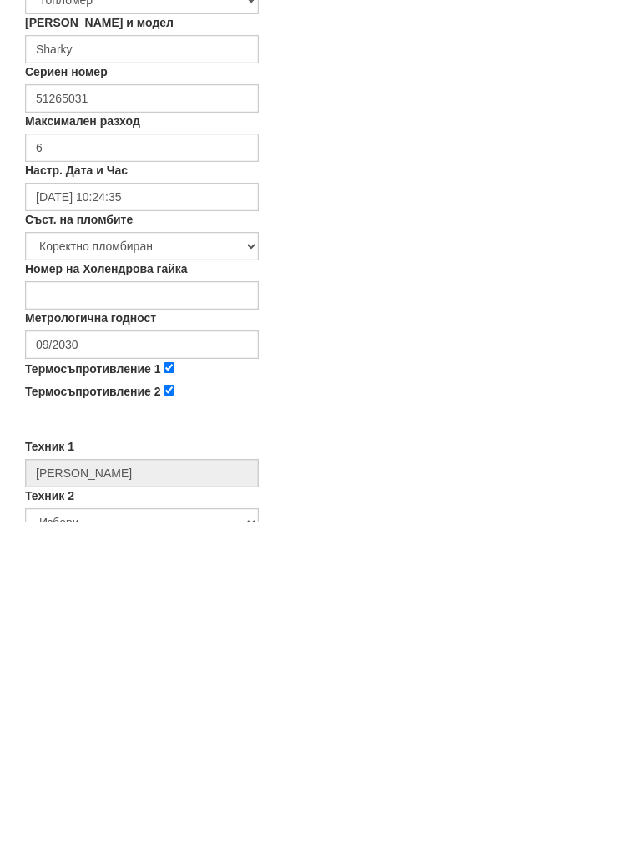
scroll to position [116, 0]
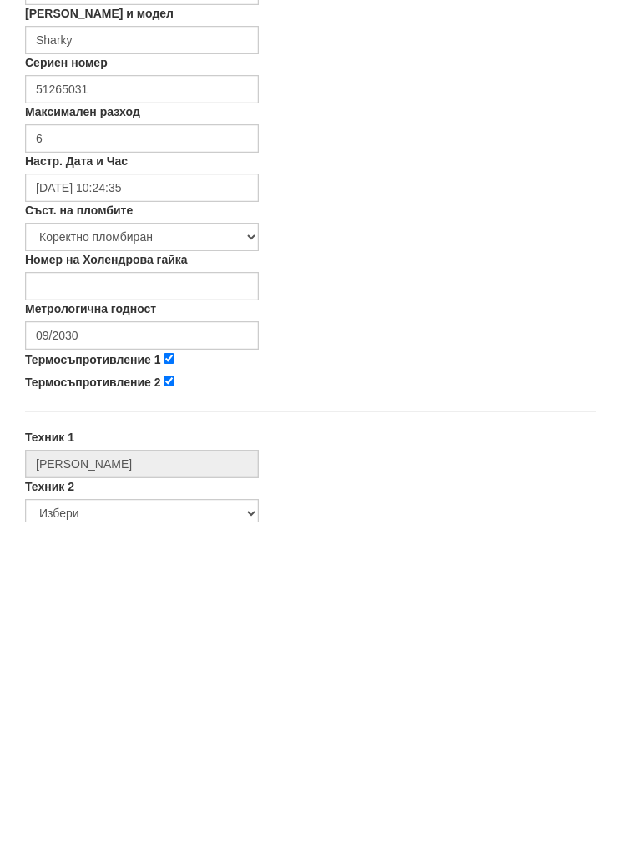
type input "160"
click at [56, 642] on input "09/2030" at bounding box center [142, 656] width 234 height 28
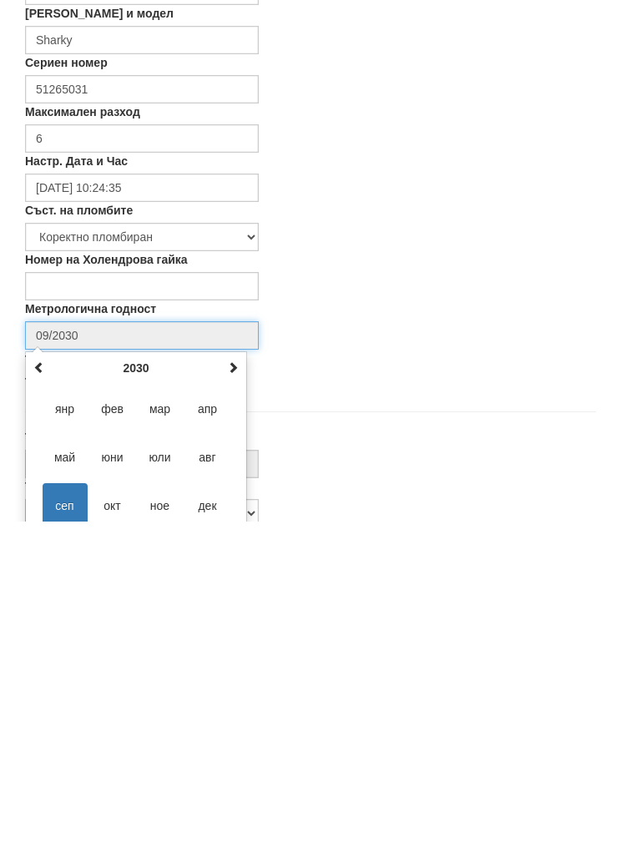
click at [133, 672] on div "[DATE] пн вт ср чт пт сб нд 26 27 28 29 30 31 1 2 3 4 5 6 7 8 9 10 11 12 13 14 …" at bounding box center [136, 782] width 222 height 220
click at [136, 676] on th "2030" at bounding box center [136, 688] width 174 height 25
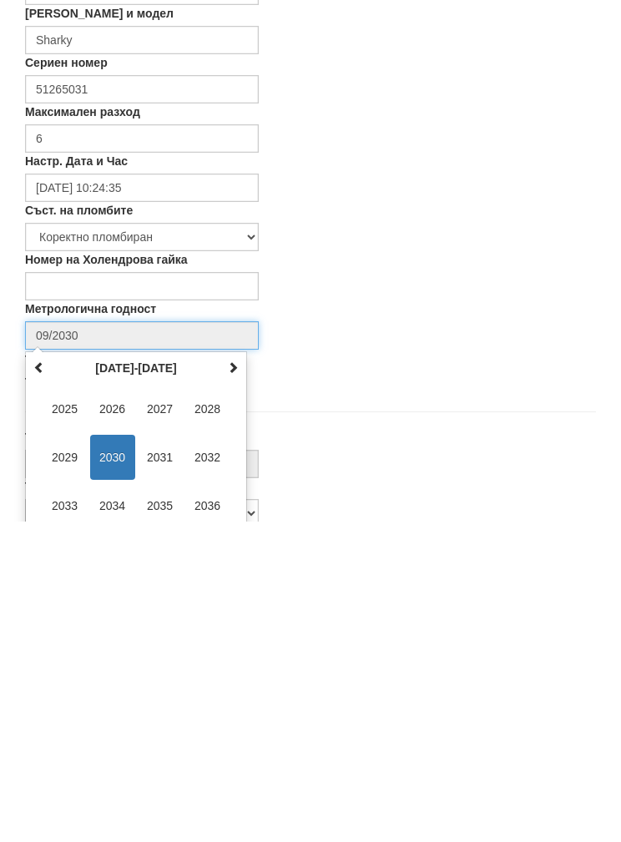
click at [161, 707] on span "2027" at bounding box center [160, 729] width 45 height 45
click at [53, 804] on span "сеп" at bounding box center [65, 826] width 45 height 45
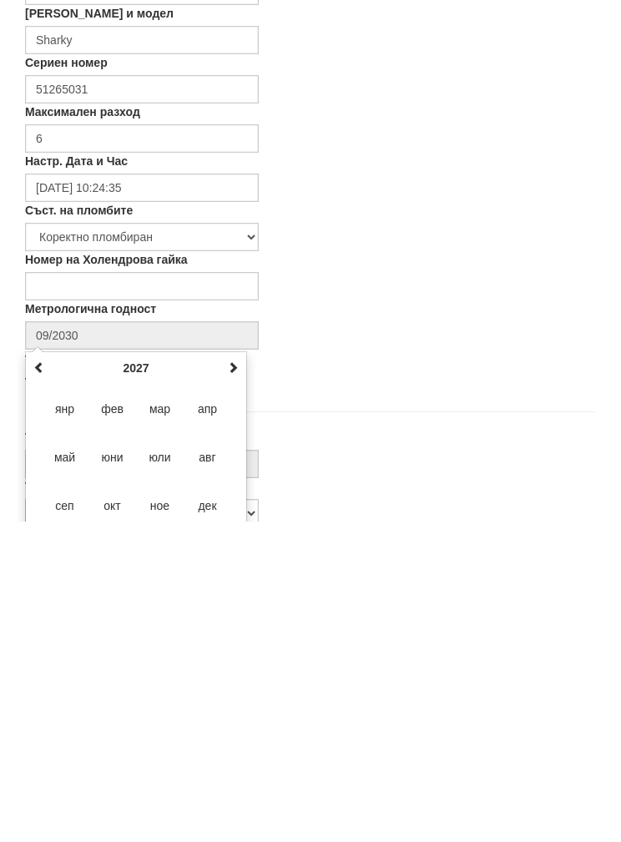
type input "09/2027"
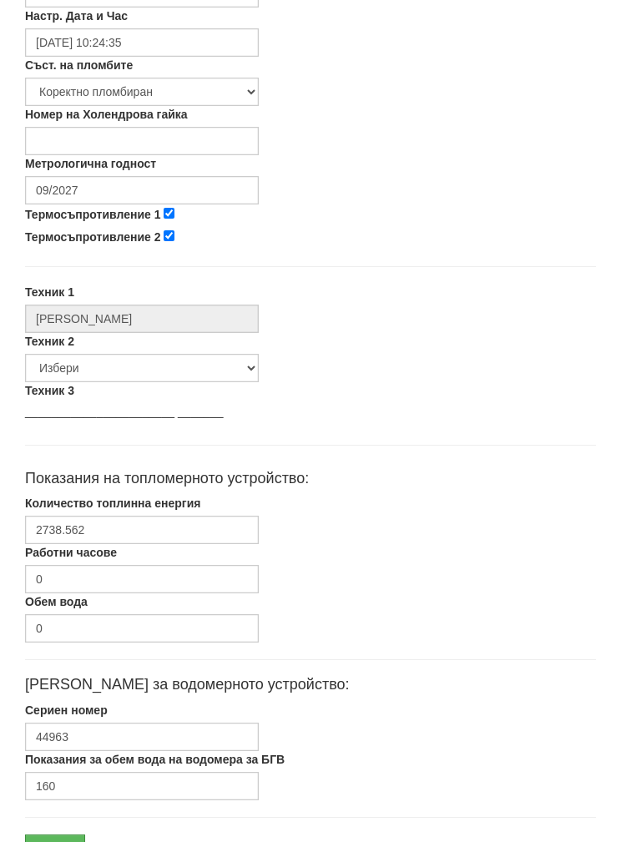
scroll to position [600, 0]
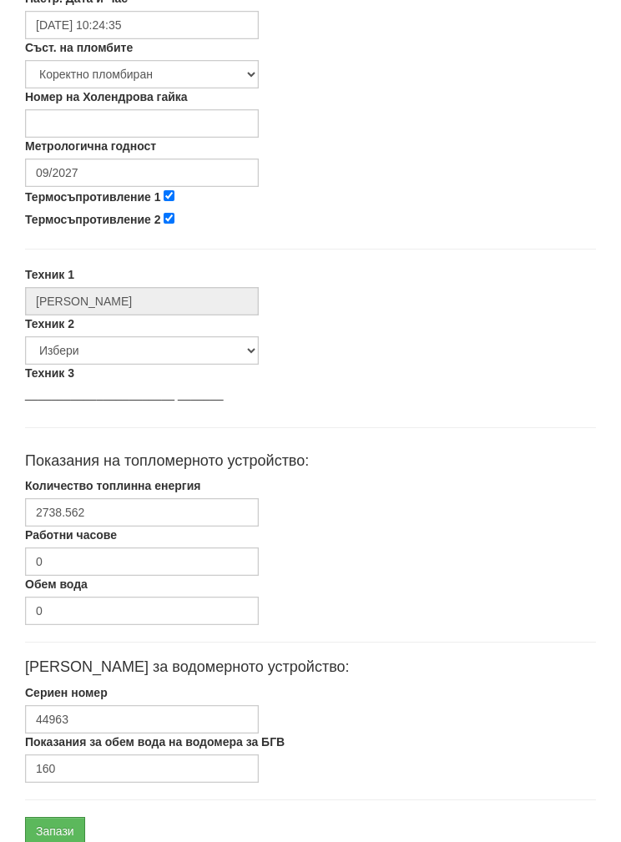
click at [54, 829] on input "Запази" at bounding box center [55, 831] width 60 height 28
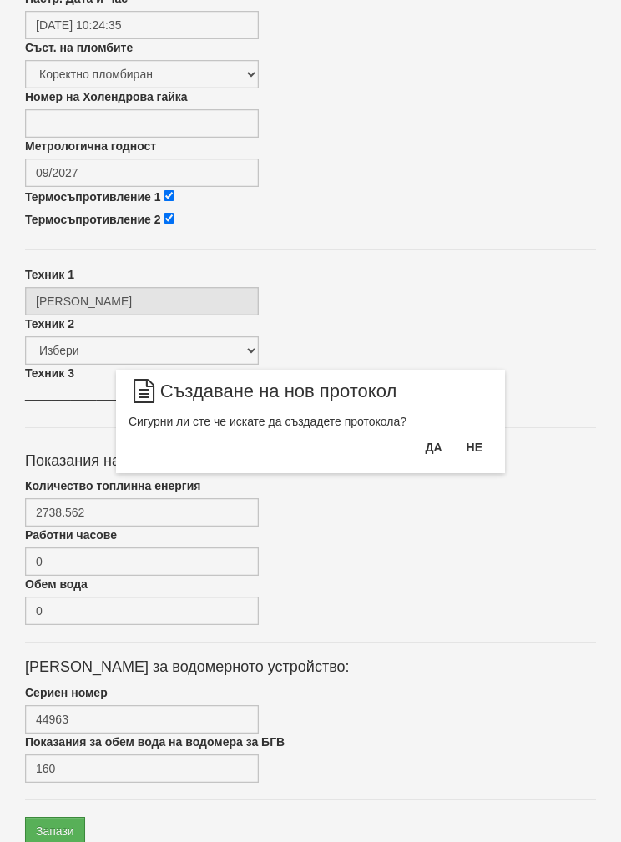
click at [424, 450] on button "Да" at bounding box center [433, 447] width 37 height 27
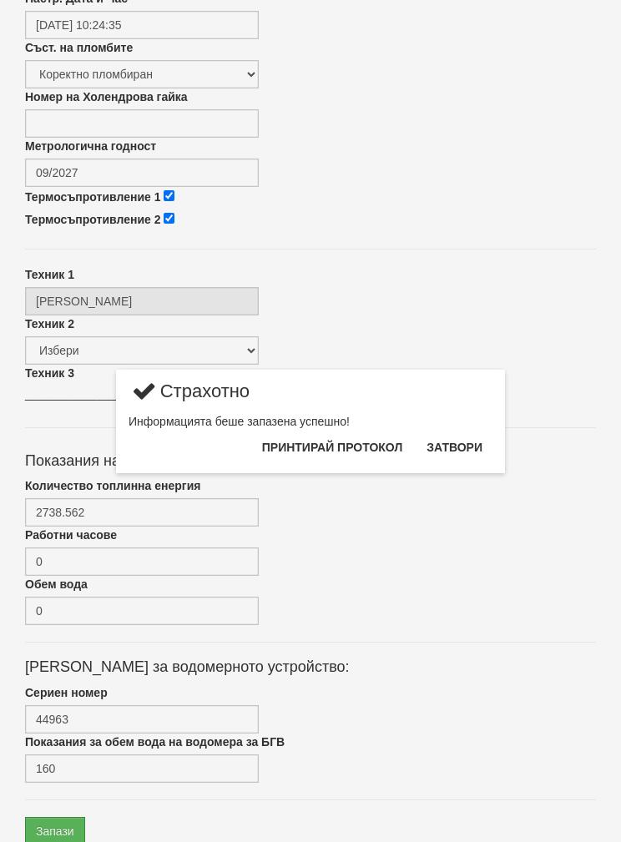
click at [475, 443] on button "Затвори" at bounding box center [455, 447] width 76 height 27
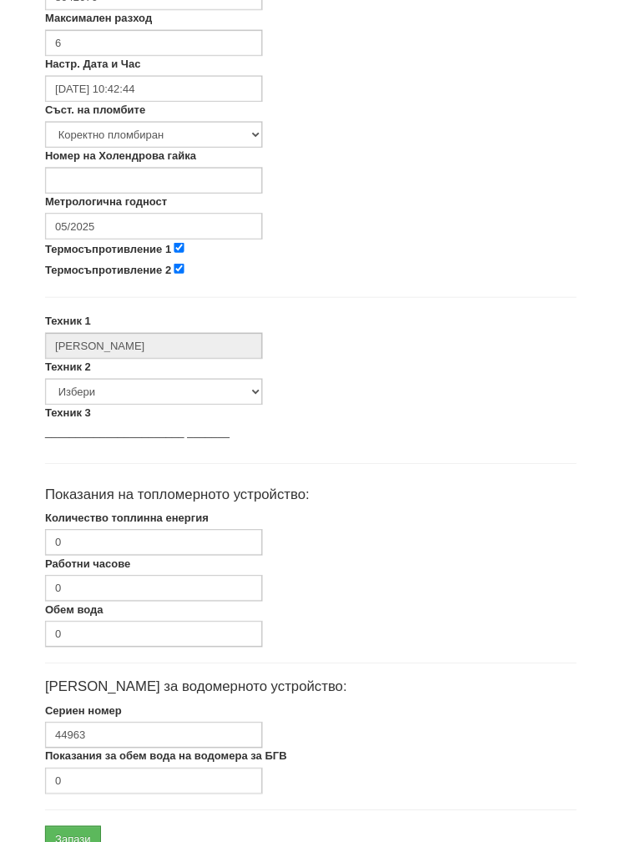
scroll to position [600, 0]
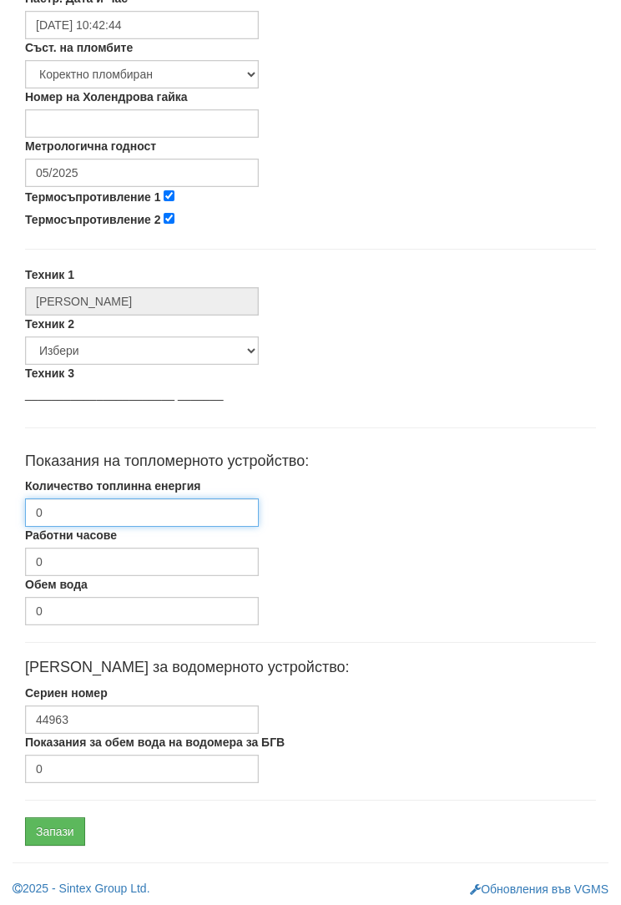
click at [71, 516] on input "0" at bounding box center [142, 512] width 234 height 28
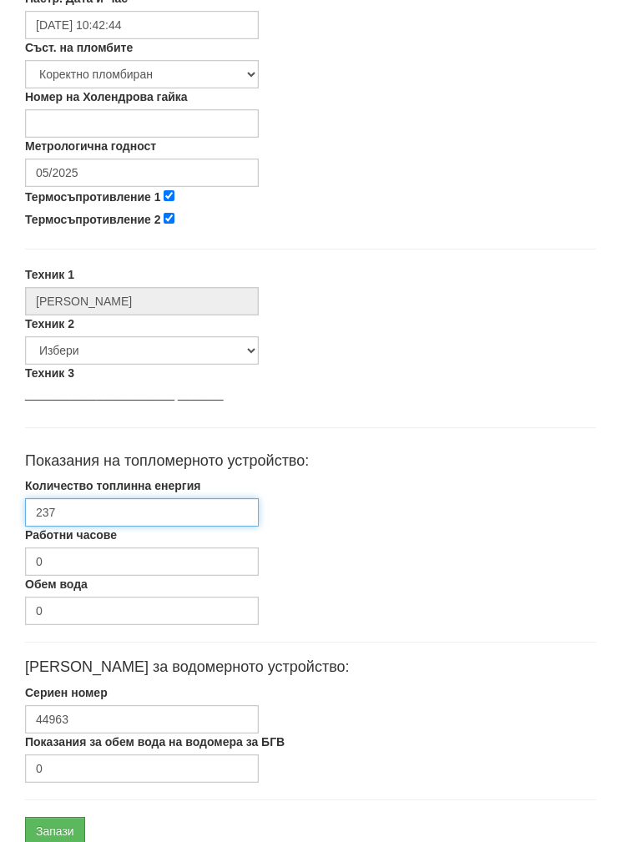
type input "2370"
click at [144, 506] on input "2370.89" at bounding box center [142, 512] width 234 height 28
type input "2370.89"
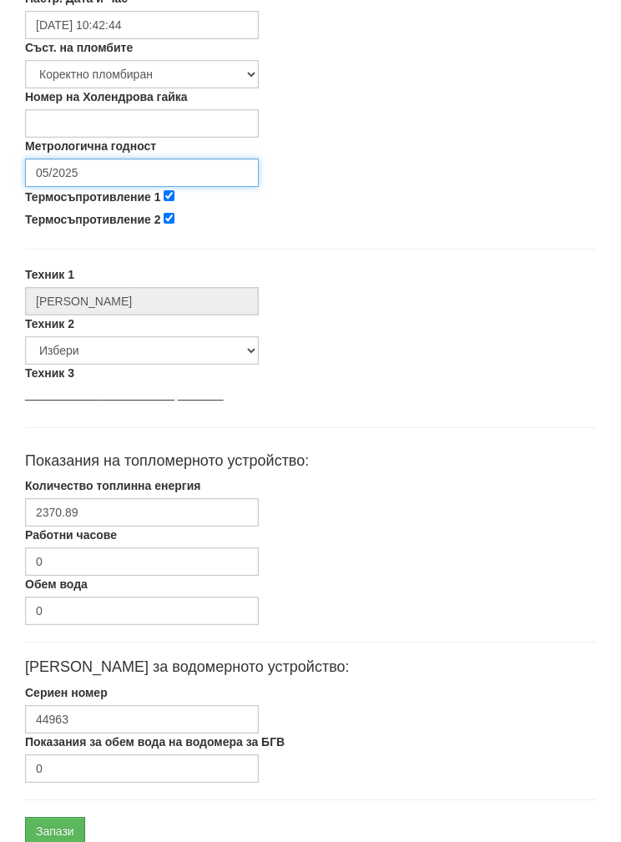
click at [59, 165] on input "05/2025" at bounding box center [142, 173] width 234 height 28
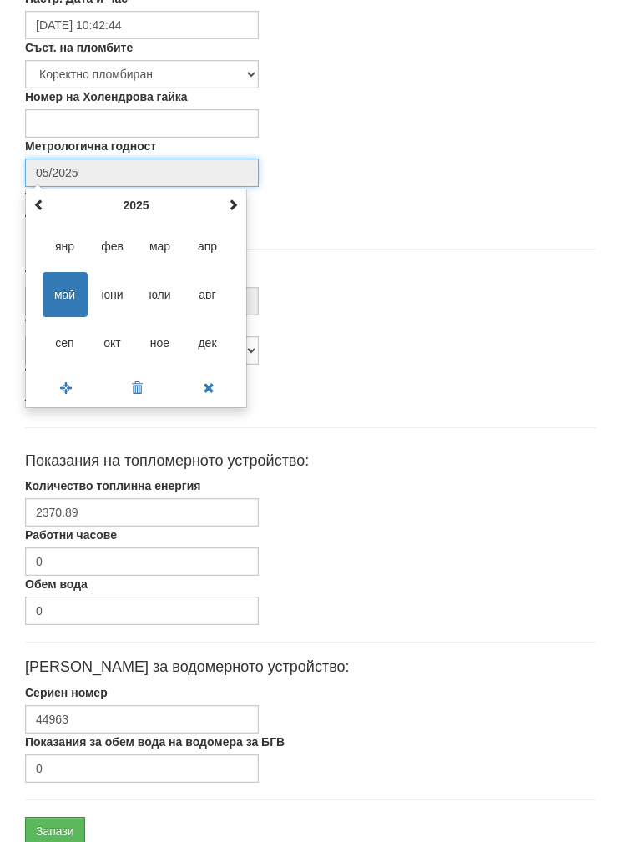
click at [135, 190] on div "[DATE] пн вт ср чт пт сб нд 28 29 30 1 2 3 4 5 6 7 8 9 10 11 12 13 14 15 16 17 …" at bounding box center [136, 299] width 222 height 220
click at [134, 200] on th "2025" at bounding box center [136, 205] width 174 height 25
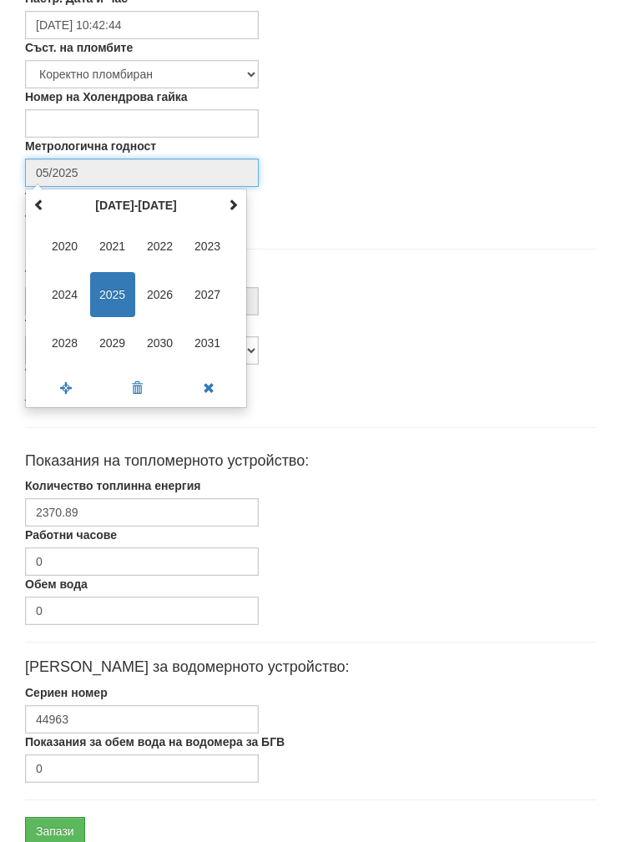
click at [200, 286] on span "2027" at bounding box center [207, 294] width 45 height 45
click at [58, 339] on span "сеп" at bounding box center [65, 343] width 45 height 45
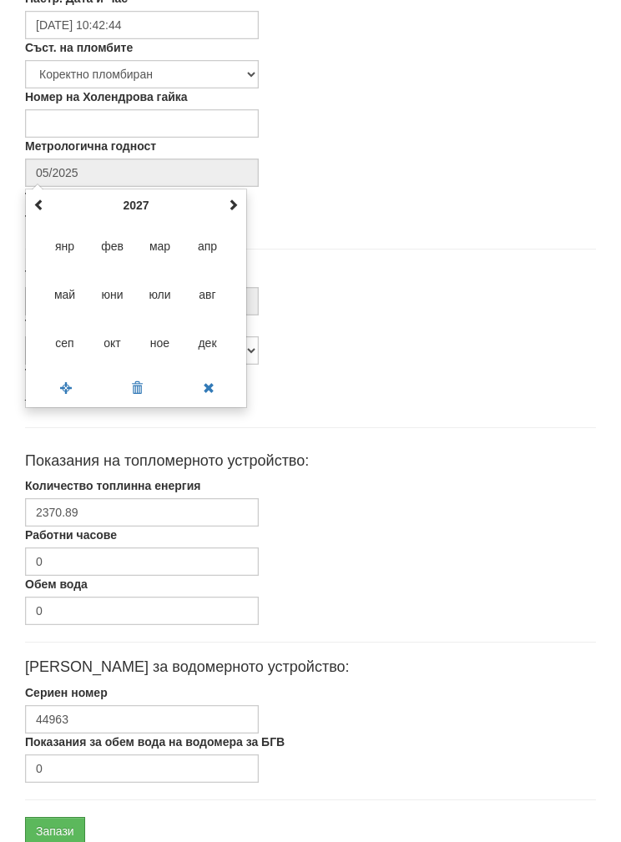
type input "09/2027"
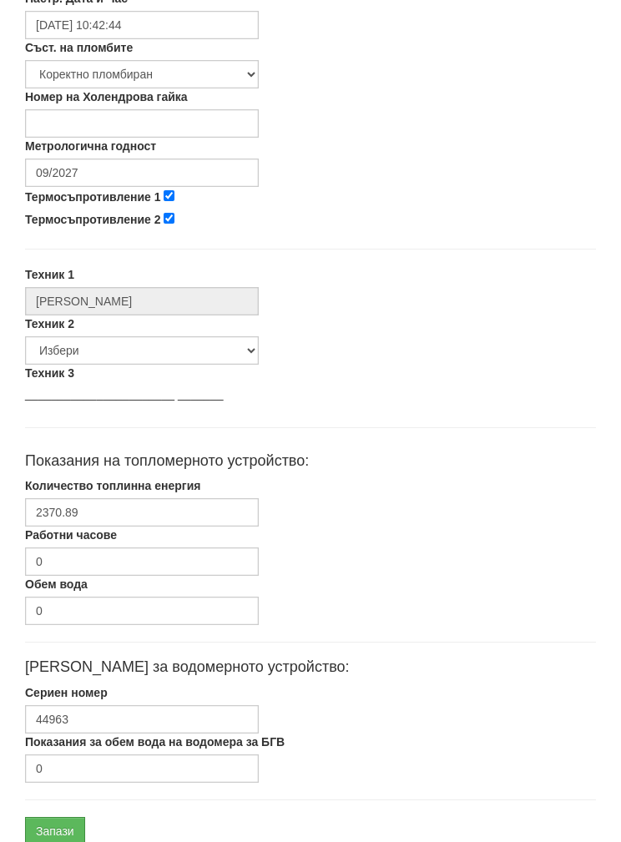
scroll to position [666, 0]
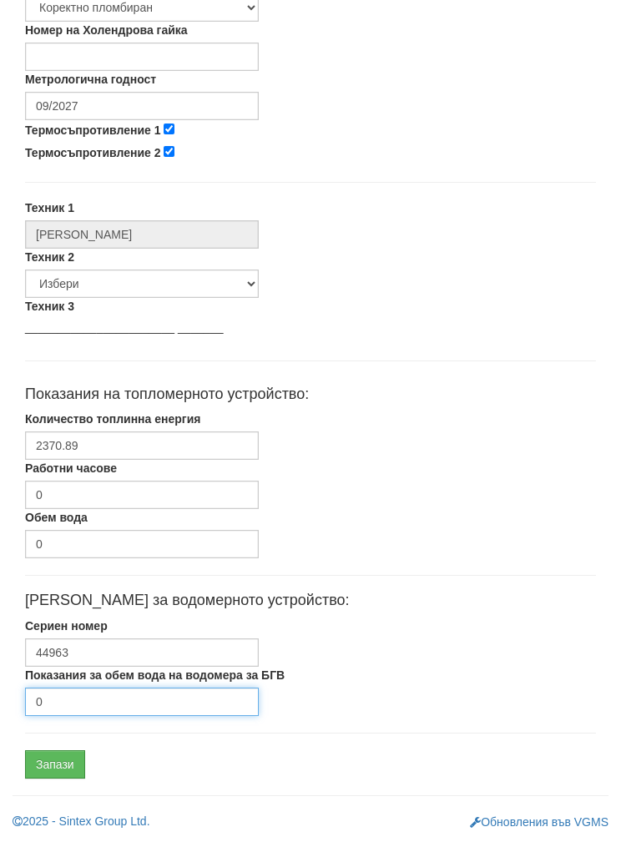
click at [70, 701] on input "0" at bounding box center [142, 702] width 234 height 28
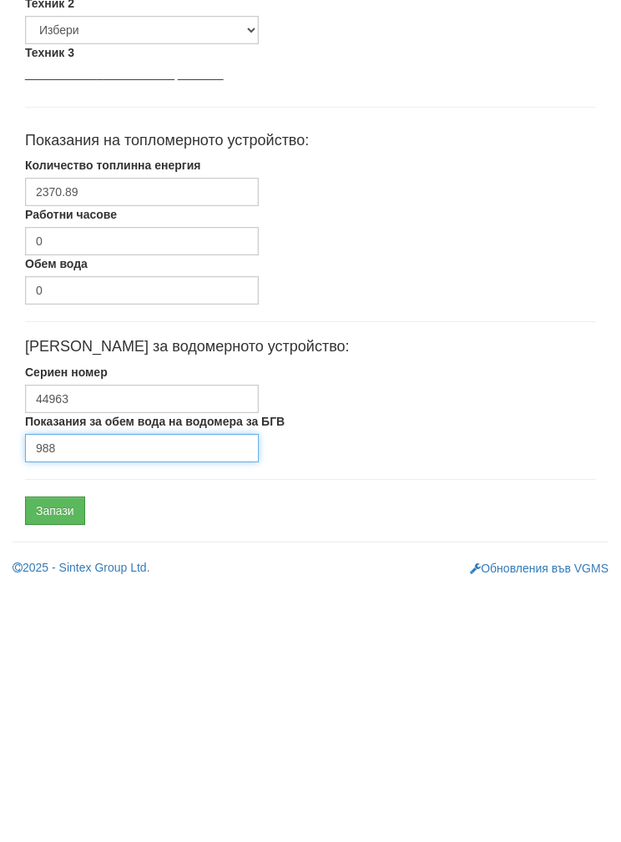
type input "988"
click at [48, 751] on input "Запази" at bounding box center [55, 765] width 60 height 28
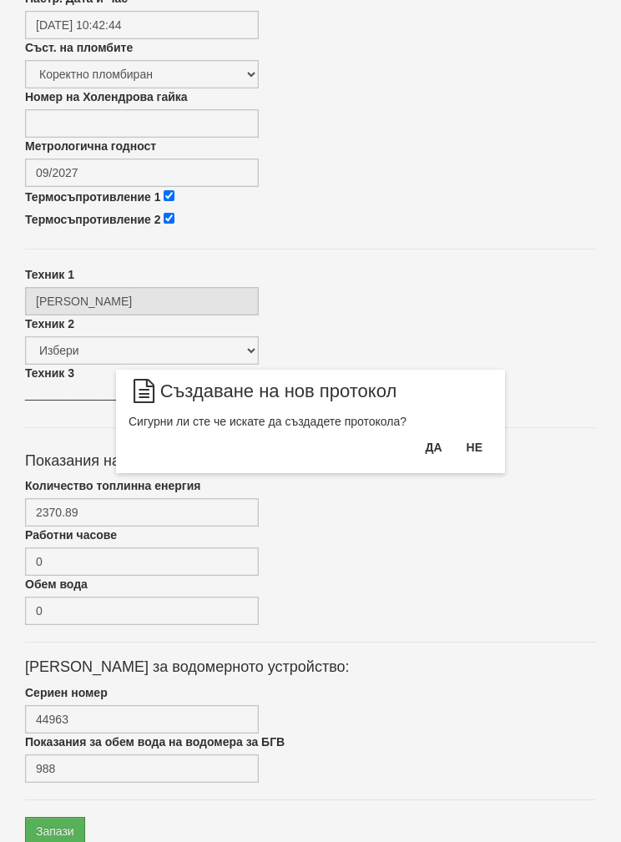
click at [422, 441] on button "Да" at bounding box center [433, 447] width 37 height 27
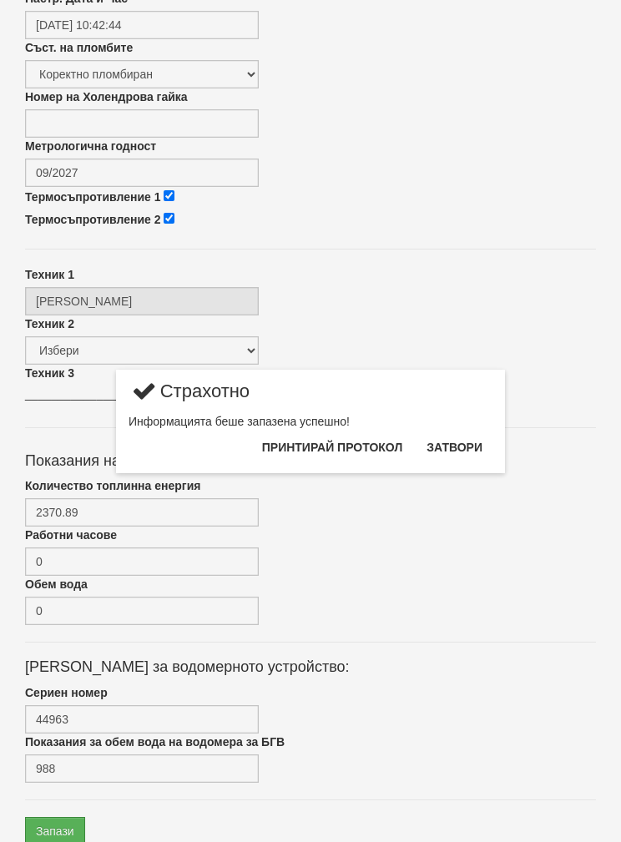
click at [476, 440] on button "Затвори" at bounding box center [455, 447] width 76 height 27
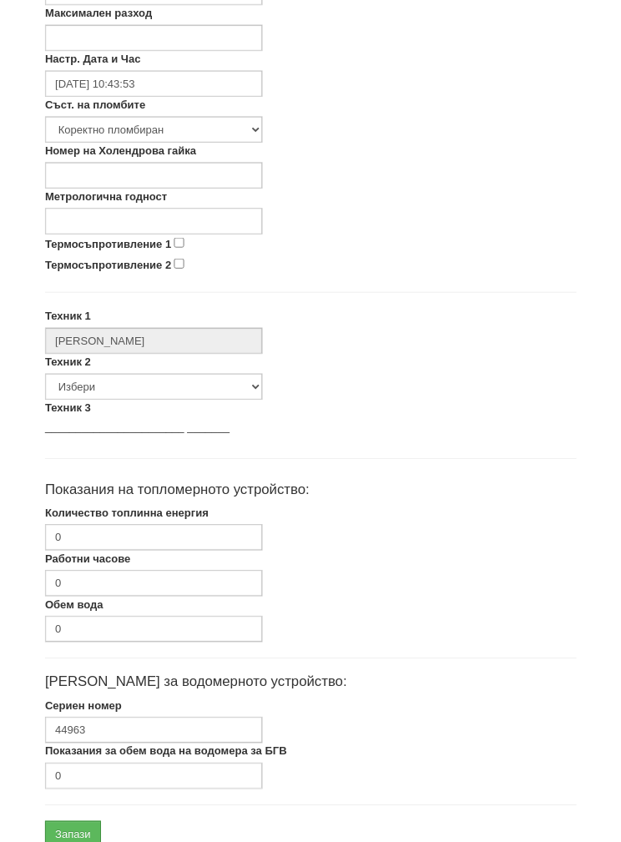
scroll to position [600, 0]
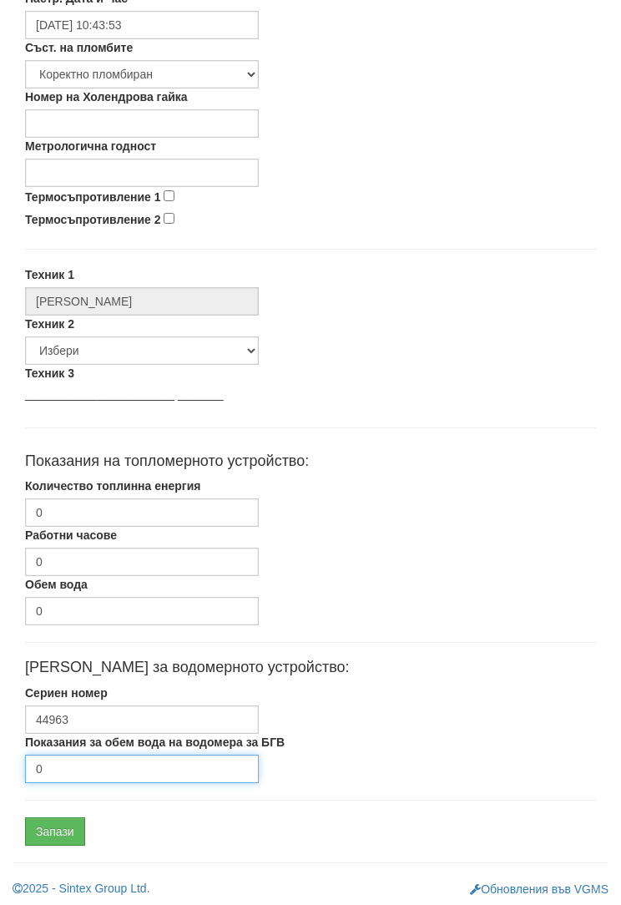
click at [76, 763] on input "0" at bounding box center [142, 769] width 234 height 28
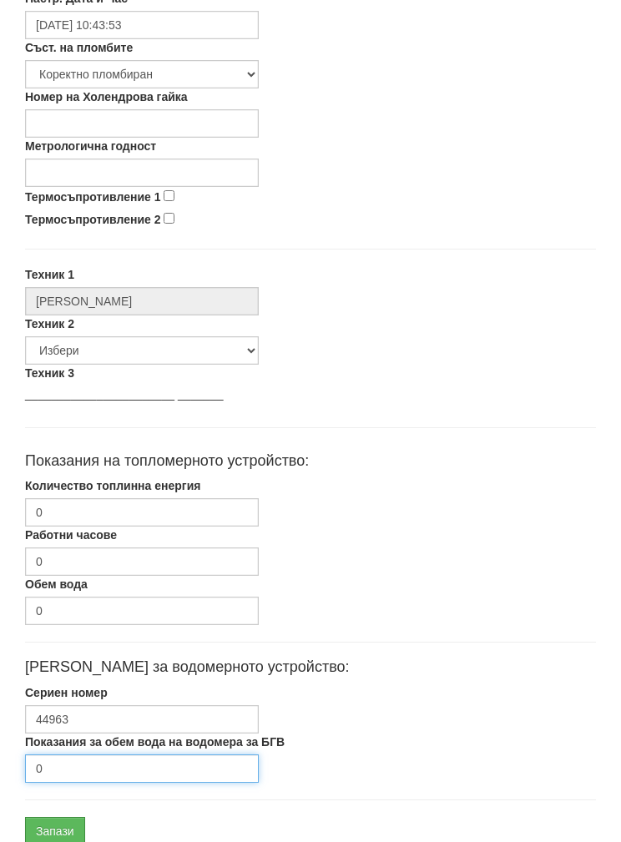
scroll to position [666, 0]
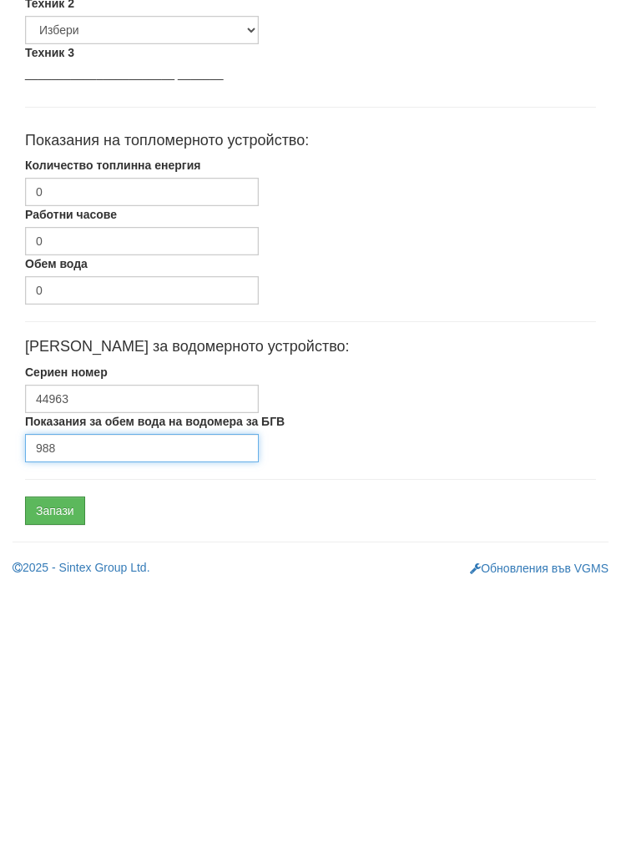
type input "988"
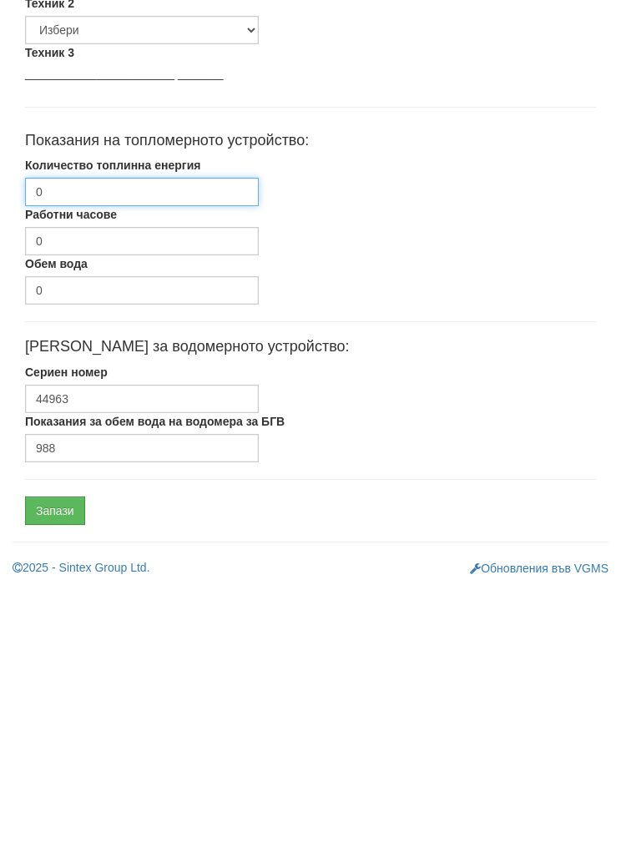
click at [65, 432] on input "0" at bounding box center [142, 446] width 234 height 28
paste input "2370.89"
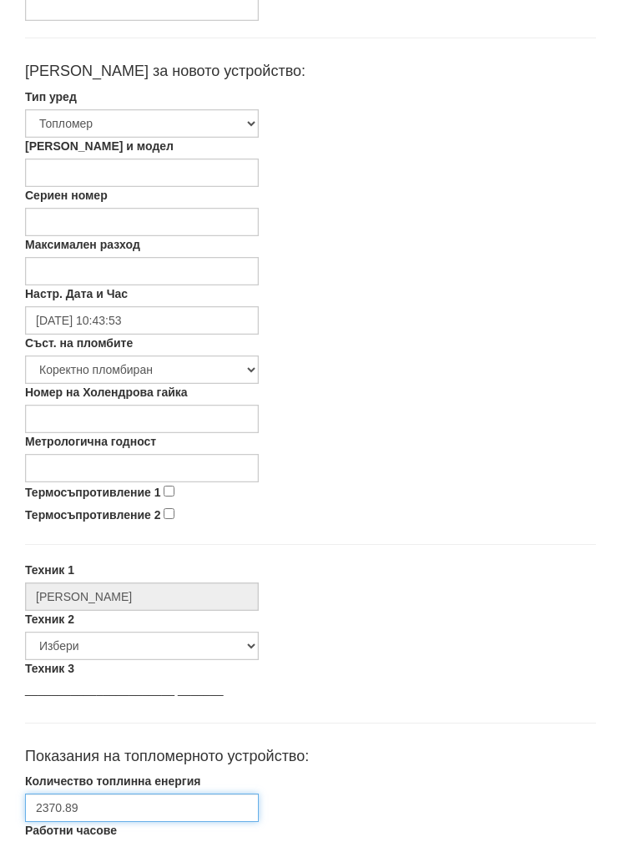
scroll to position [0, 0]
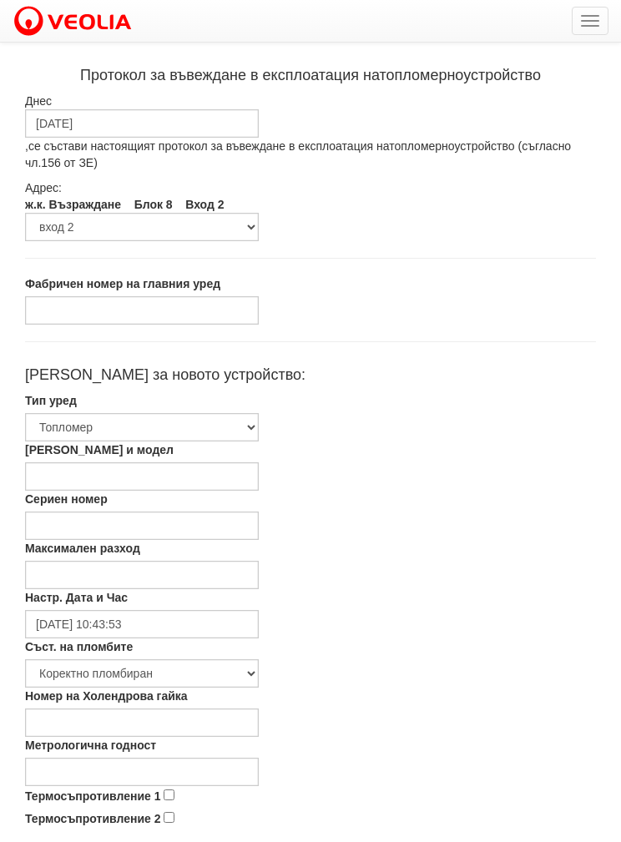
type input "2370.89"
click at [86, 422] on select "[PERSON_NAME] [PERSON_NAME] 2 Водомер за допълване" at bounding box center [142, 427] width 234 height 28
select select "3"
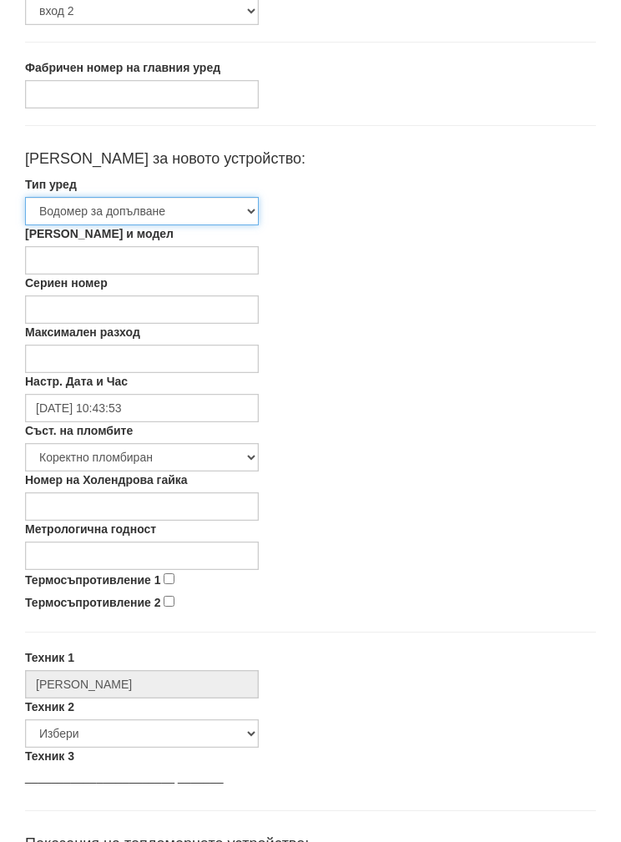
scroll to position [221, 0]
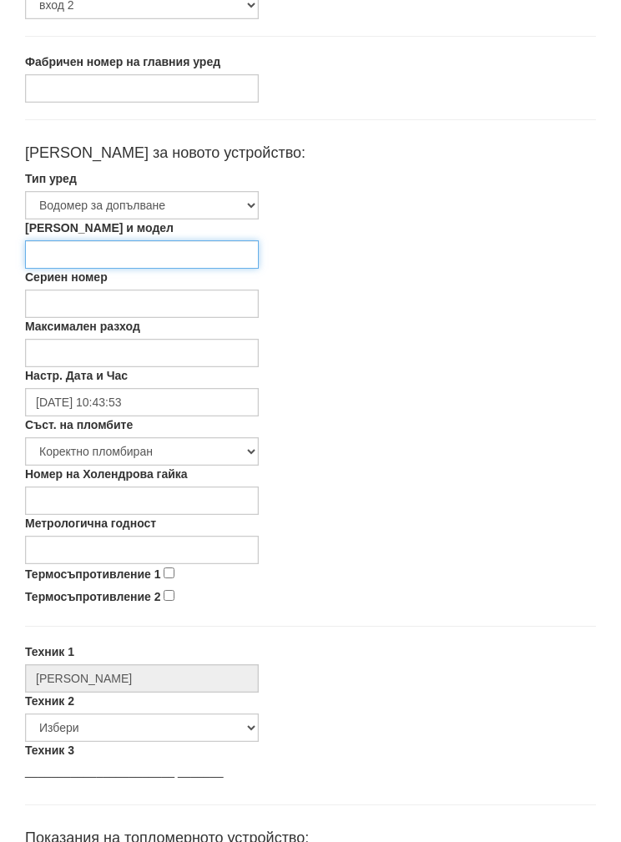
click at [50, 249] on input "[PERSON_NAME] и модел" at bounding box center [142, 255] width 234 height 28
type input "Siemens"
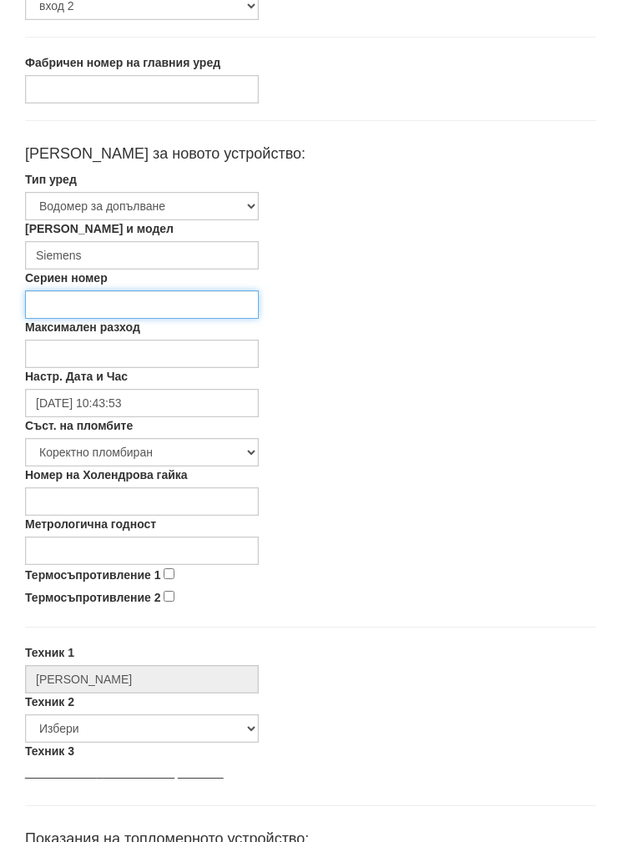
click at [58, 301] on input "Сериен номер" at bounding box center [142, 305] width 234 height 28
type input "2581348518"
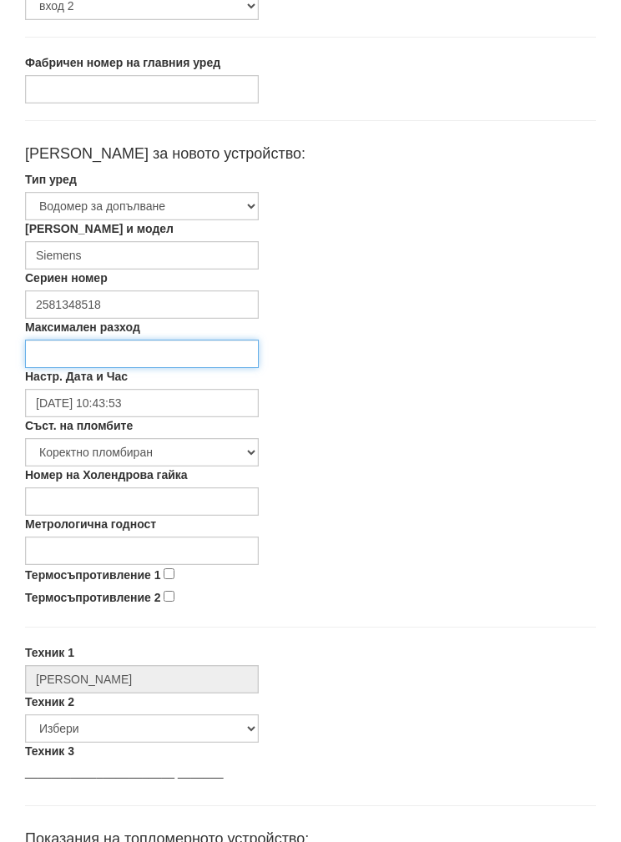
click at [65, 347] on input "Максимален разход" at bounding box center [142, 354] width 234 height 28
click at [61, 343] on input "2.5m3/h" at bounding box center [142, 354] width 234 height 28
click at [88, 354] on input "2.5m3/h" at bounding box center [142, 354] width 234 height 28
type input "2.5 m3/h"
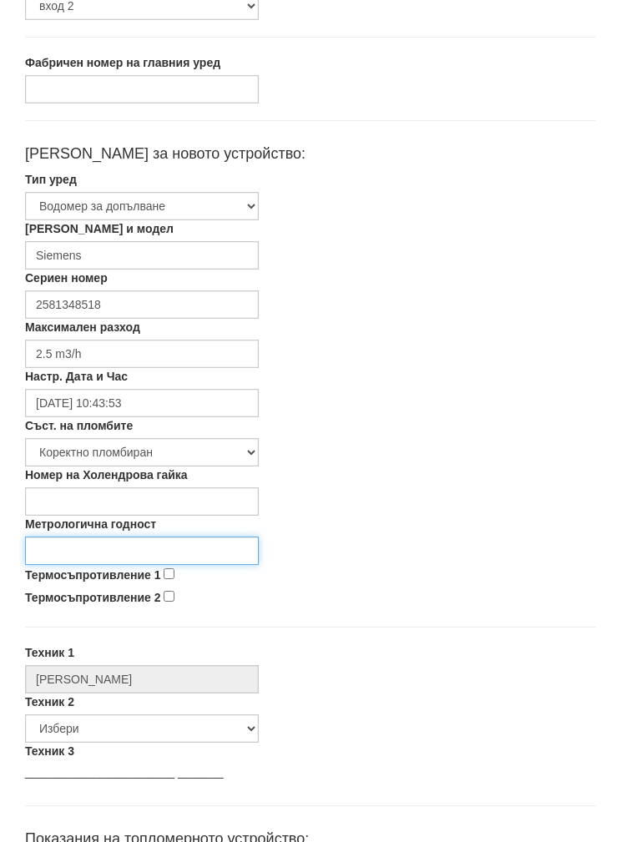
click at [89, 552] on input "Метрологична годност" at bounding box center [142, 551] width 234 height 28
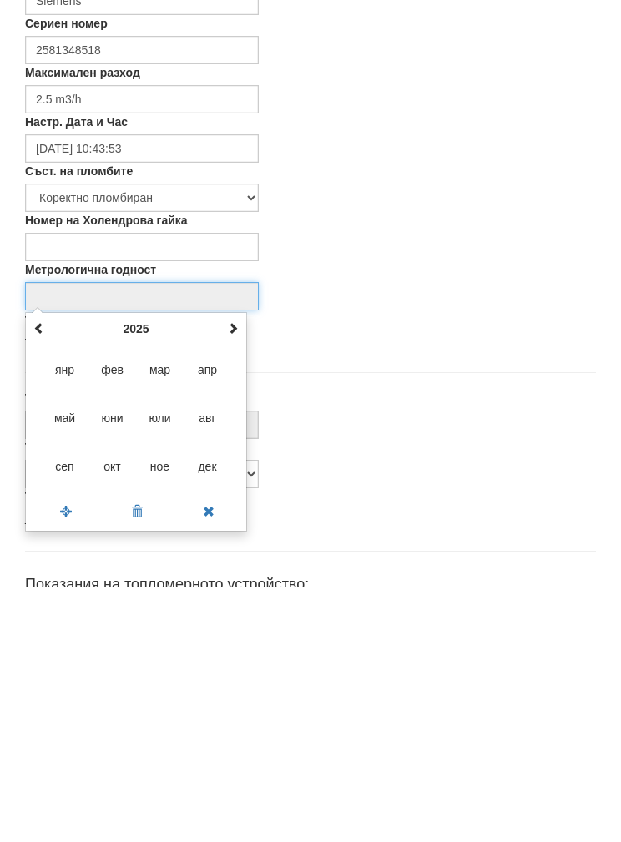
click at [140, 571] on th "2025" at bounding box center [136, 583] width 174 height 25
click at [162, 699] on span "2030" at bounding box center [160, 721] width 45 height 45
click at [61, 699] on span "сеп" at bounding box center [65, 721] width 45 height 45
type input "09/2030"
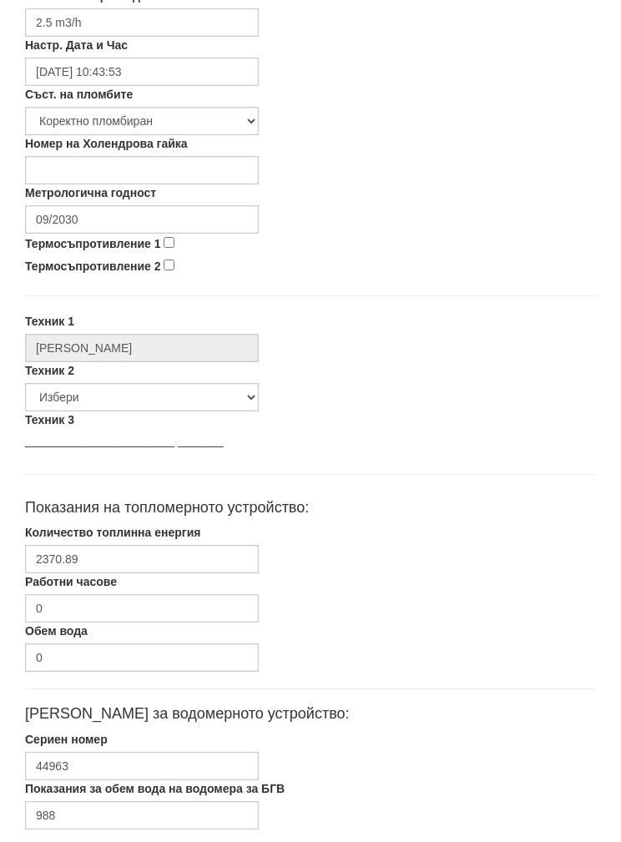
scroll to position [600, 0]
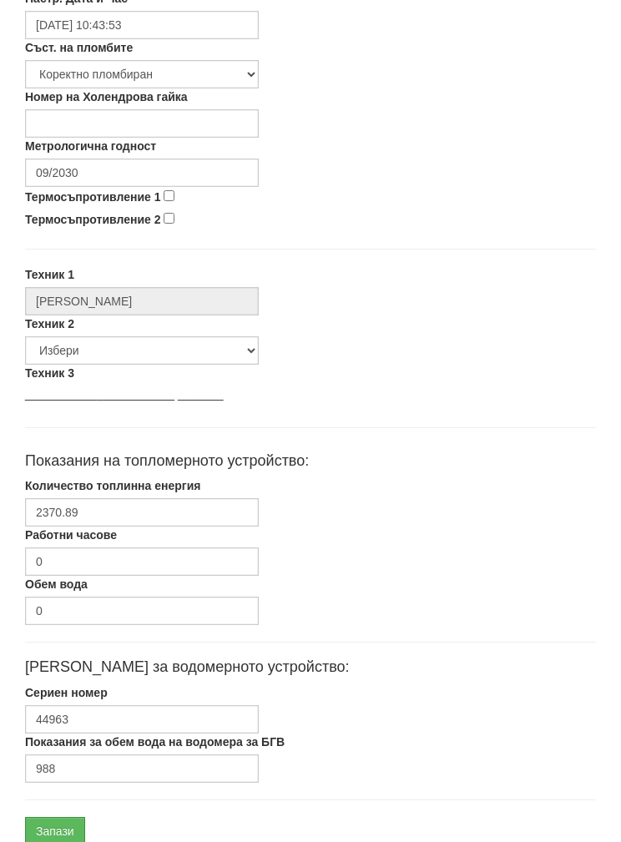
click at [53, 827] on input "Запази" at bounding box center [55, 831] width 60 height 28
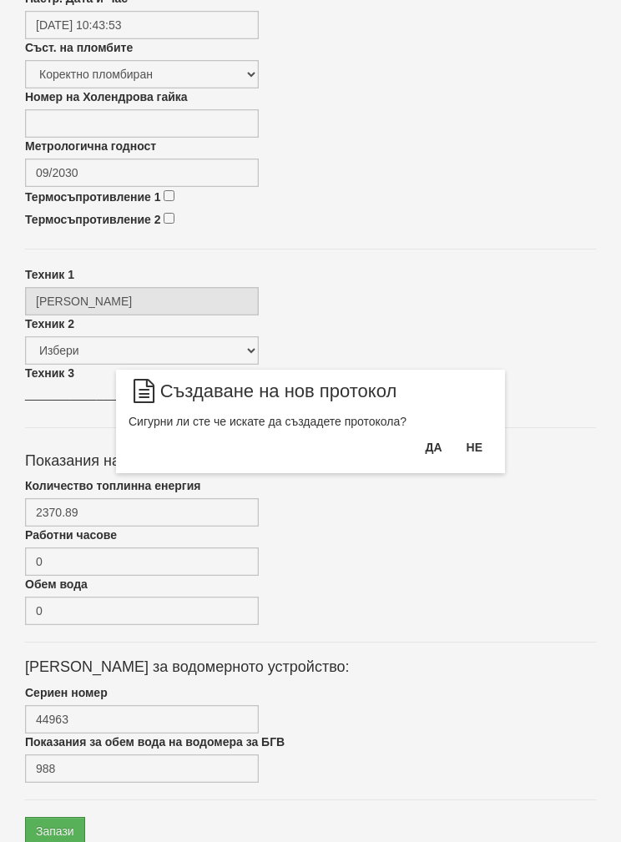
click at [432, 448] on button "Да" at bounding box center [433, 447] width 37 height 27
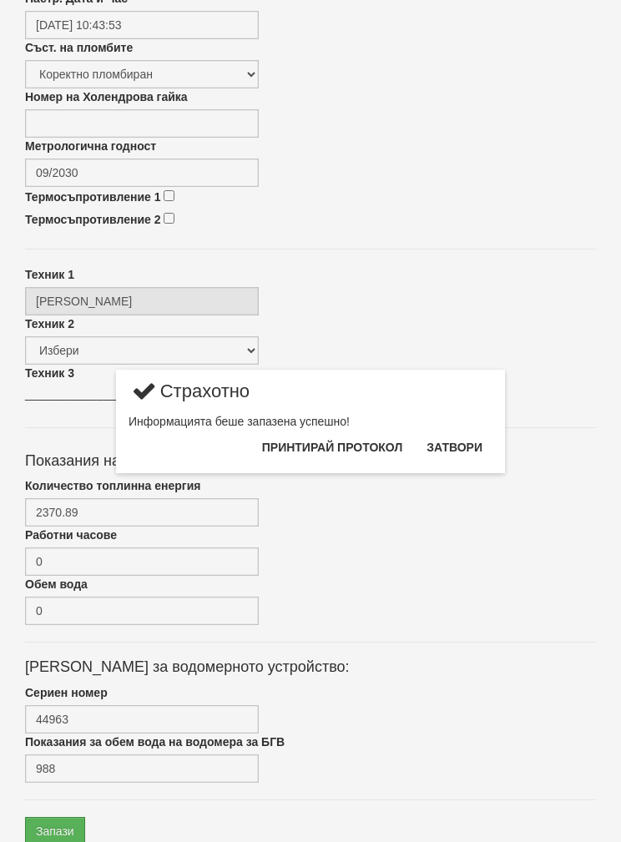
click at [475, 440] on button "Затвори" at bounding box center [455, 447] width 76 height 27
